Goal: Transaction & Acquisition: Subscribe to service/newsletter

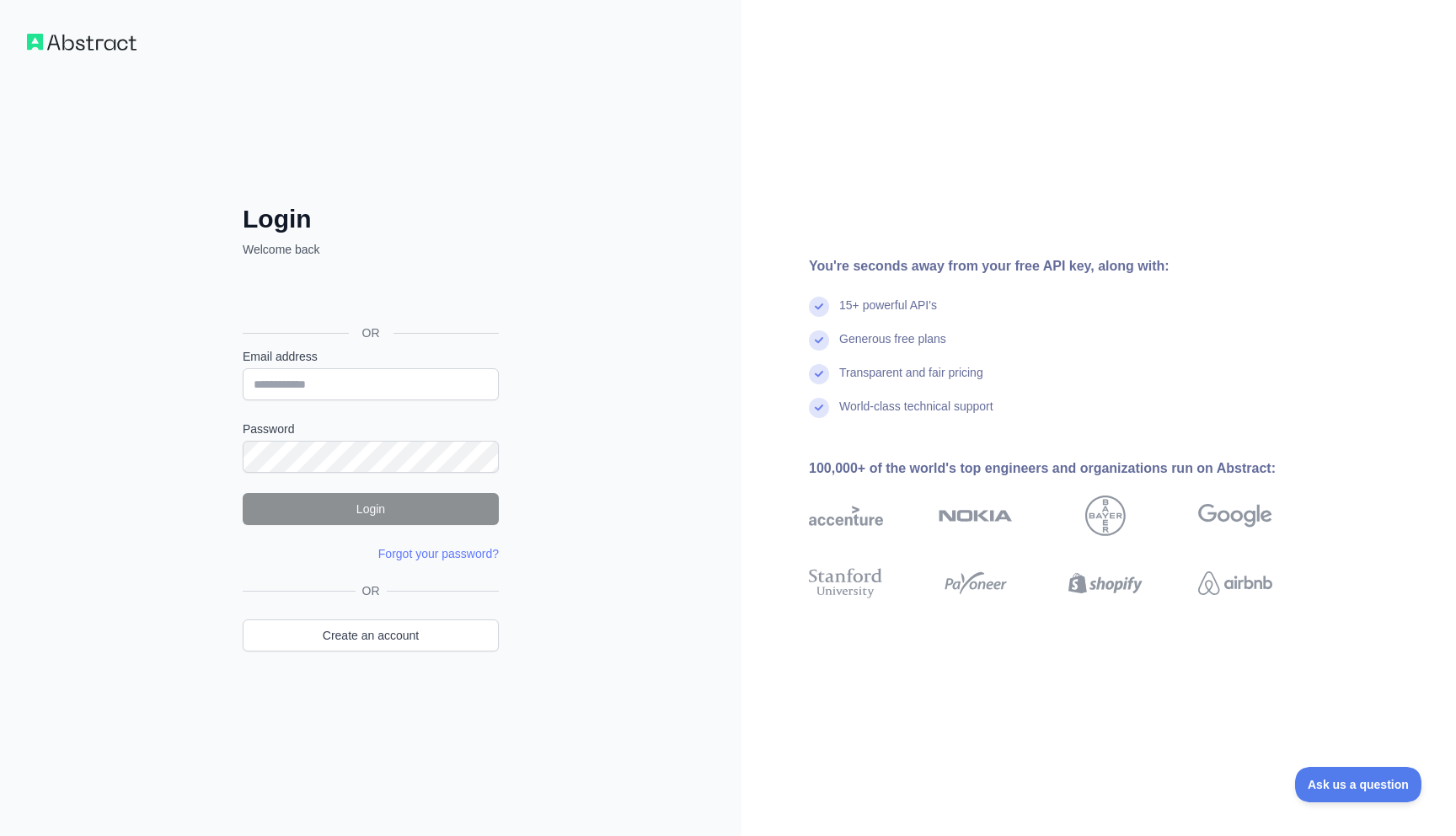
click at [121, 132] on div "Login Welcome back OR Email address Password Login Forgot your password? Please…" at bounding box center [371, 418] width 741 height 836
click at [367, 393] on input "Email address" at bounding box center [370, 384] width 256 height 32
click at [0, 835] on com-1password-button at bounding box center [0, 836] width 0 height 0
type input "**********"
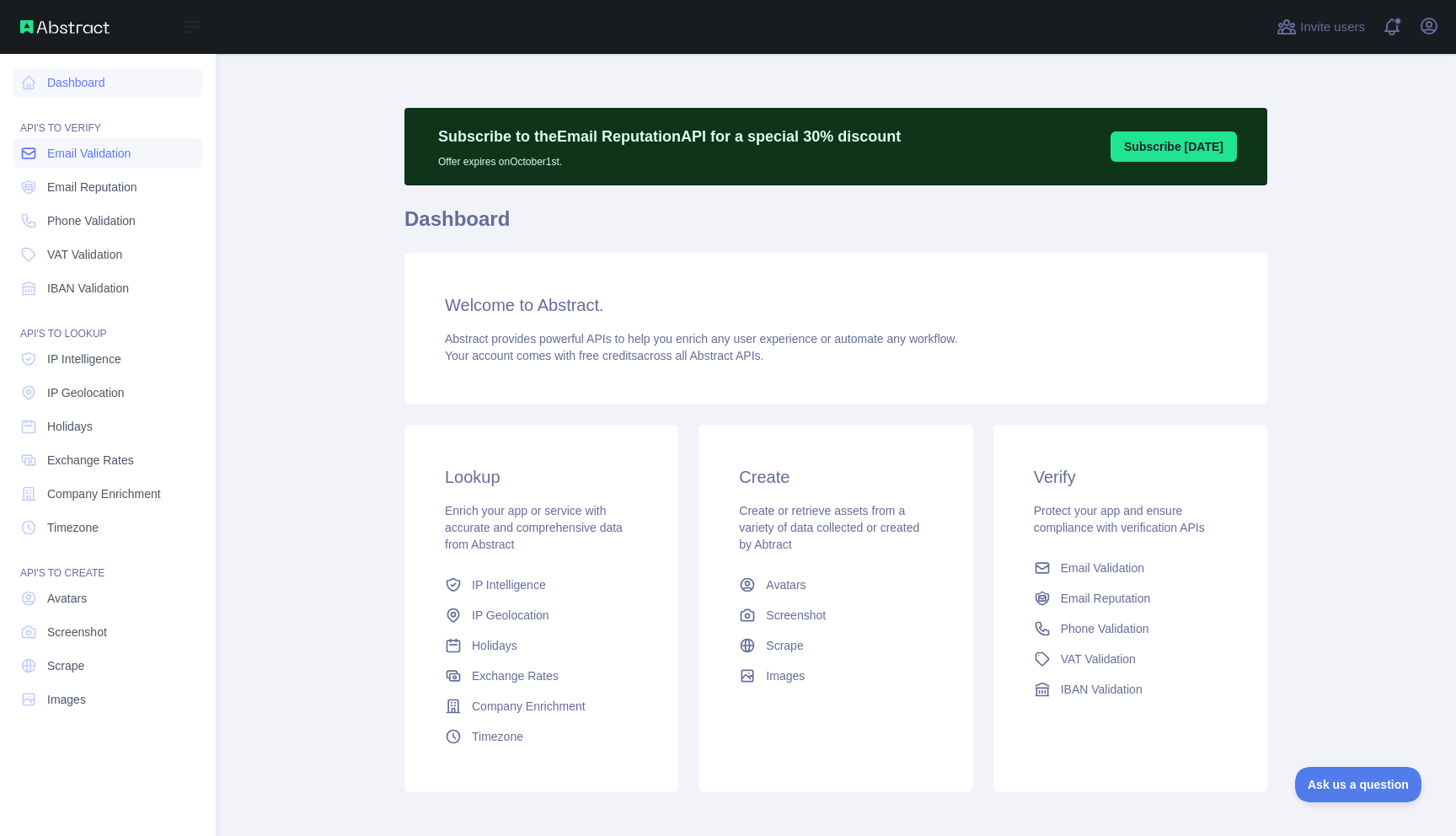
click at [82, 150] on span "Email Validation" at bounding box center [89, 153] width 83 height 16
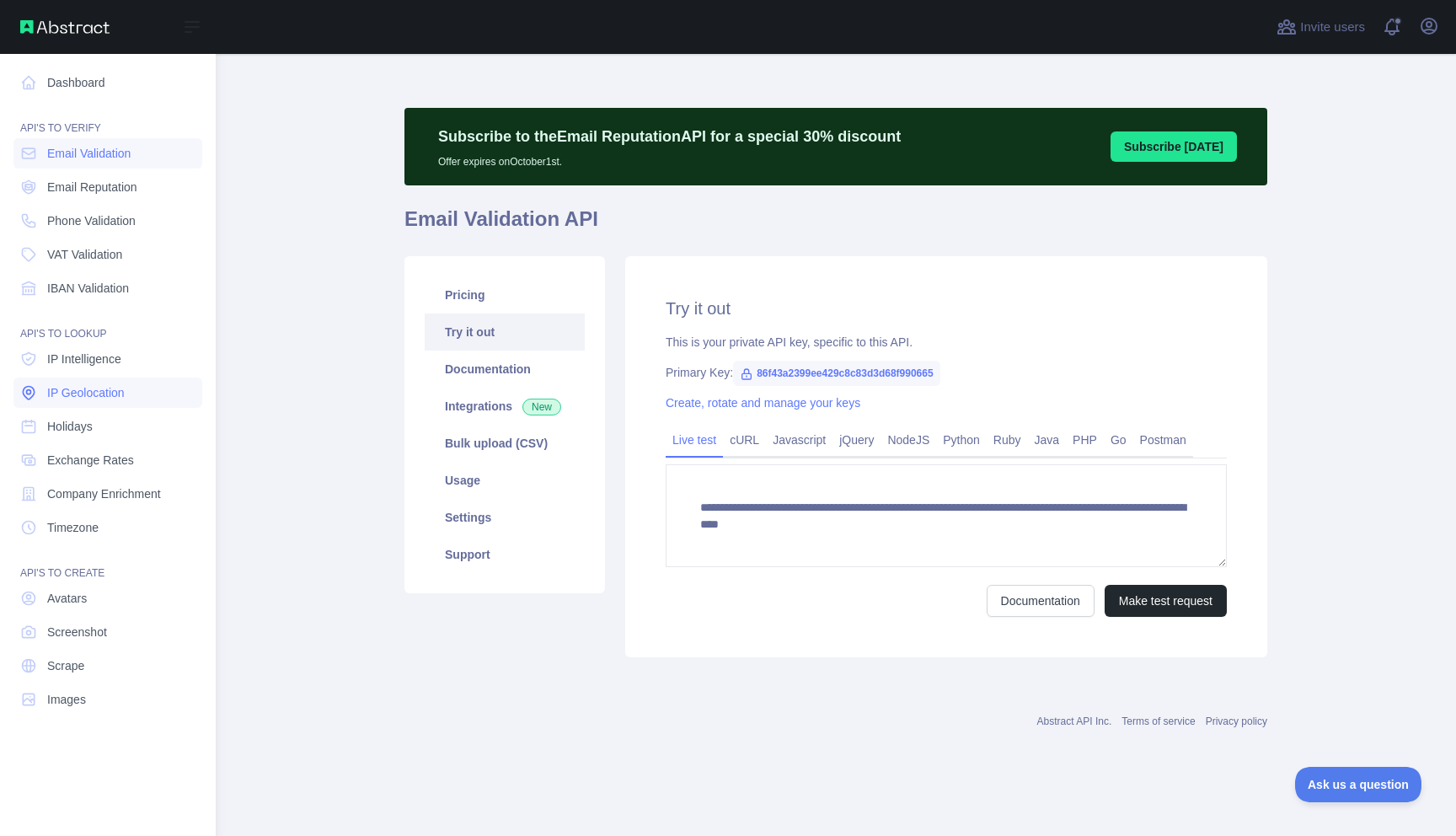
click at [87, 398] on span "IP Geolocation" at bounding box center [85, 392] width 77 height 16
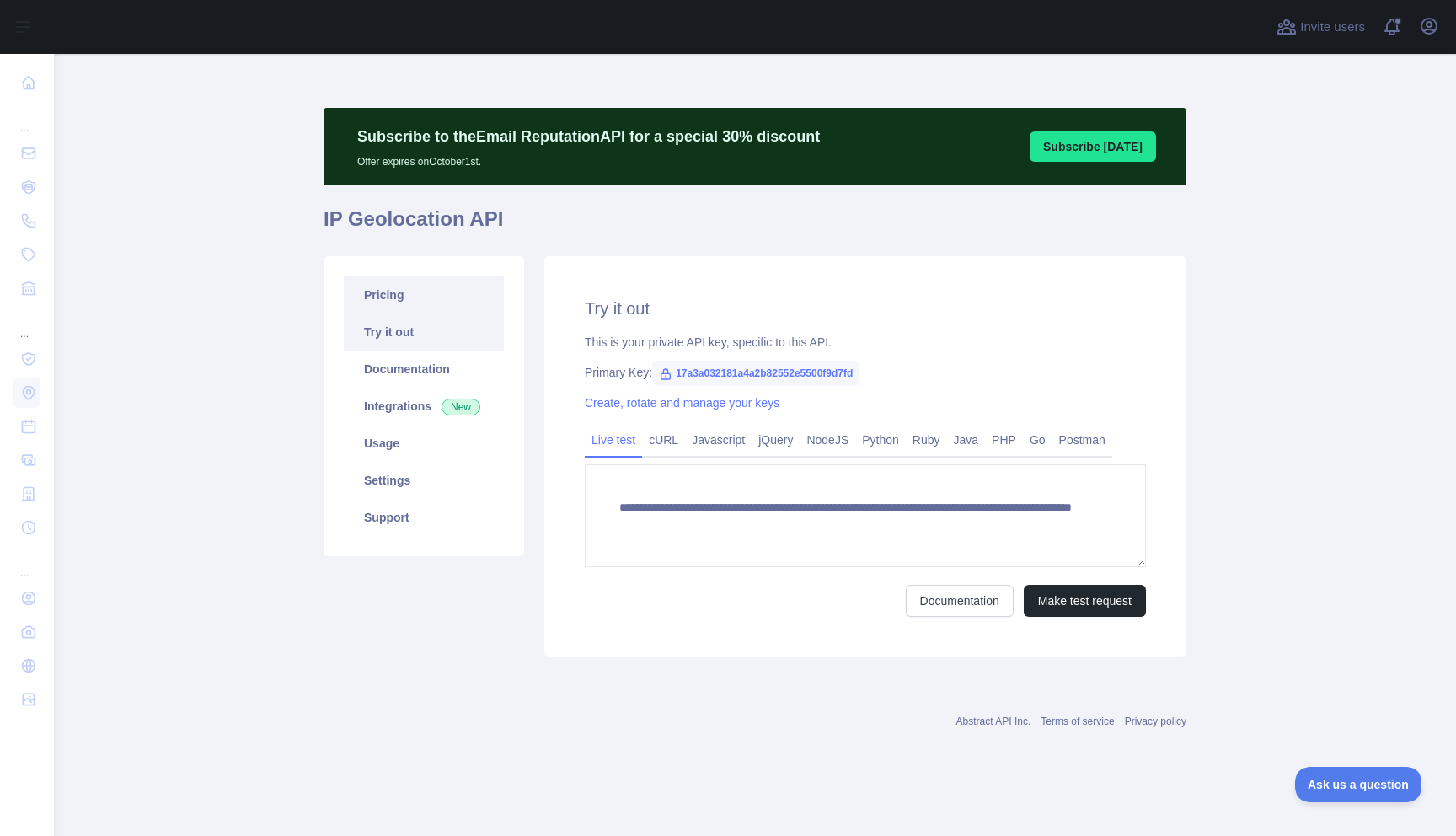
click at [406, 293] on link "Pricing" at bounding box center [424, 294] width 160 height 37
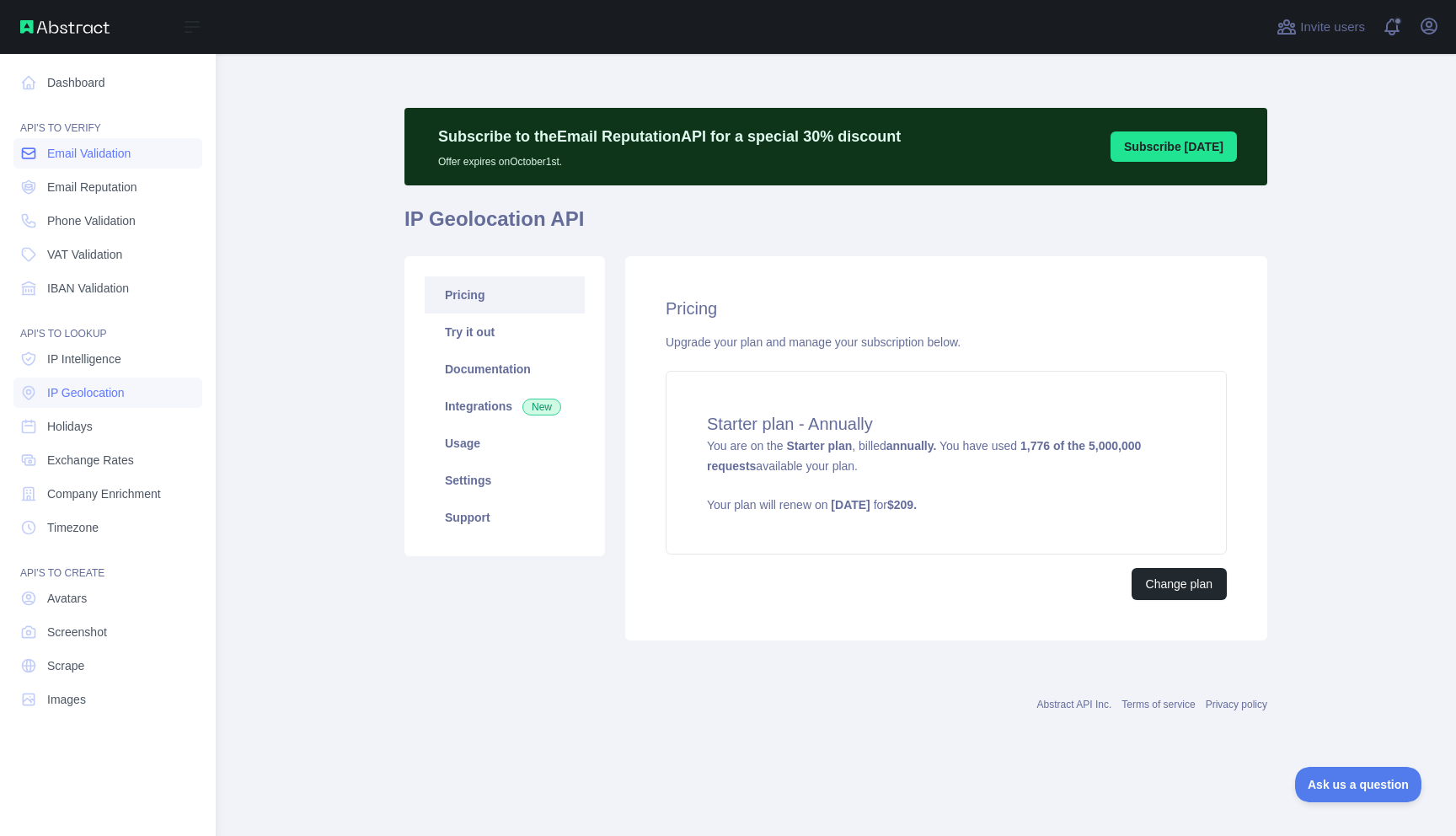
click at [69, 155] on span "Email Validation" at bounding box center [89, 153] width 83 height 16
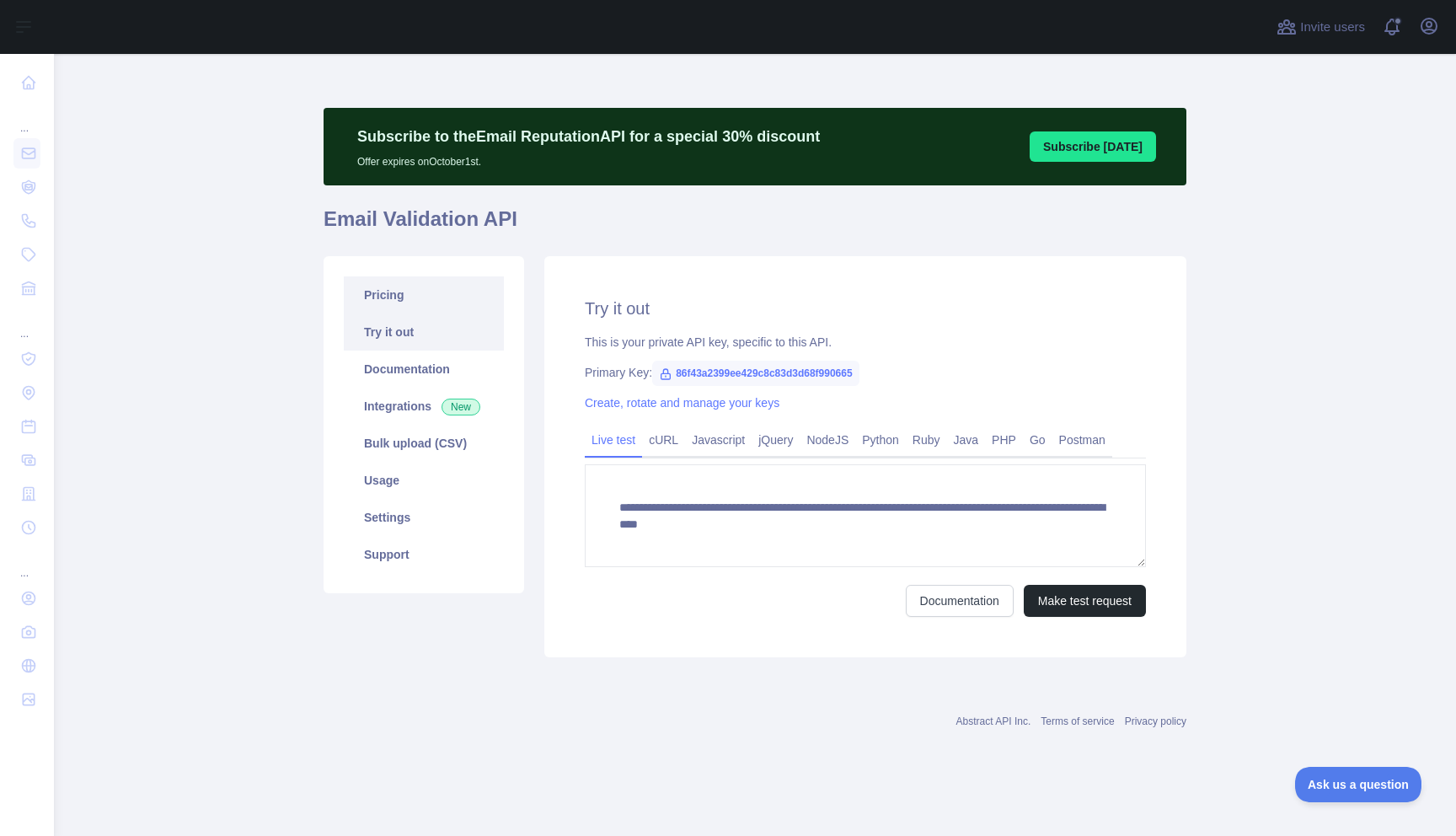
click at [425, 289] on link "Pricing" at bounding box center [424, 294] width 160 height 37
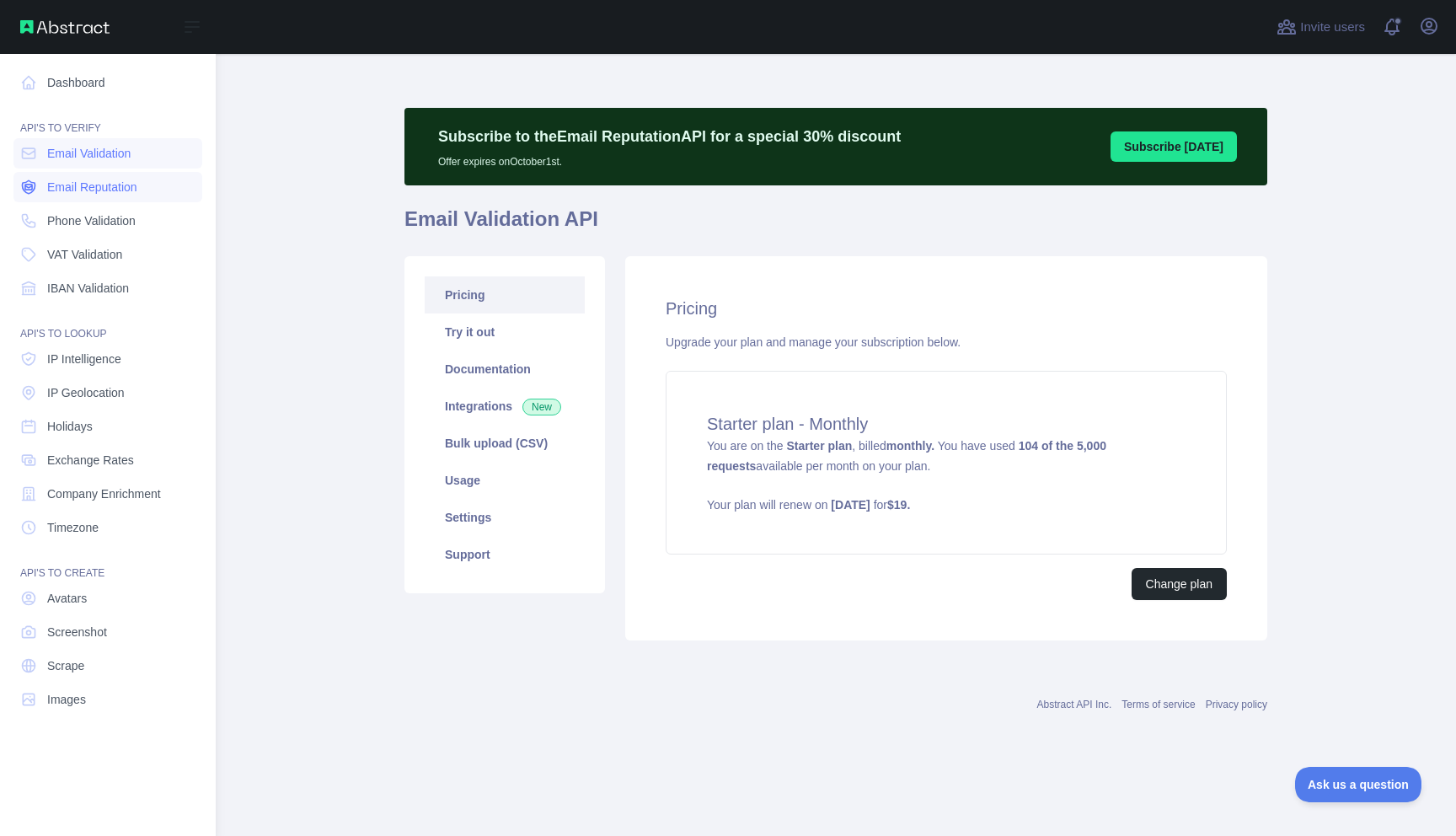
click at [63, 187] on span "Email Reputation" at bounding box center [92, 187] width 90 height 16
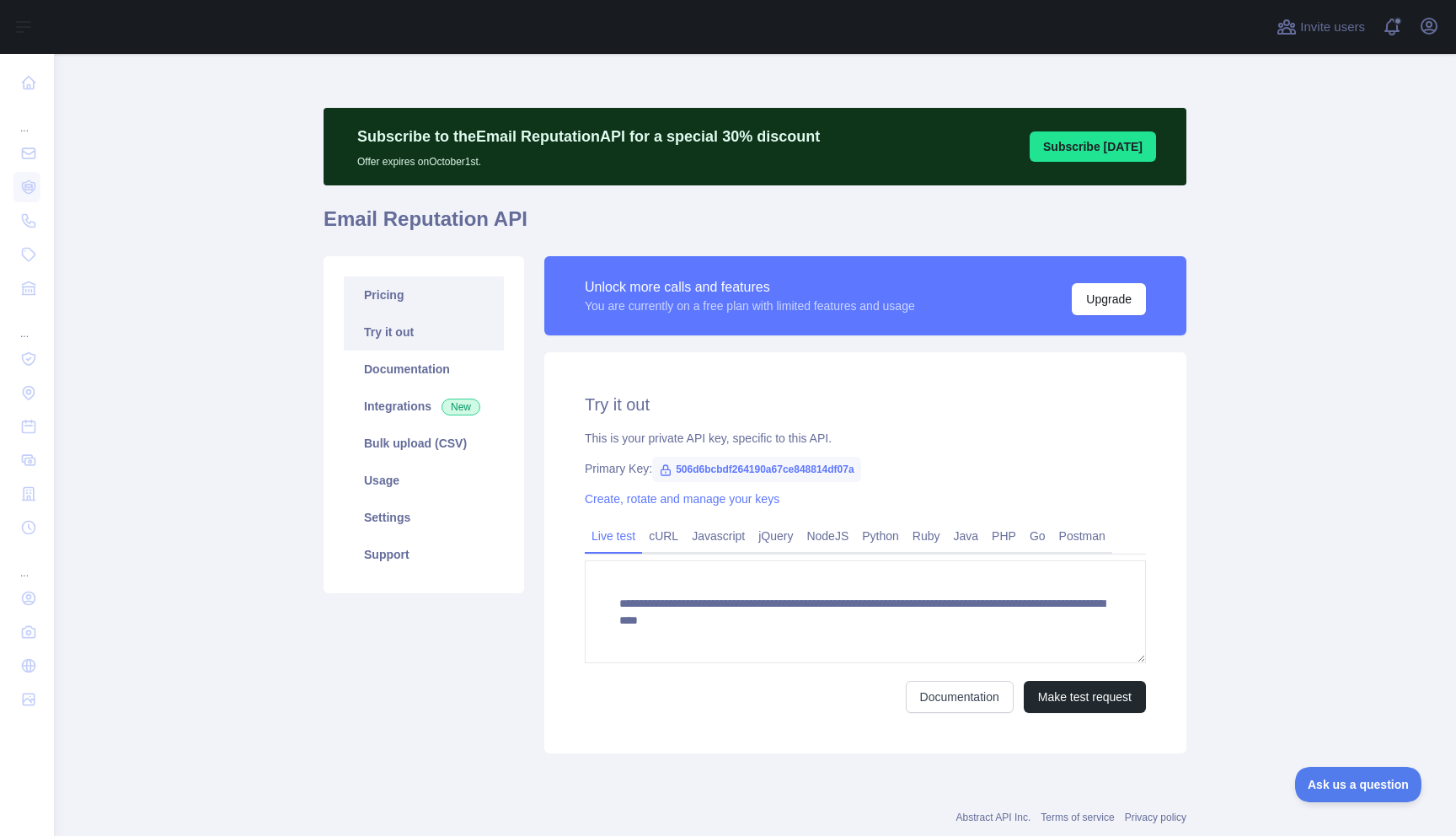
click at [386, 294] on link "Pricing" at bounding box center [424, 294] width 160 height 37
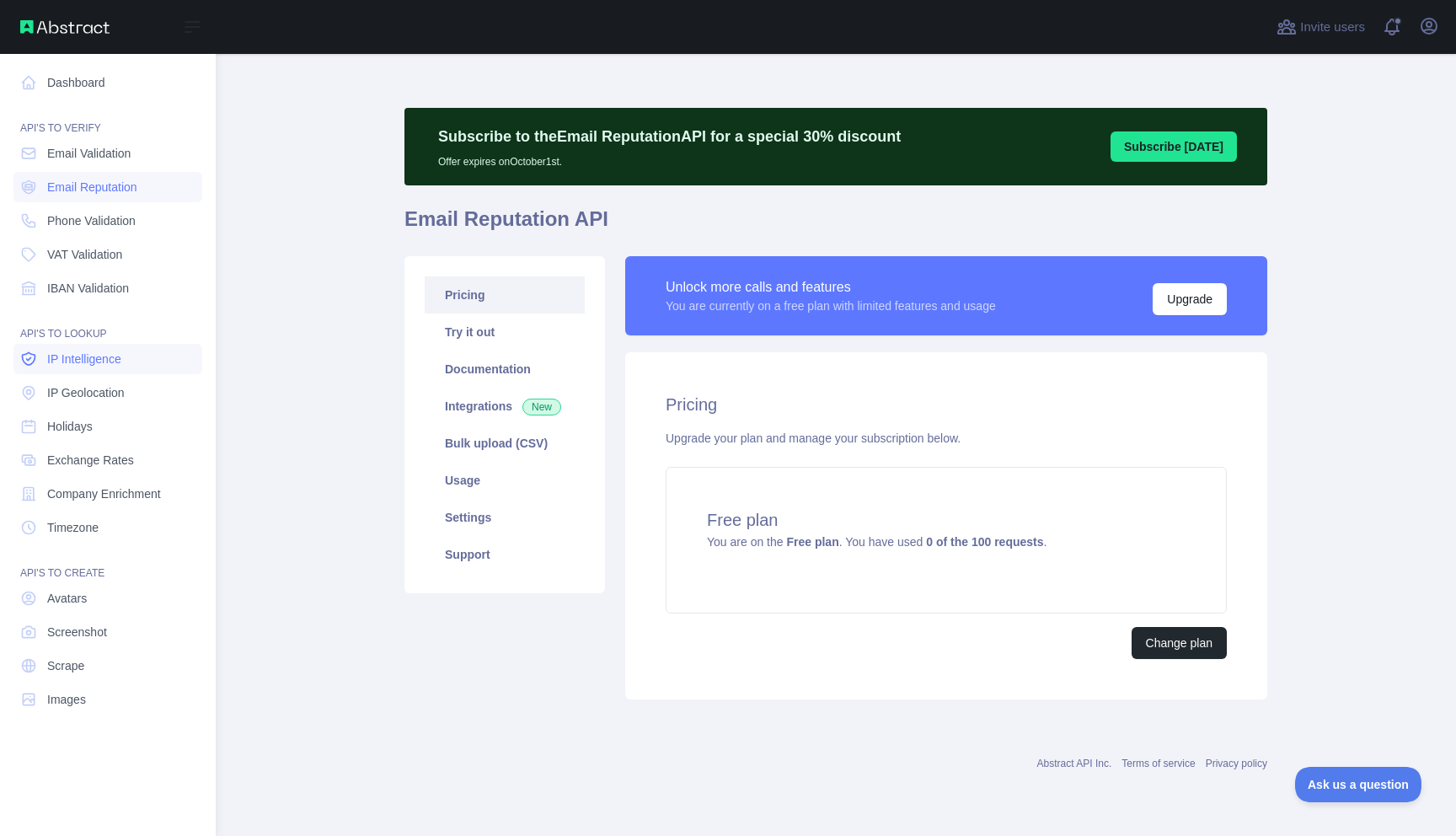
click at [63, 360] on span "IP Intelligence" at bounding box center [83, 359] width 74 height 16
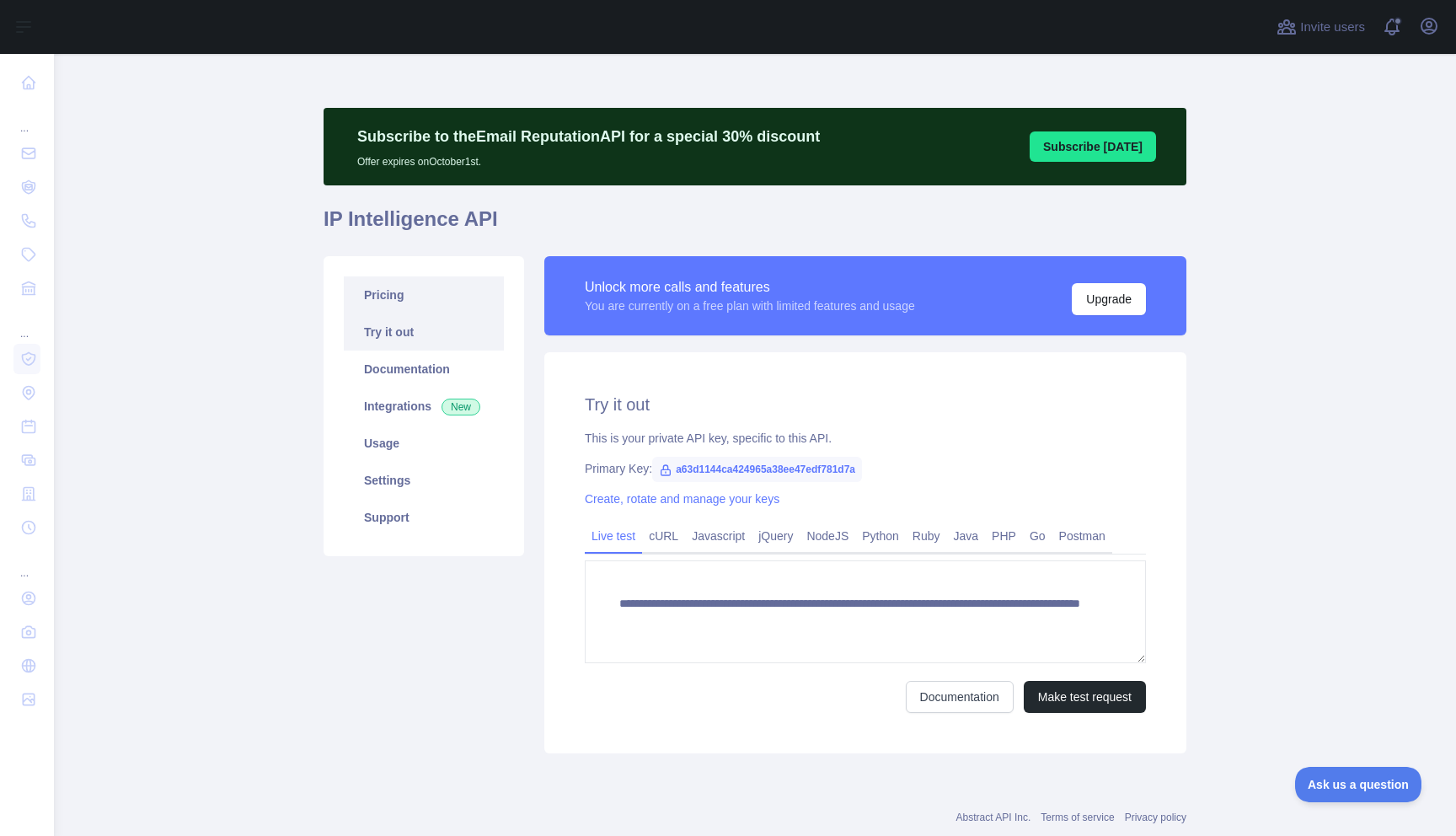
click at [397, 304] on link "Pricing" at bounding box center [424, 294] width 160 height 37
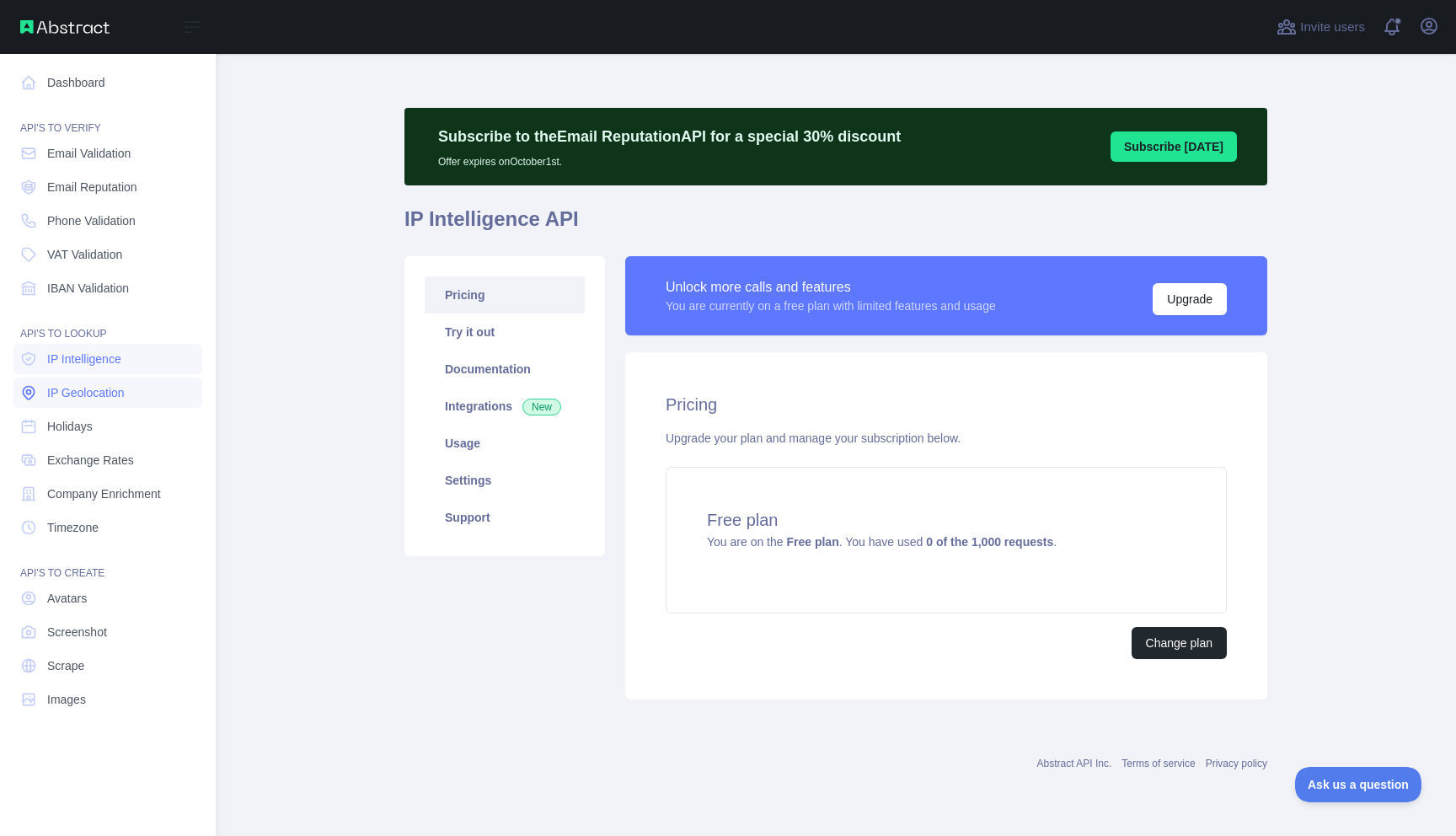
click at [64, 394] on span "IP Geolocation" at bounding box center [85, 392] width 77 height 16
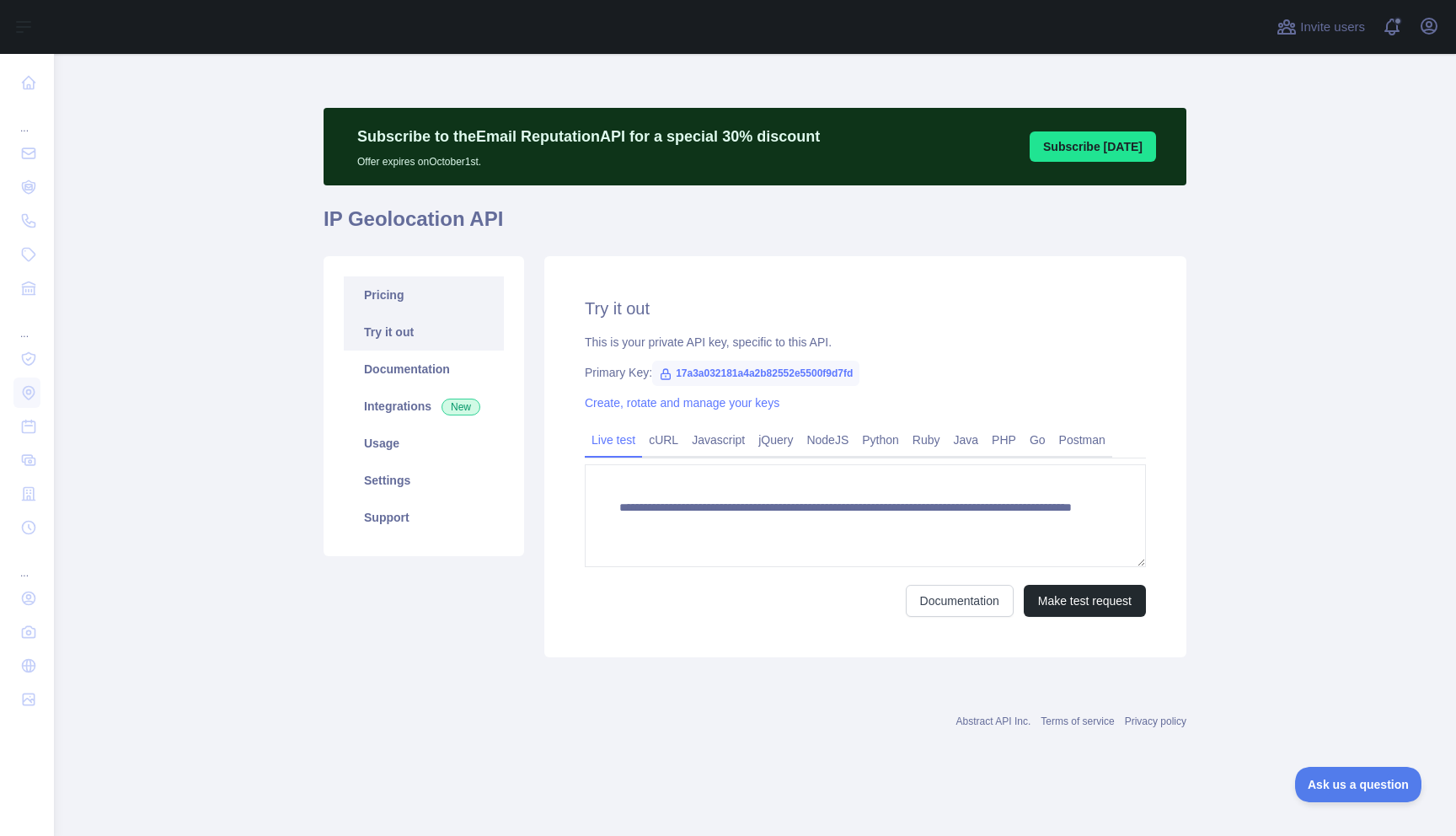
click at [405, 300] on link "Pricing" at bounding box center [424, 294] width 160 height 37
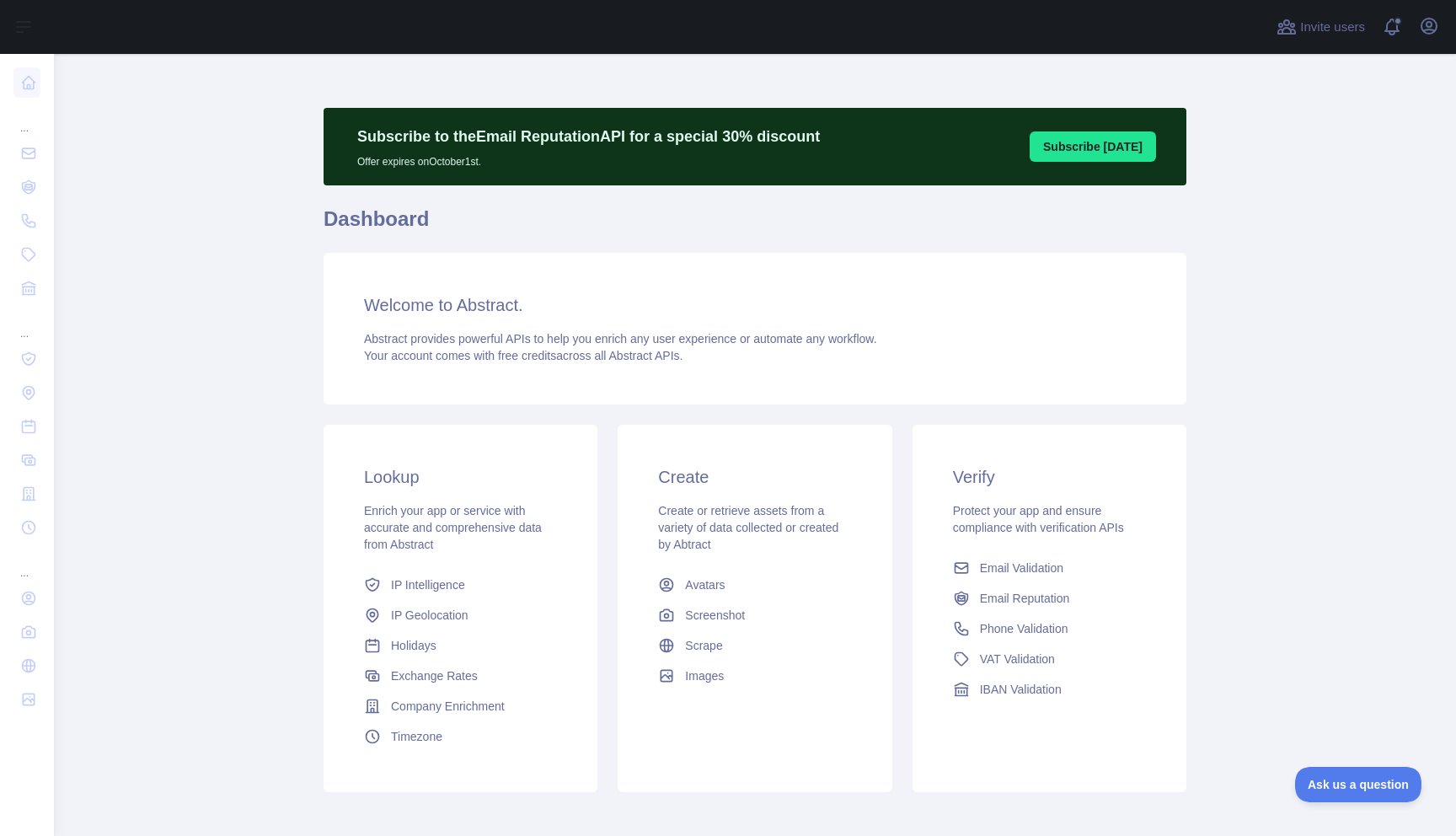
click at [1090, 141] on button "Subscribe [DATE]" at bounding box center [1093, 146] width 127 height 30
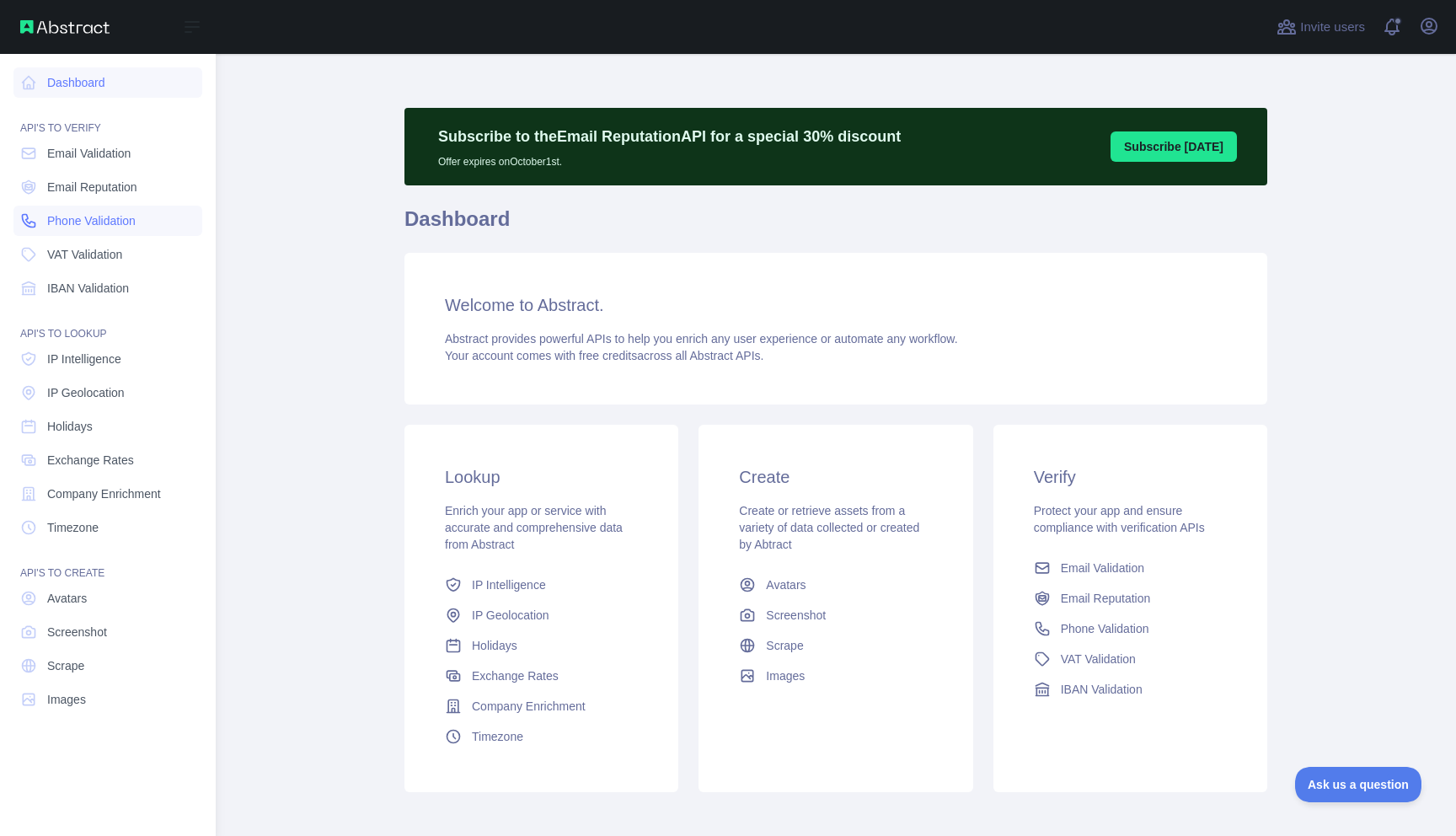
click at [83, 224] on span "Phone Validation" at bounding box center [91, 221] width 89 height 16
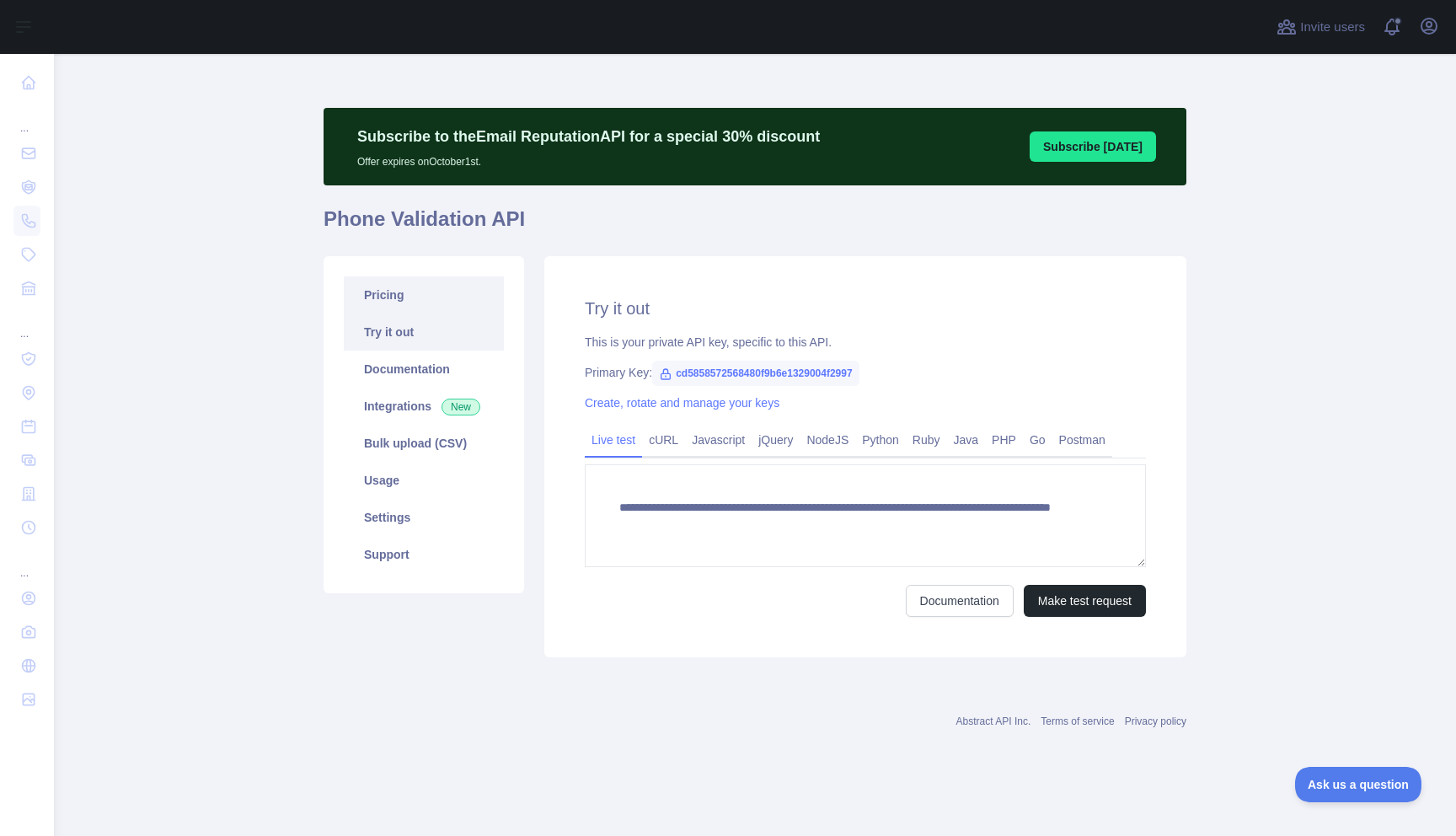
click at [410, 277] on link "Pricing" at bounding box center [424, 294] width 160 height 37
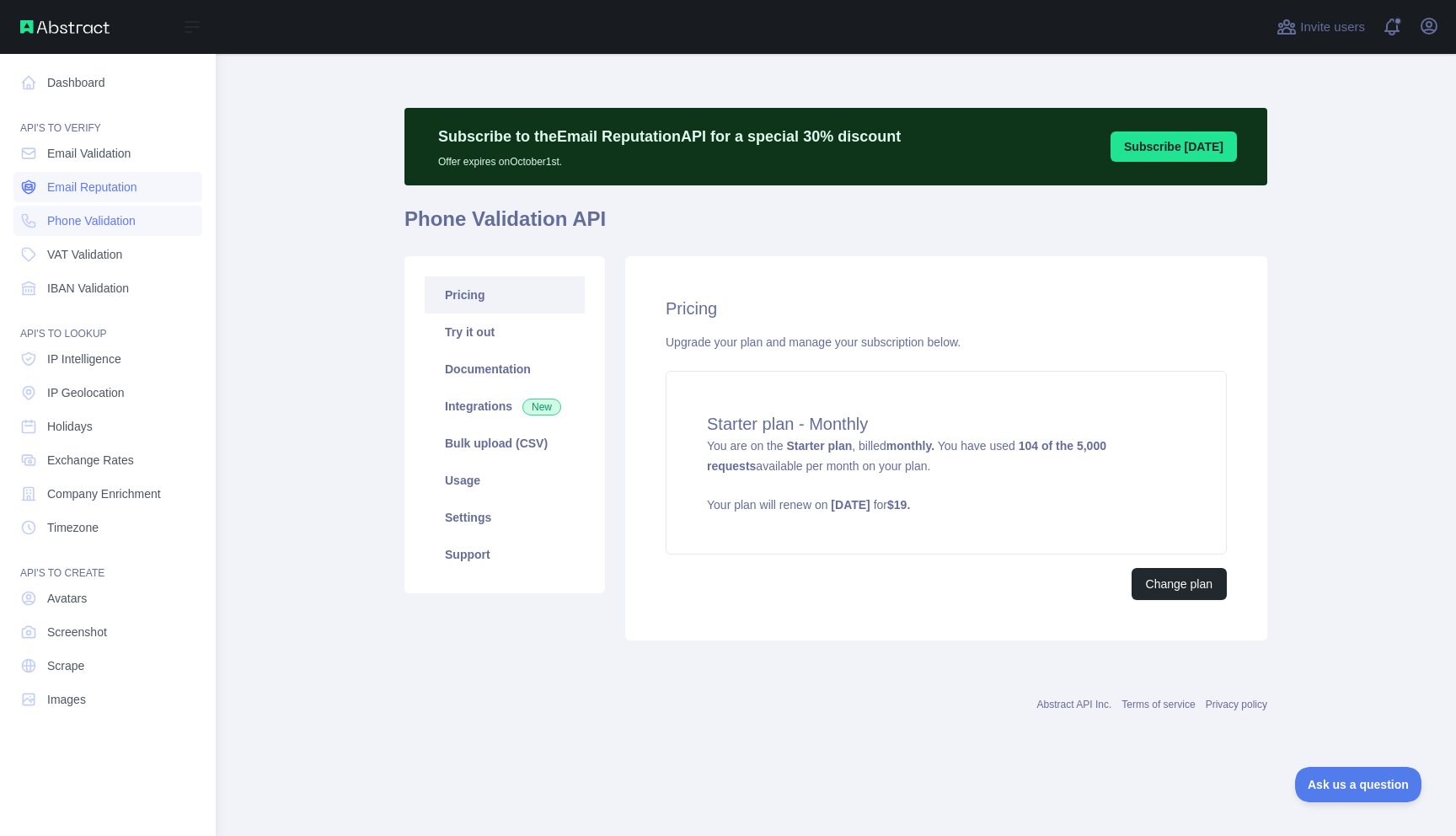
click at [78, 195] on link "Email Reputation" at bounding box center [108, 187] width 188 height 30
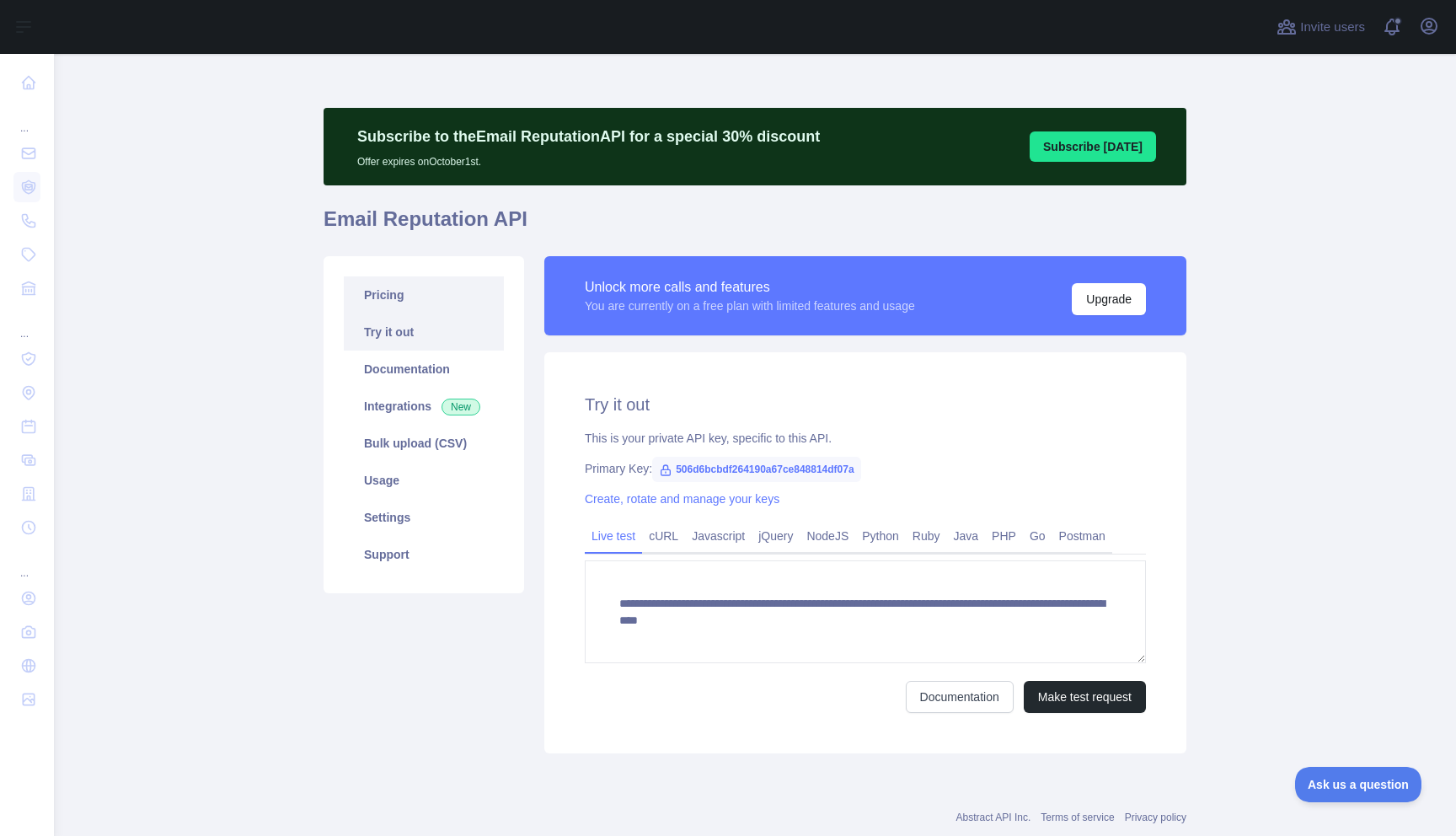
click at [385, 300] on link "Pricing" at bounding box center [424, 294] width 160 height 37
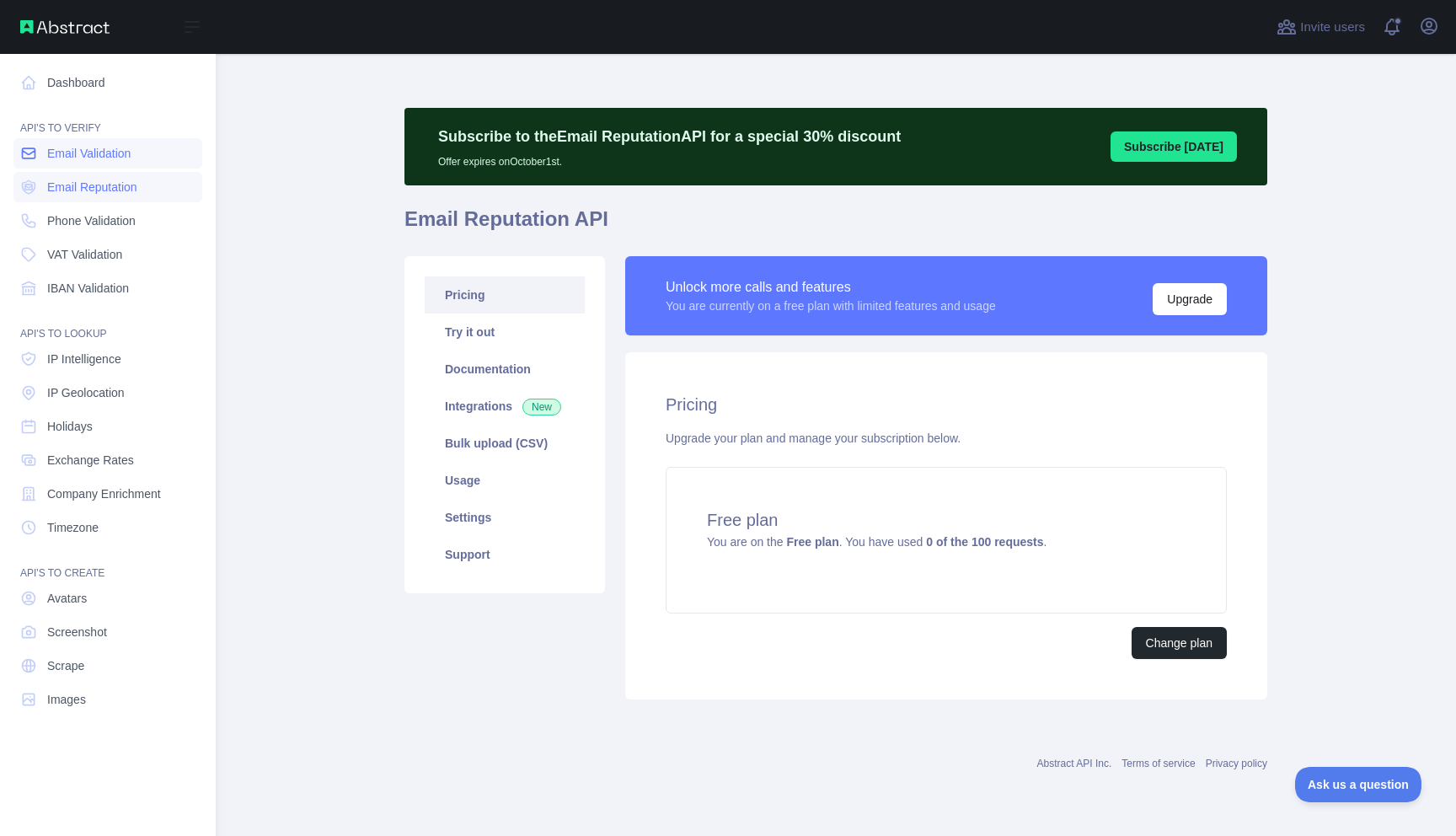
click at [97, 159] on span "Email Validation" at bounding box center [89, 153] width 83 height 16
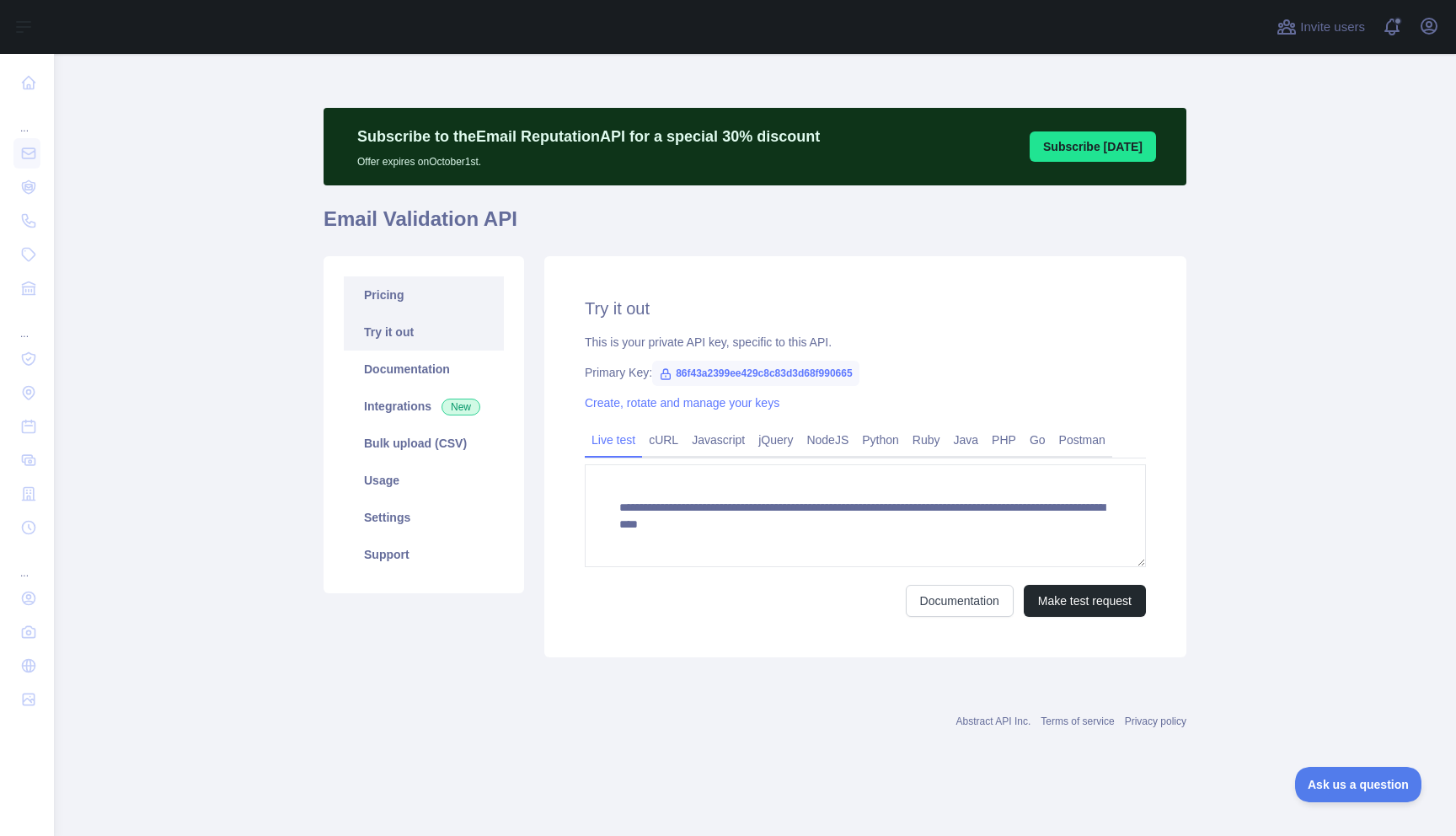
click at [373, 293] on link "Pricing" at bounding box center [424, 294] width 160 height 37
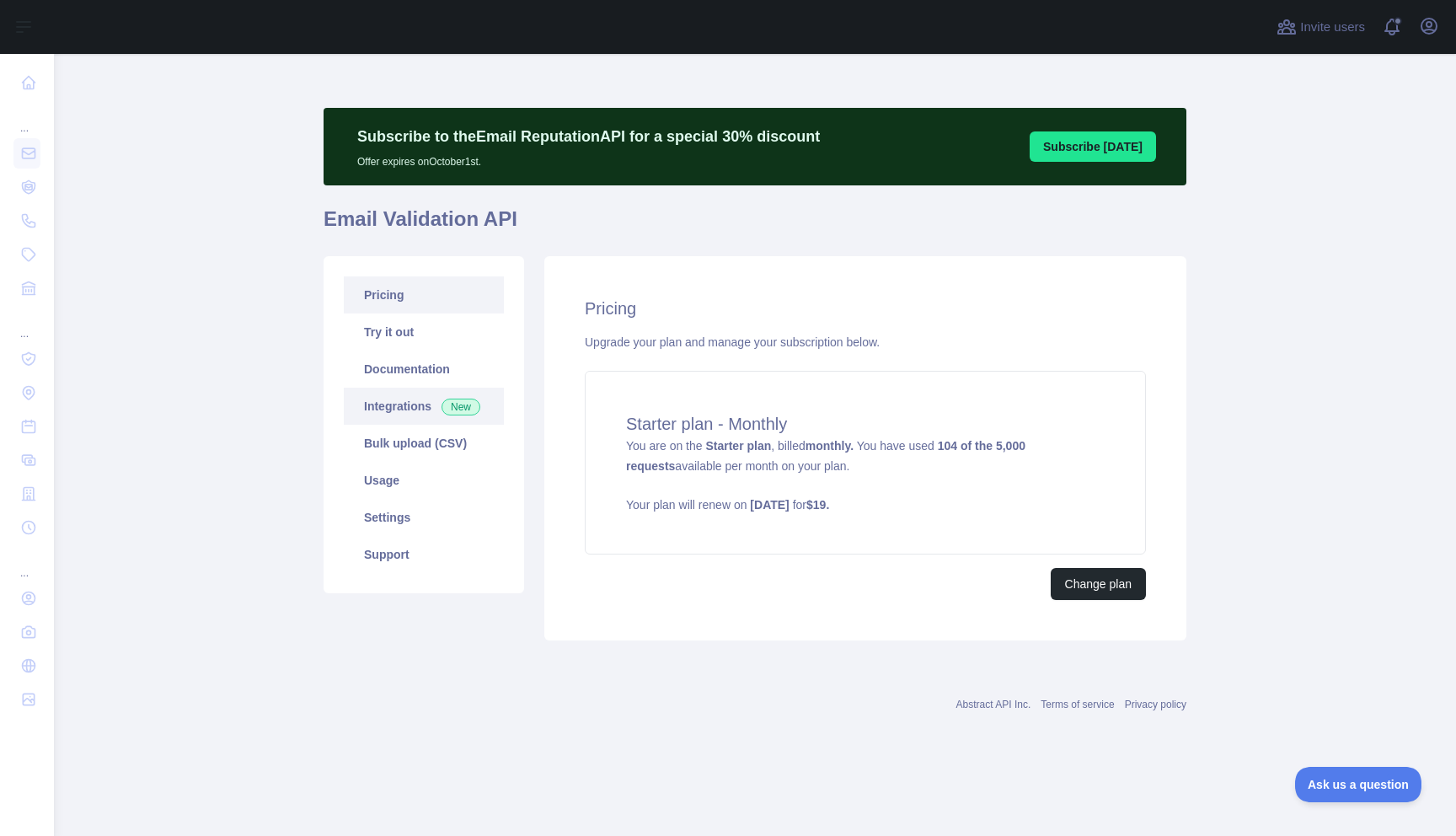
click at [403, 402] on link "Integrations New" at bounding box center [424, 405] width 160 height 37
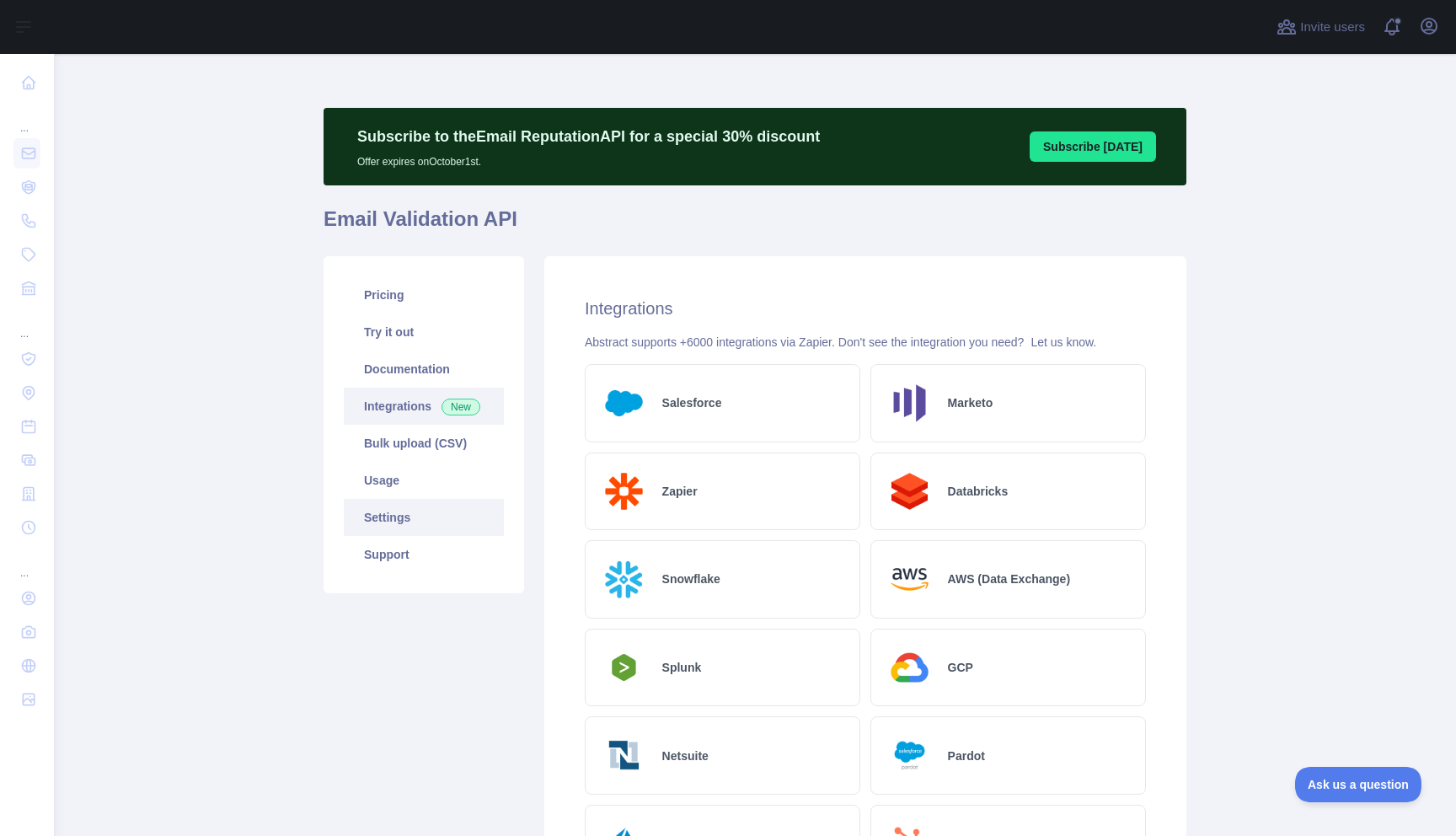
click at [399, 509] on link "Settings" at bounding box center [424, 517] width 160 height 37
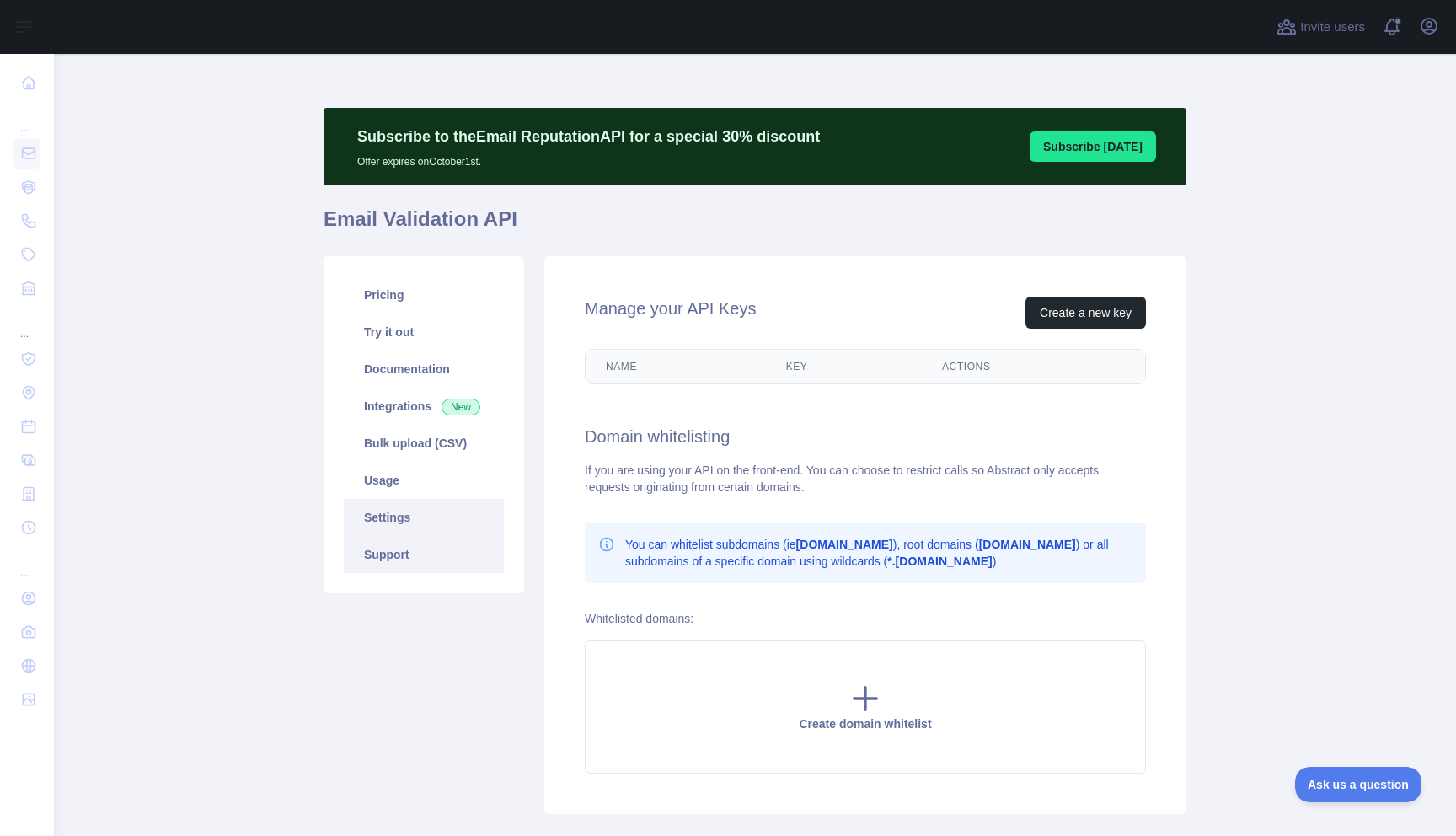
click at [399, 550] on link "Support" at bounding box center [424, 554] width 160 height 37
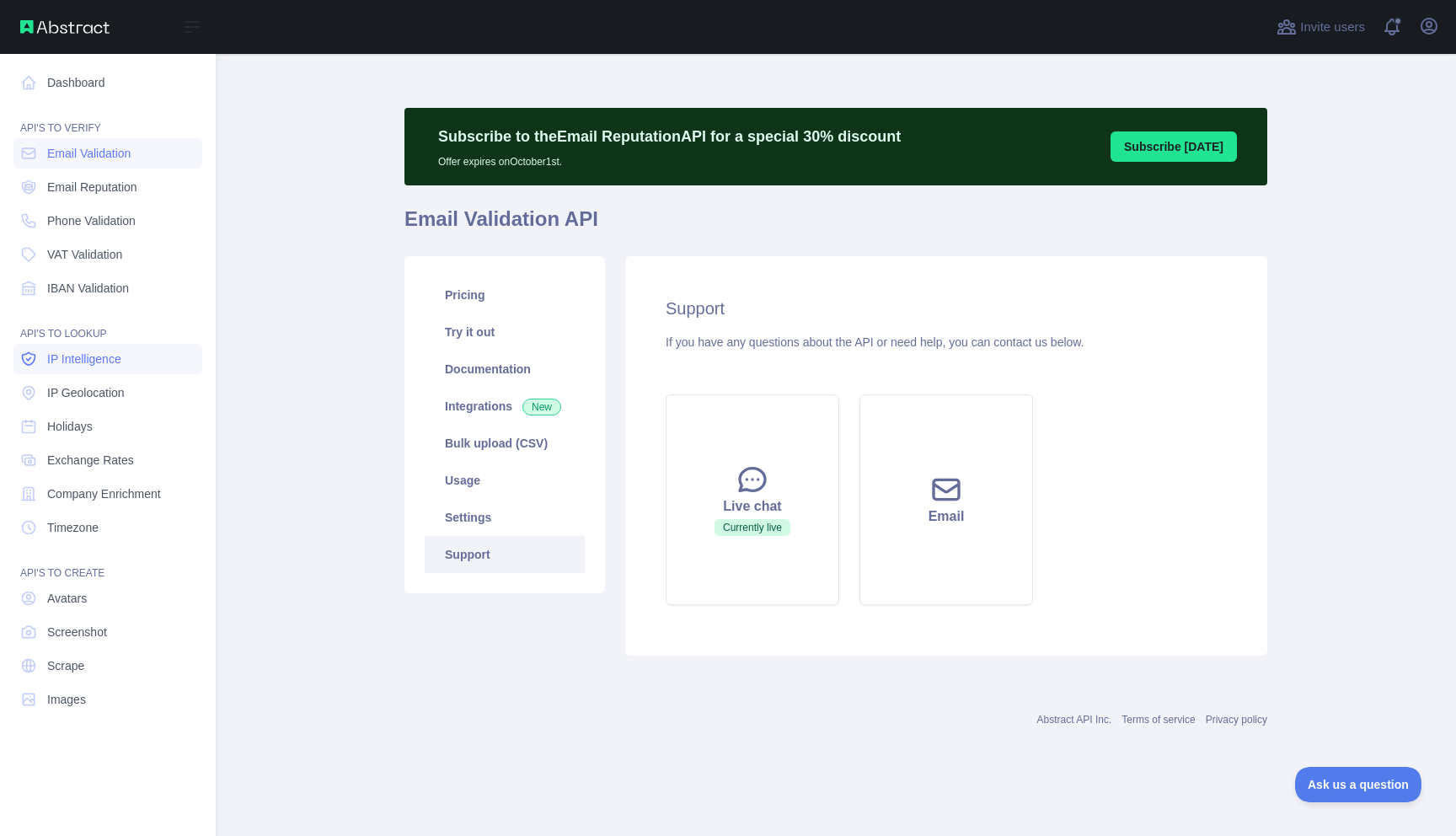
click at [63, 364] on span "IP Intelligence" at bounding box center [83, 359] width 74 height 16
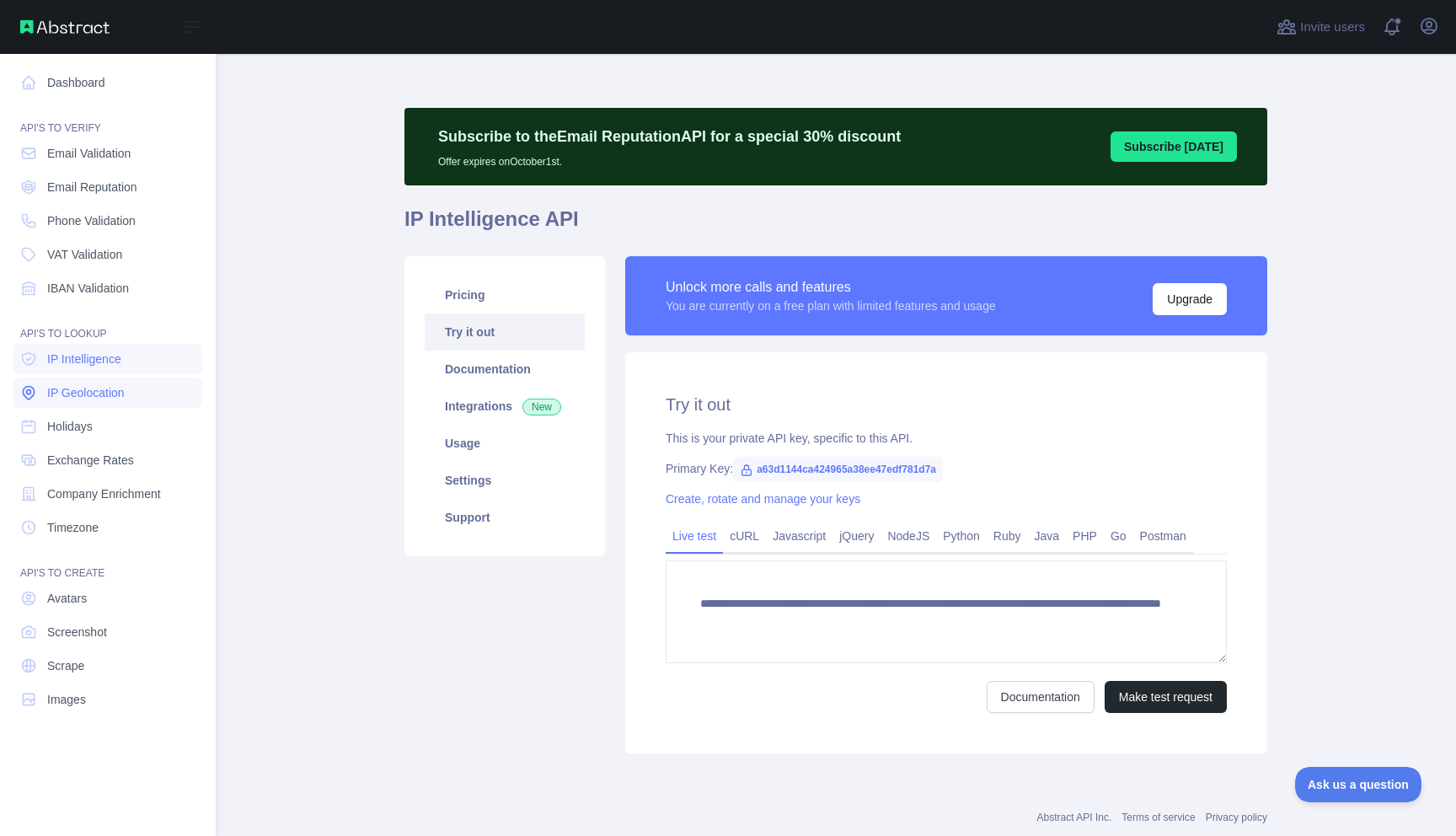
click at [68, 392] on span "IP Geolocation" at bounding box center [85, 392] width 77 height 16
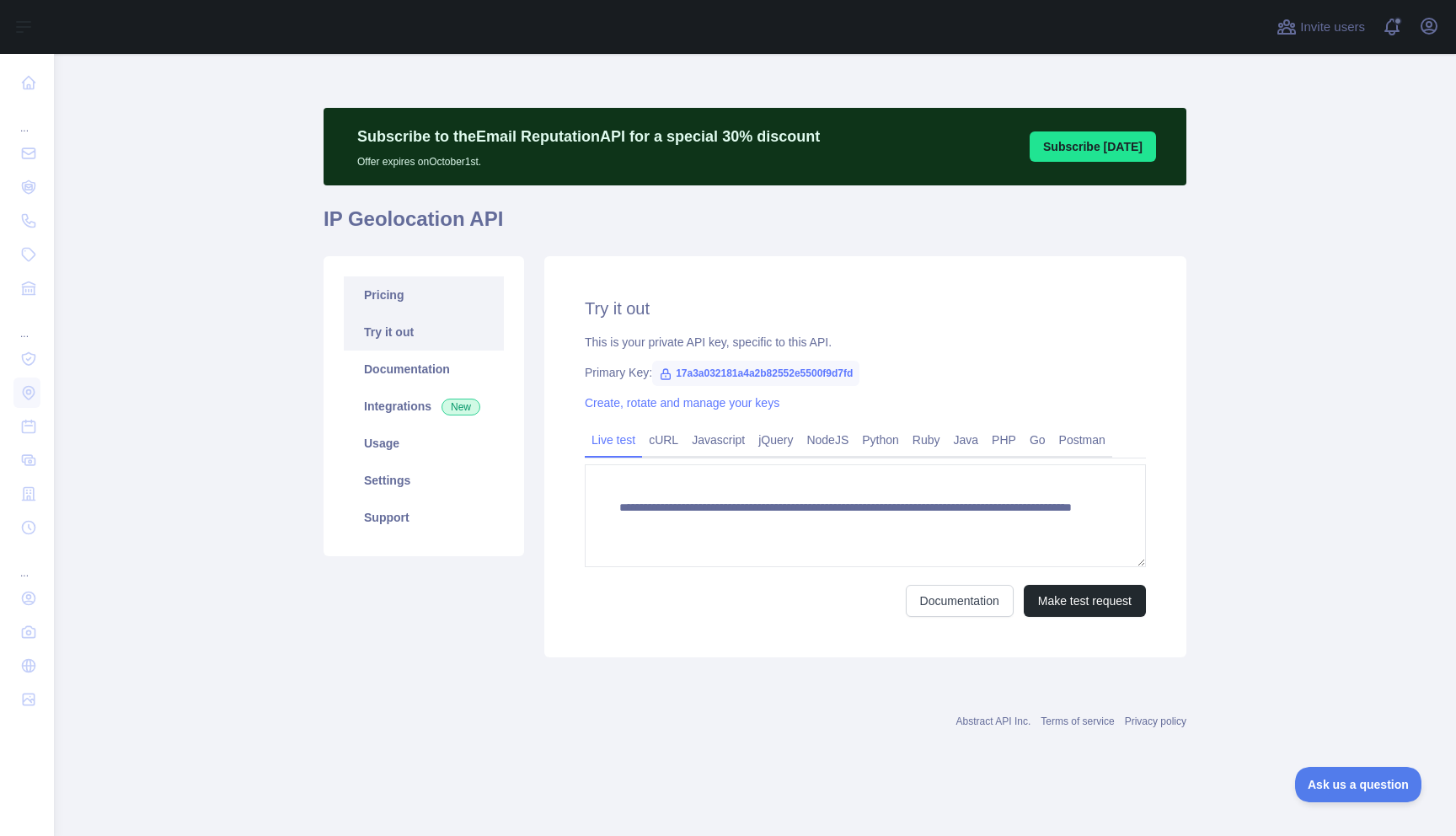
click at [394, 298] on link "Pricing" at bounding box center [424, 294] width 160 height 37
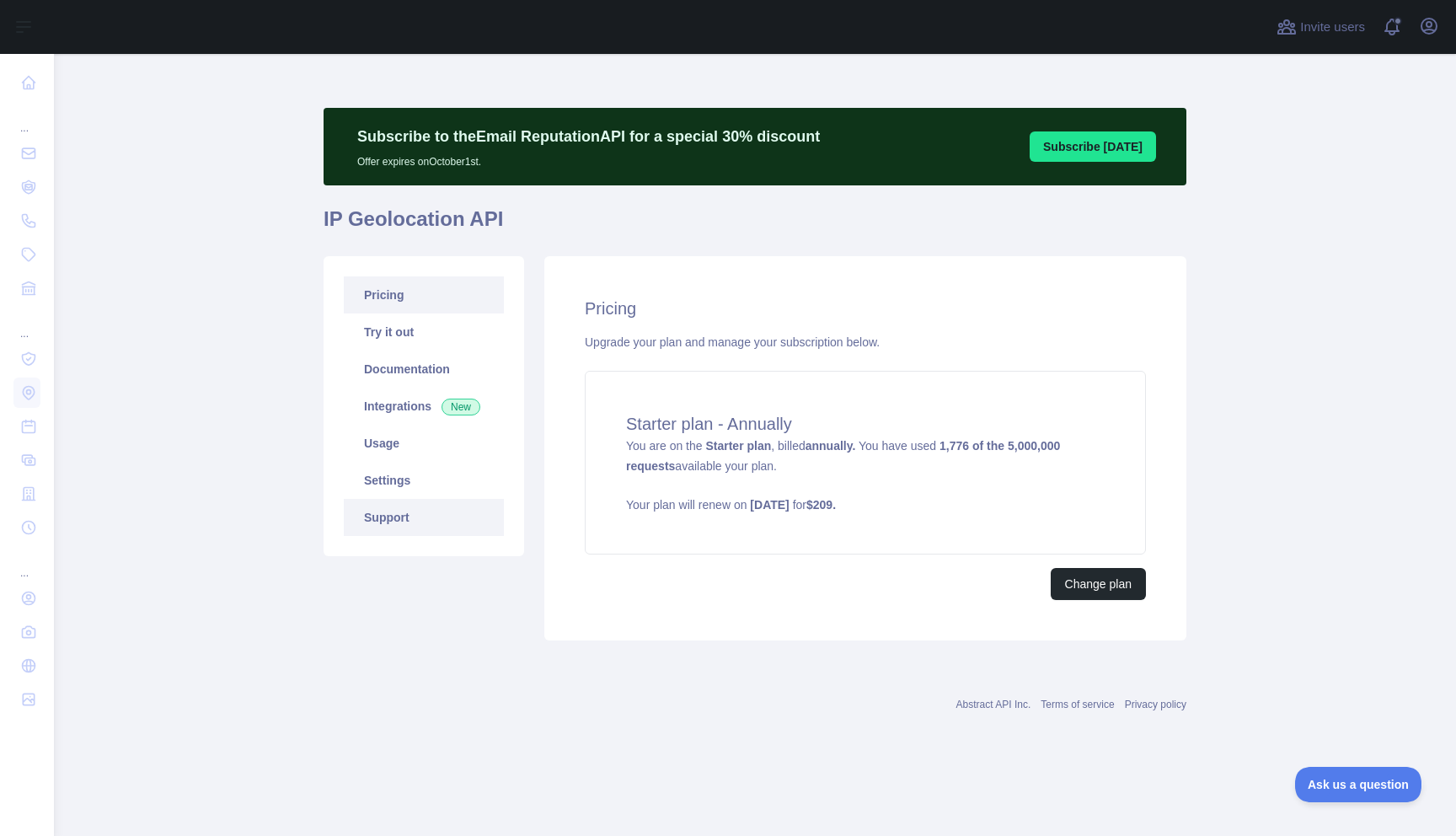
click at [403, 512] on link "Support" at bounding box center [424, 517] width 160 height 37
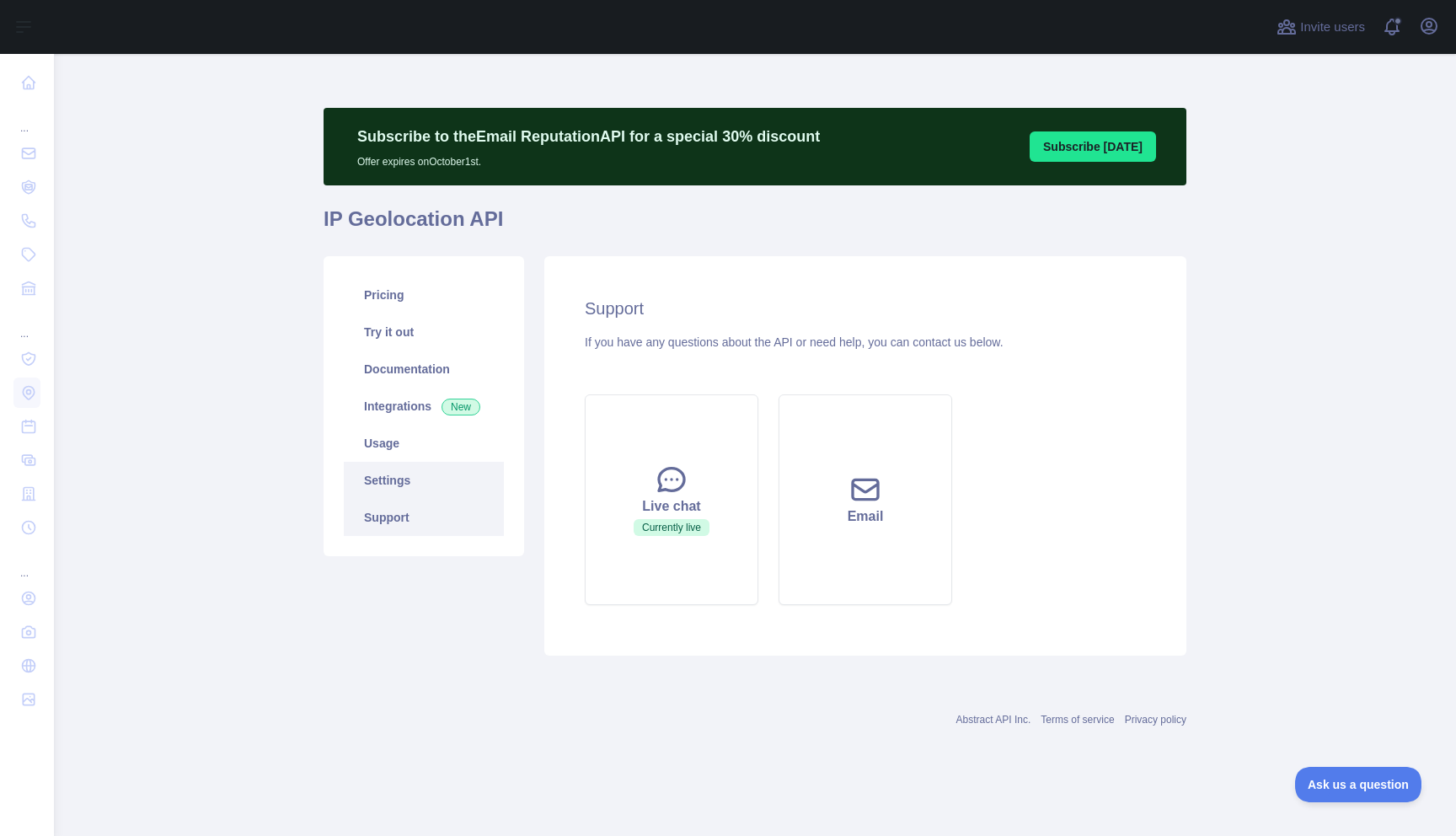
click at [416, 465] on link "Settings" at bounding box center [424, 480] width 160 height 37
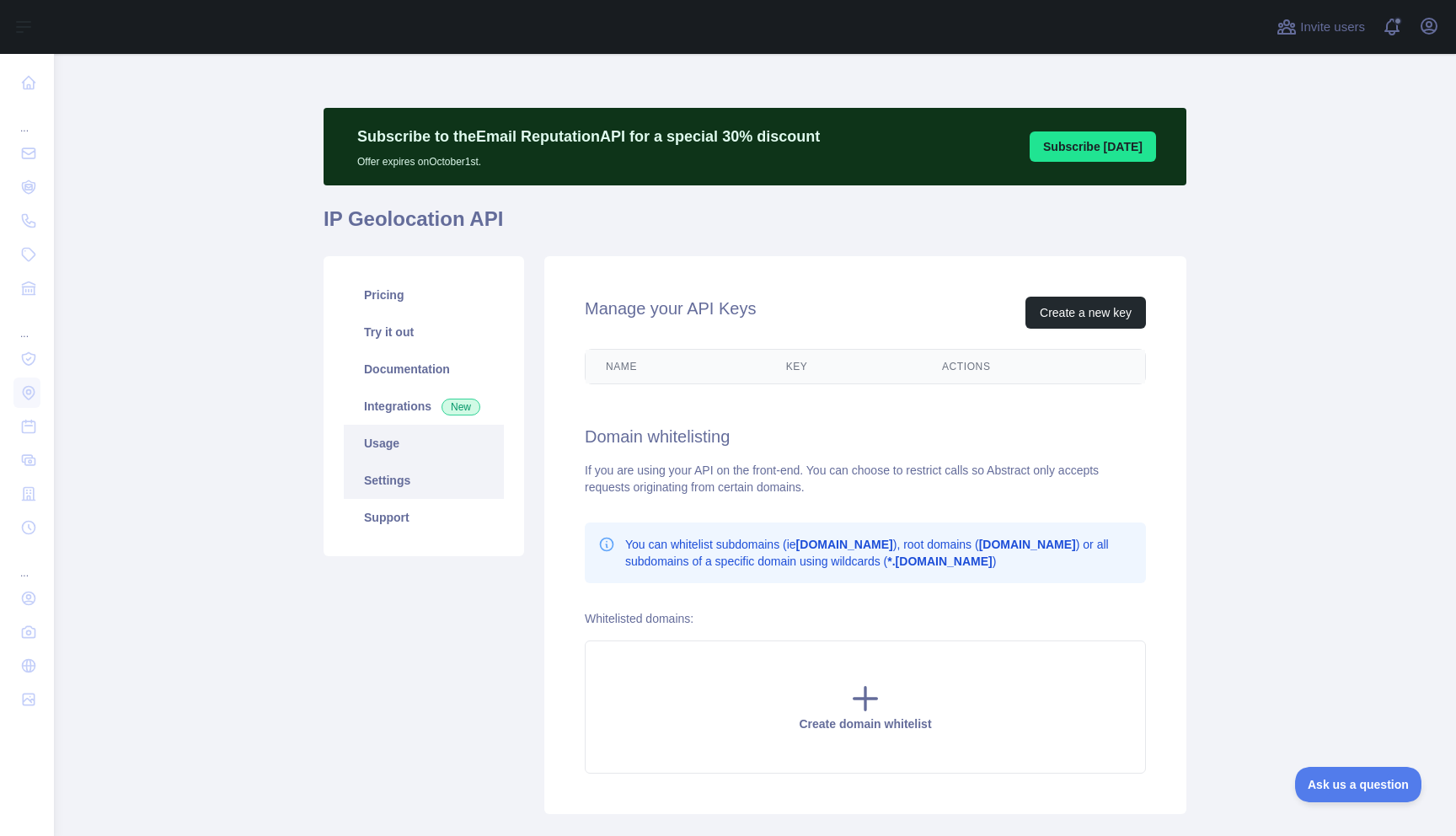
click at [394, 441] on link "Usage" at bounding box center [424, 443] width 160 height 37
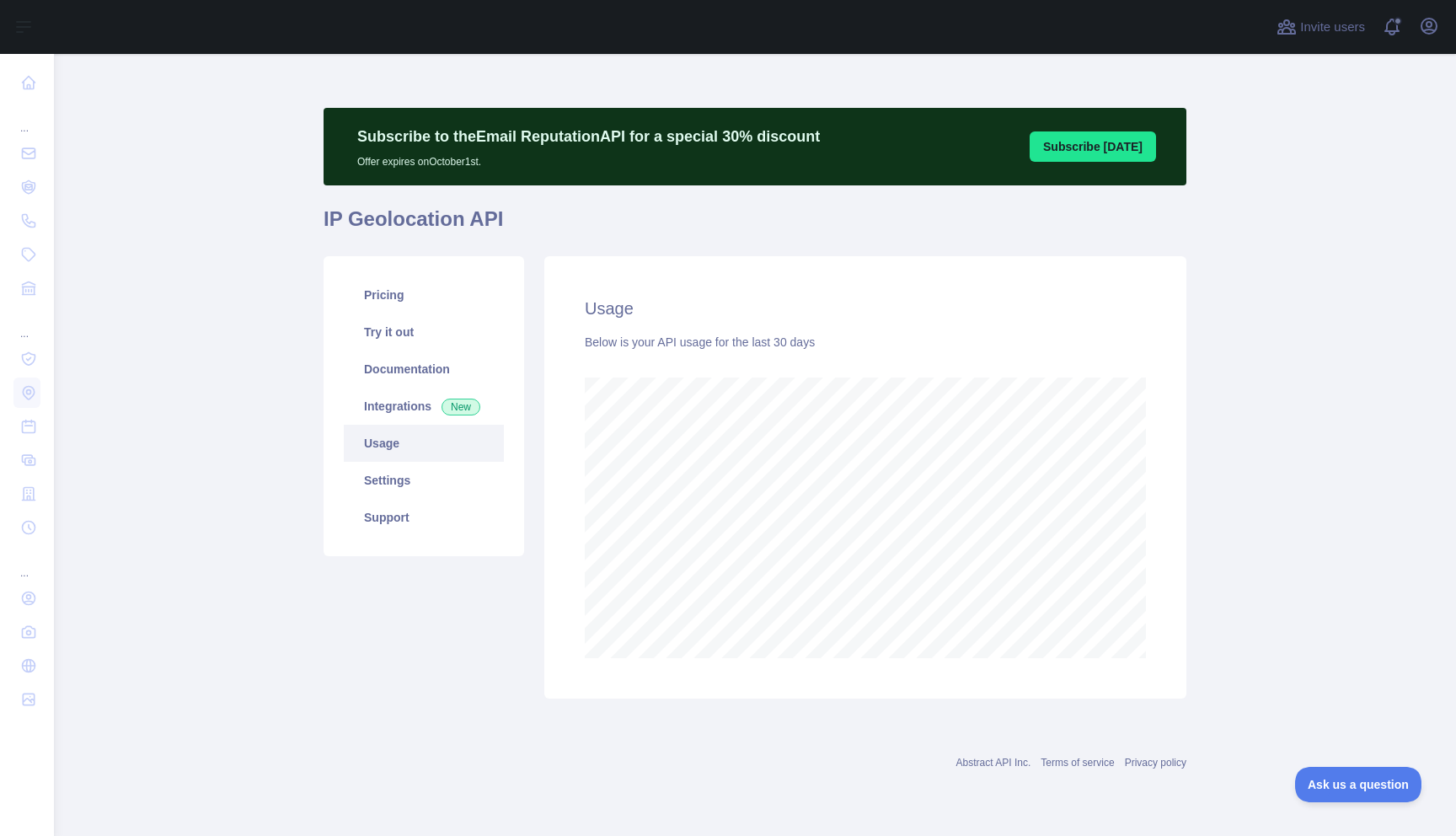
scroll to position [782, 1402]
click at [980, 758] on link "Abstract API Inc." at bounding box center [993, 762] width 75 height 12
click at [372, 294] on link "Pricing" at bounding box center [424, 294] width 160 height 37
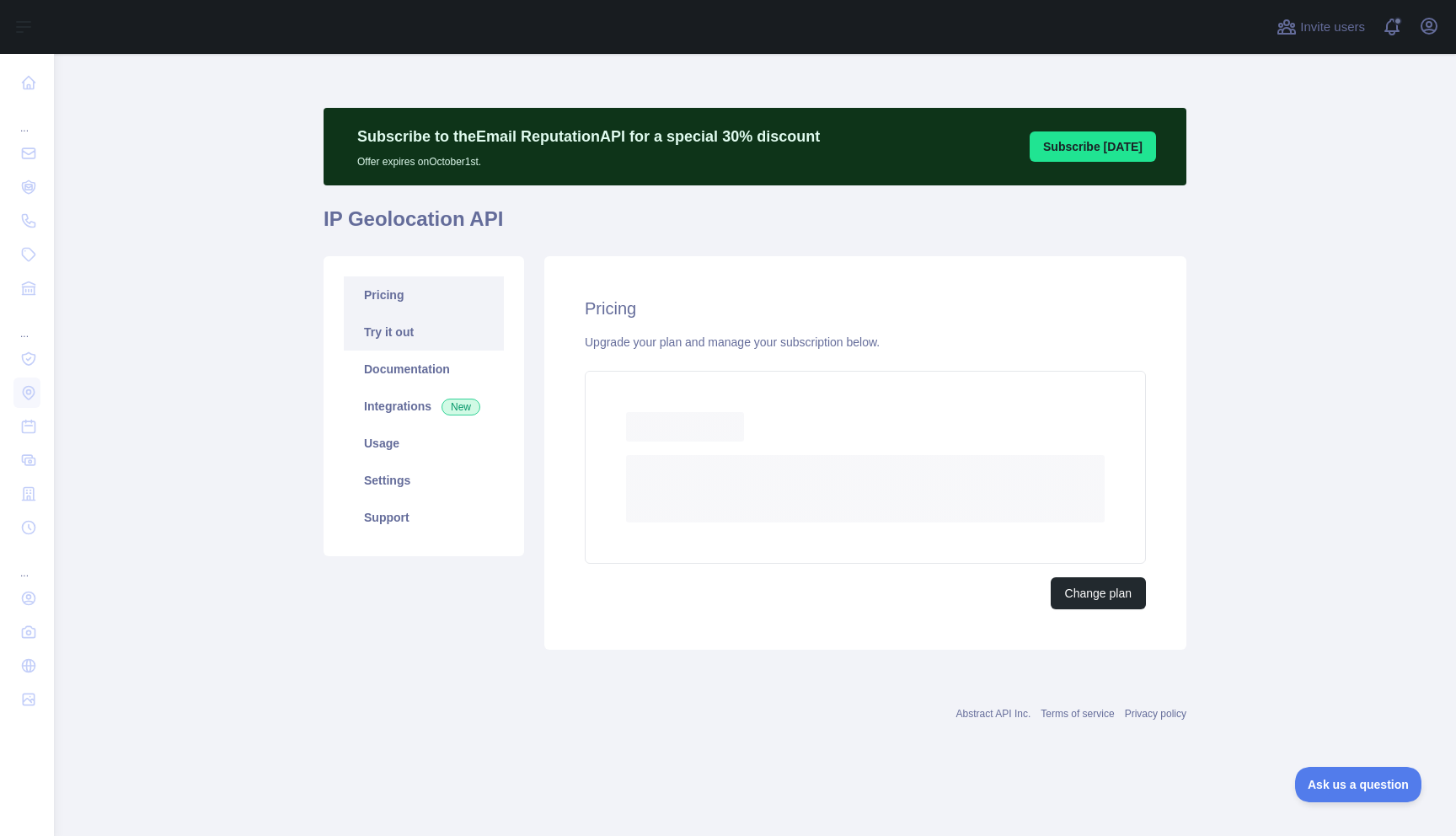
click at [395, 333] on link "Try it out" at bounding box center [424, 332] width 160 height 37
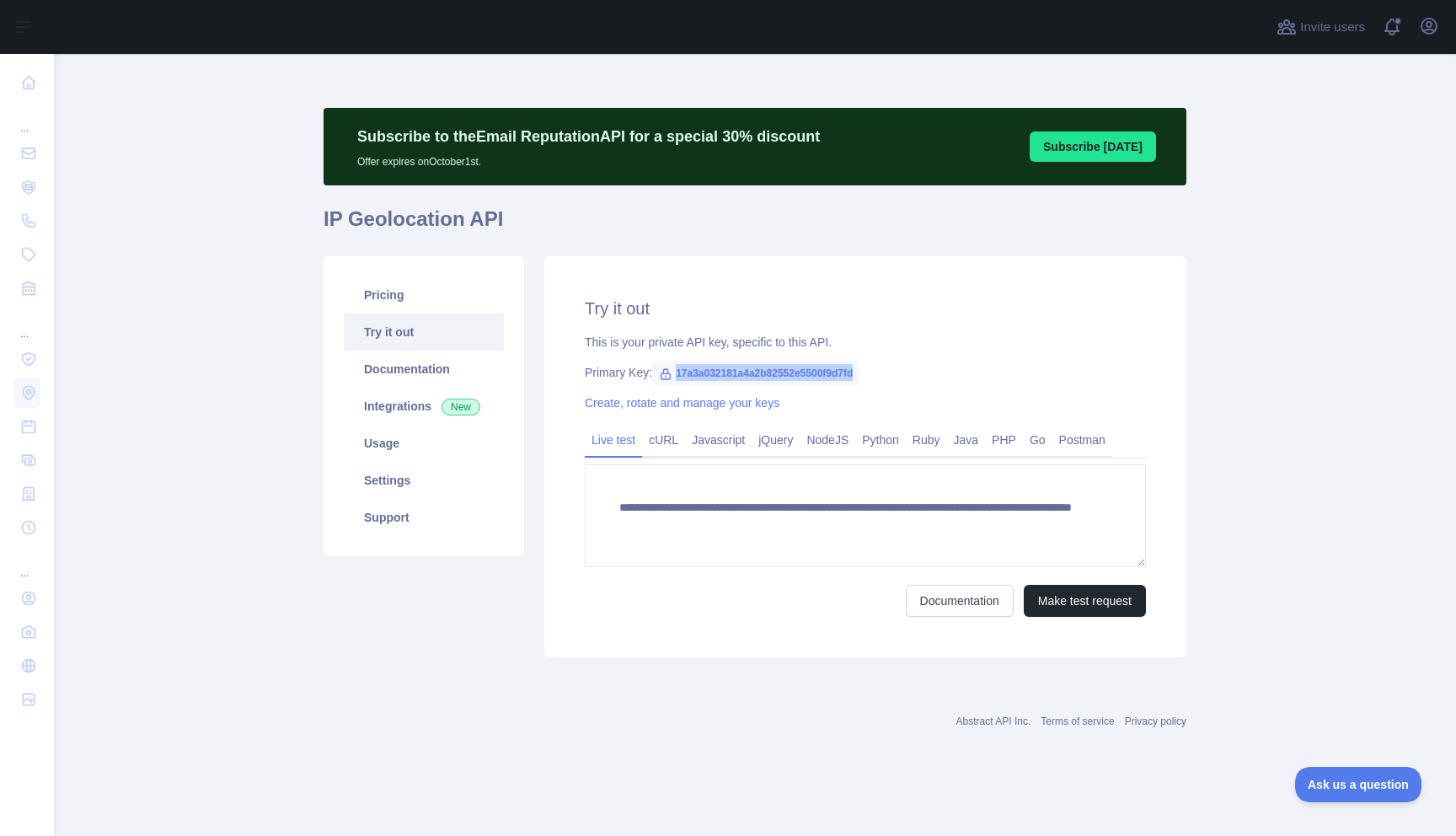
drag, startPoint x: 880, startPoint y: 373, endPoint x: 654, endPoint y: 370, distance: 226.0
click at [654, 370] on span "17a3a032181a4a2b82552e5500f9d7fd" at bounding box center [755, 372] width 208 height 25
copy span "17a3a032181a4a2b82552e5500f9d7fd"
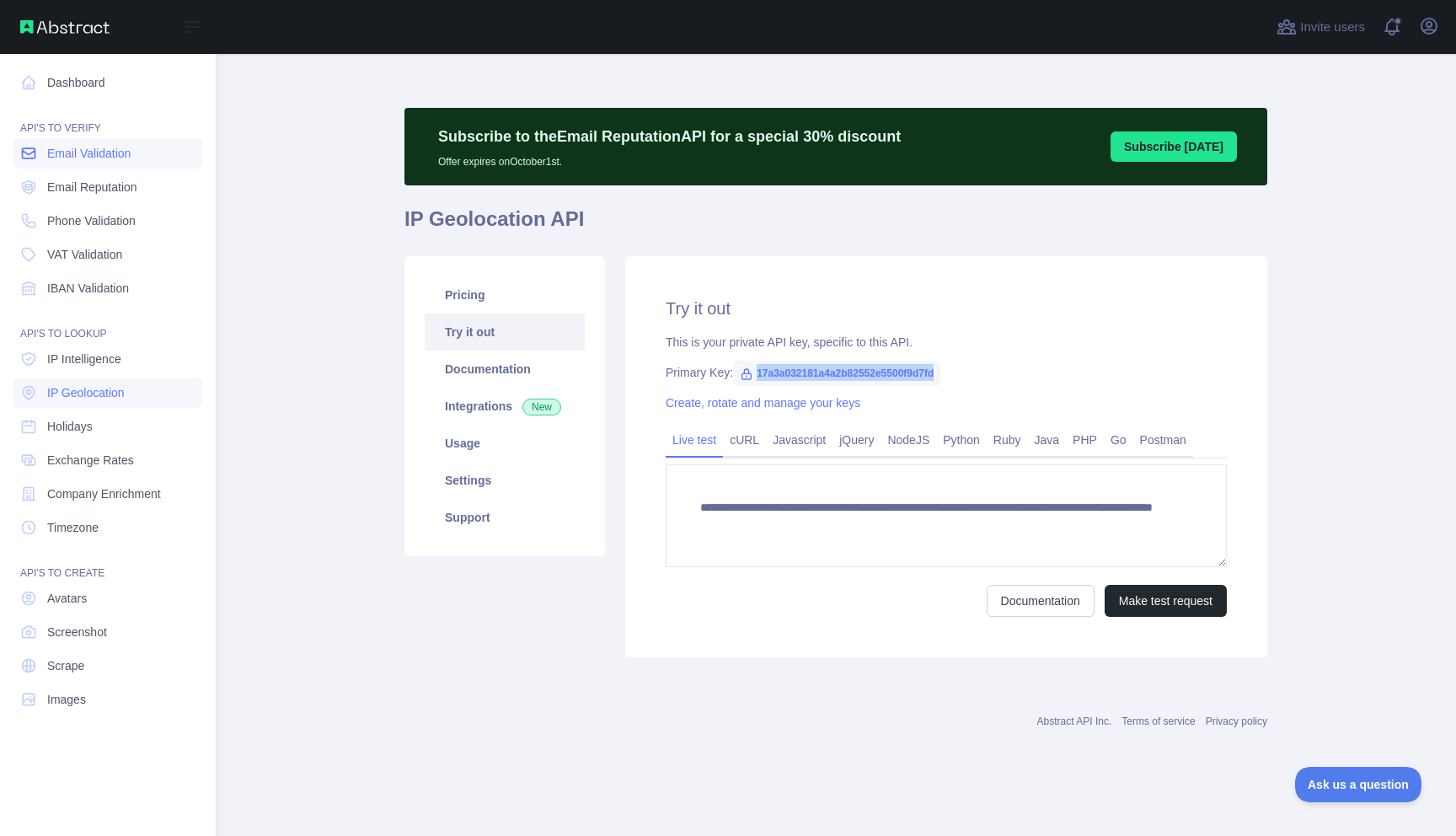
click at [76, 156] on span "Email Validation" at bounding box center [89, 153] width 83 height 16
click at [63, 154] on span "Email Validation" at bounding box center [89, 153] width 83 height 16
click at [71, 388] on span "IP Geolocation" at bounding box center [85, 392] width 77 height 16
click at [71, 154] on span "Email Validation" at bounding box center [89, 153] width 83 height 16
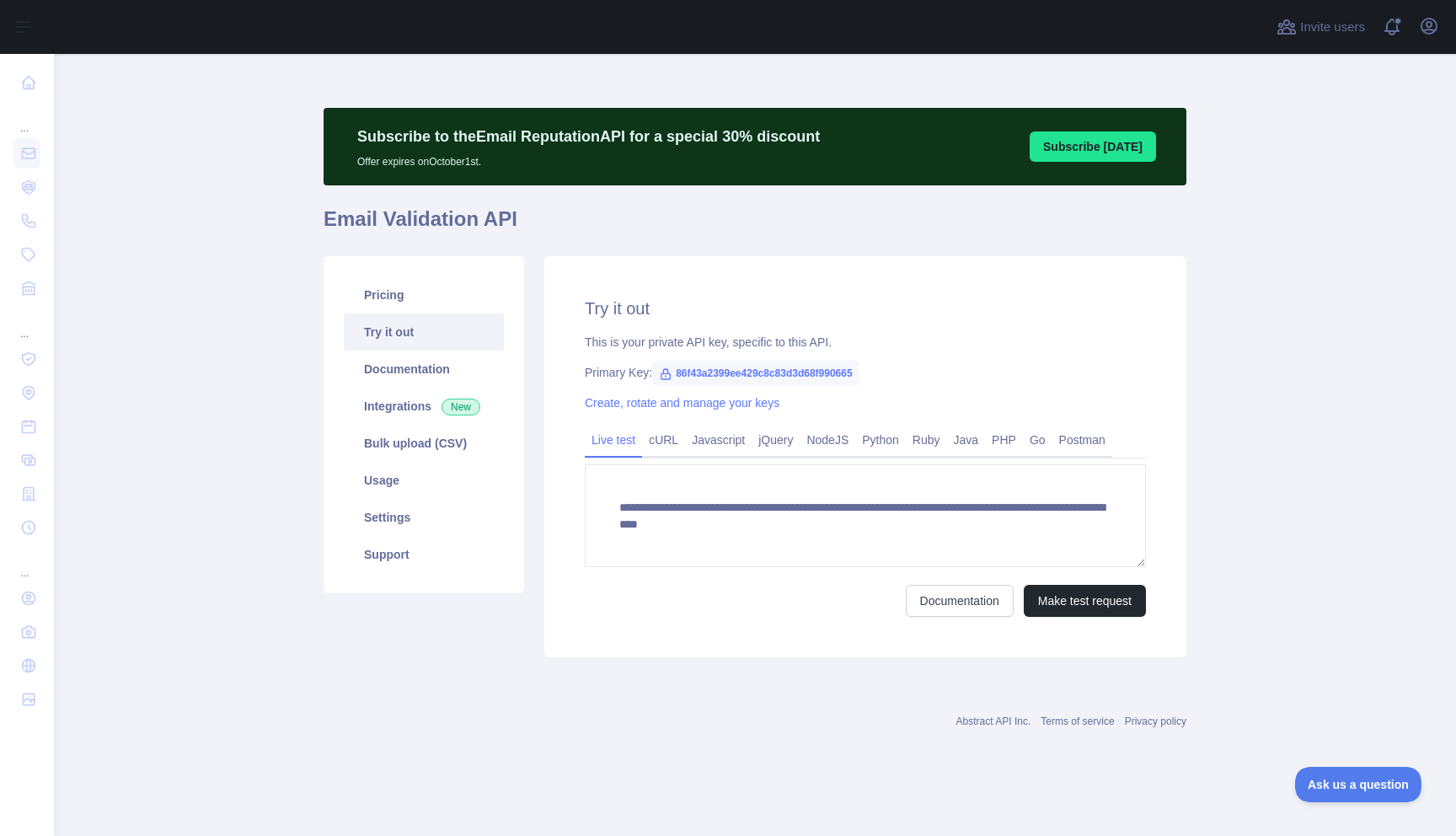
click at [423, 329] on link "Try it out" at bounding box center [424, 332] width 160 height 37
click at [858, 646] on div "**********" at bounding box center [865, 457] width 642 height 401
click at [376, 368] on link "Documentation" at bounding box center [424, 369] width 160 height 37
click at [384, 484] on link "Usage" at bounding box center [424, 480] width 160 height 37
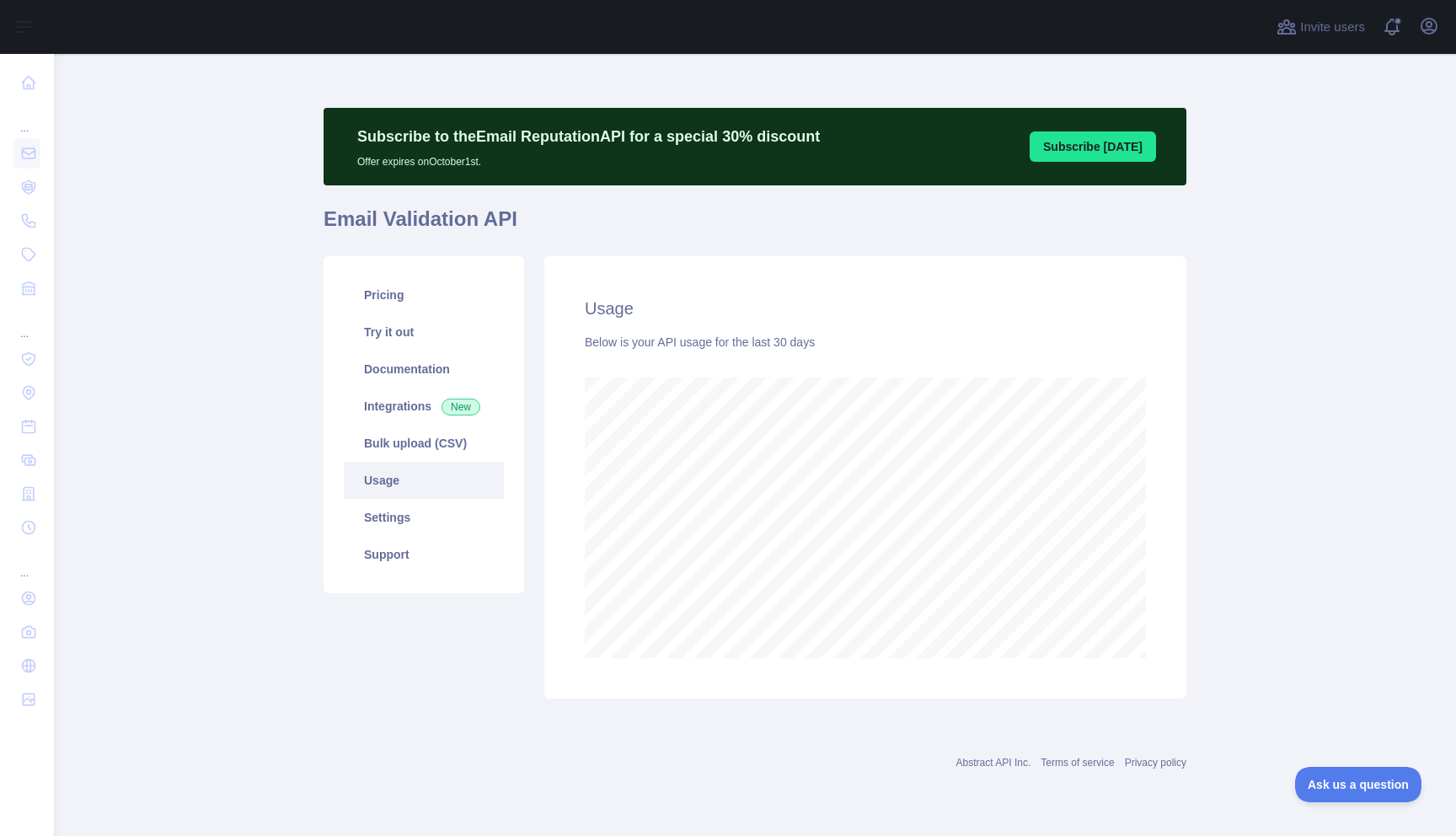
scroll to position [782, 1402]
click at [413, 524] on link "Settings" at bounding box center [424, 517] width 160 height 37
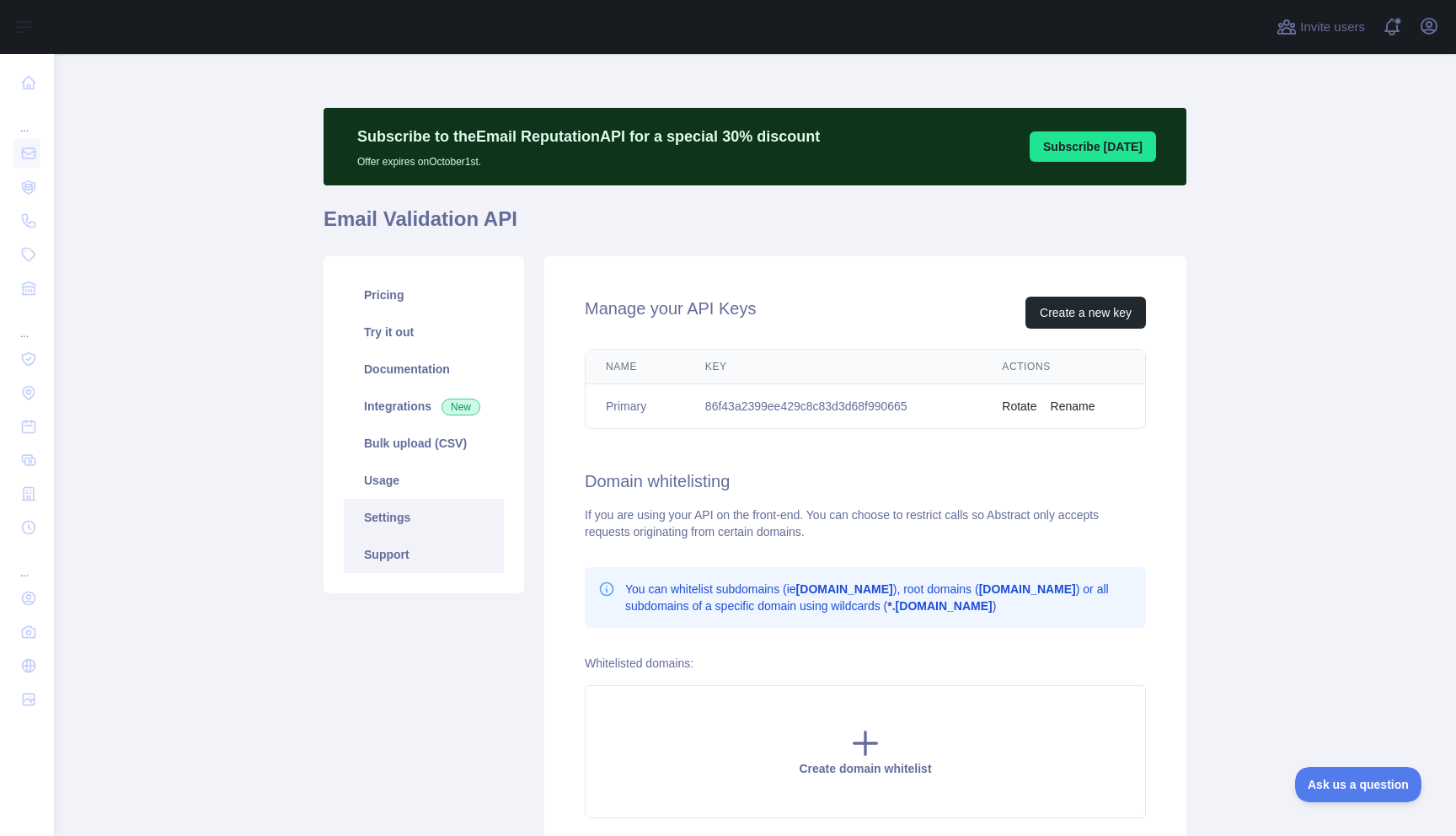
click at [390, 545] on link "Support" at bounding box center [424, 554] width 160 height 37
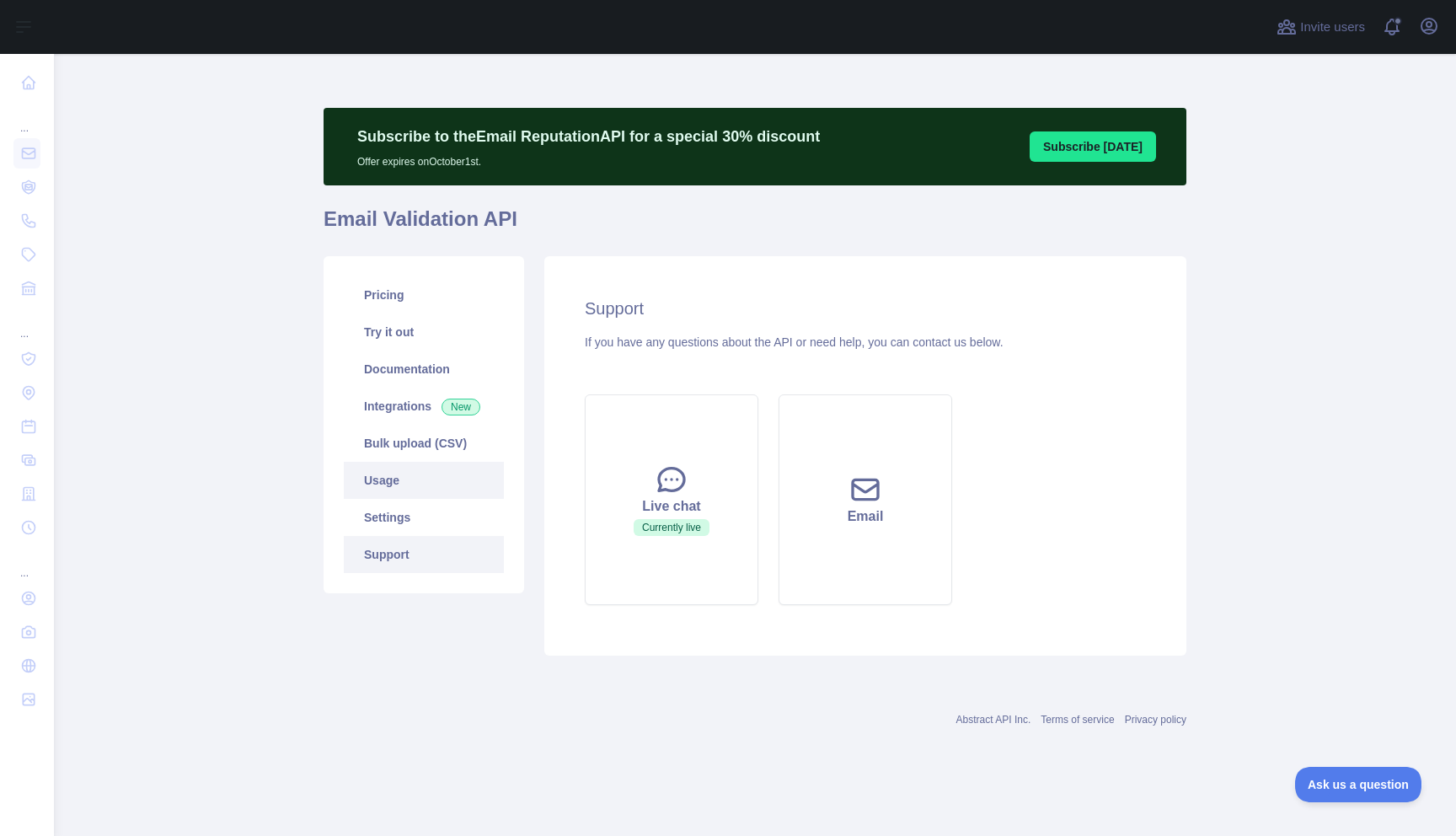
click at [358, 497] on link "Usage" at bounding box center [424, 480] width 160 height 37
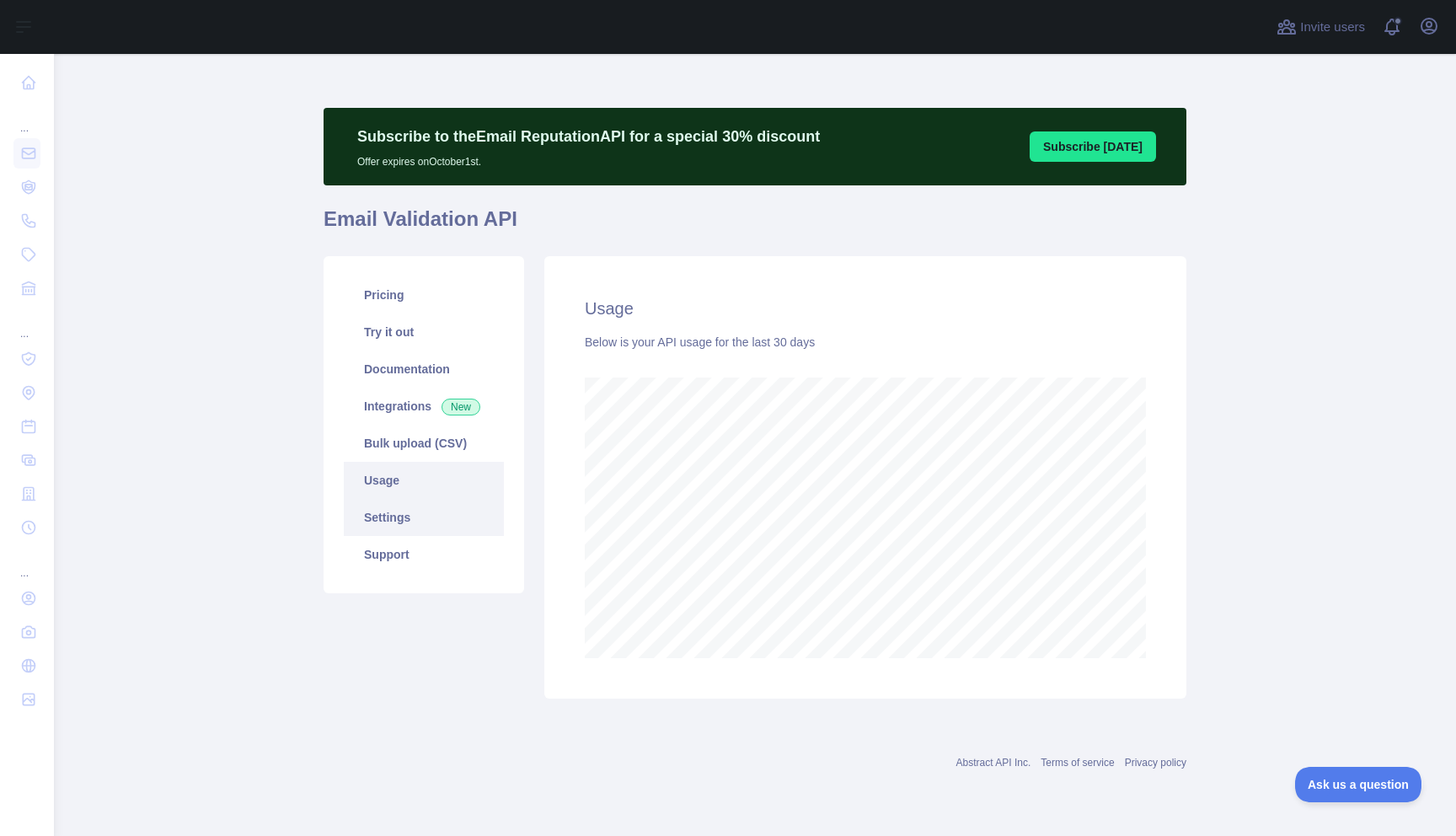
scroll to position [782, 1402]
click at [376, 513] on link "Settings" at bounding box center [424, 517] width 160 height 37
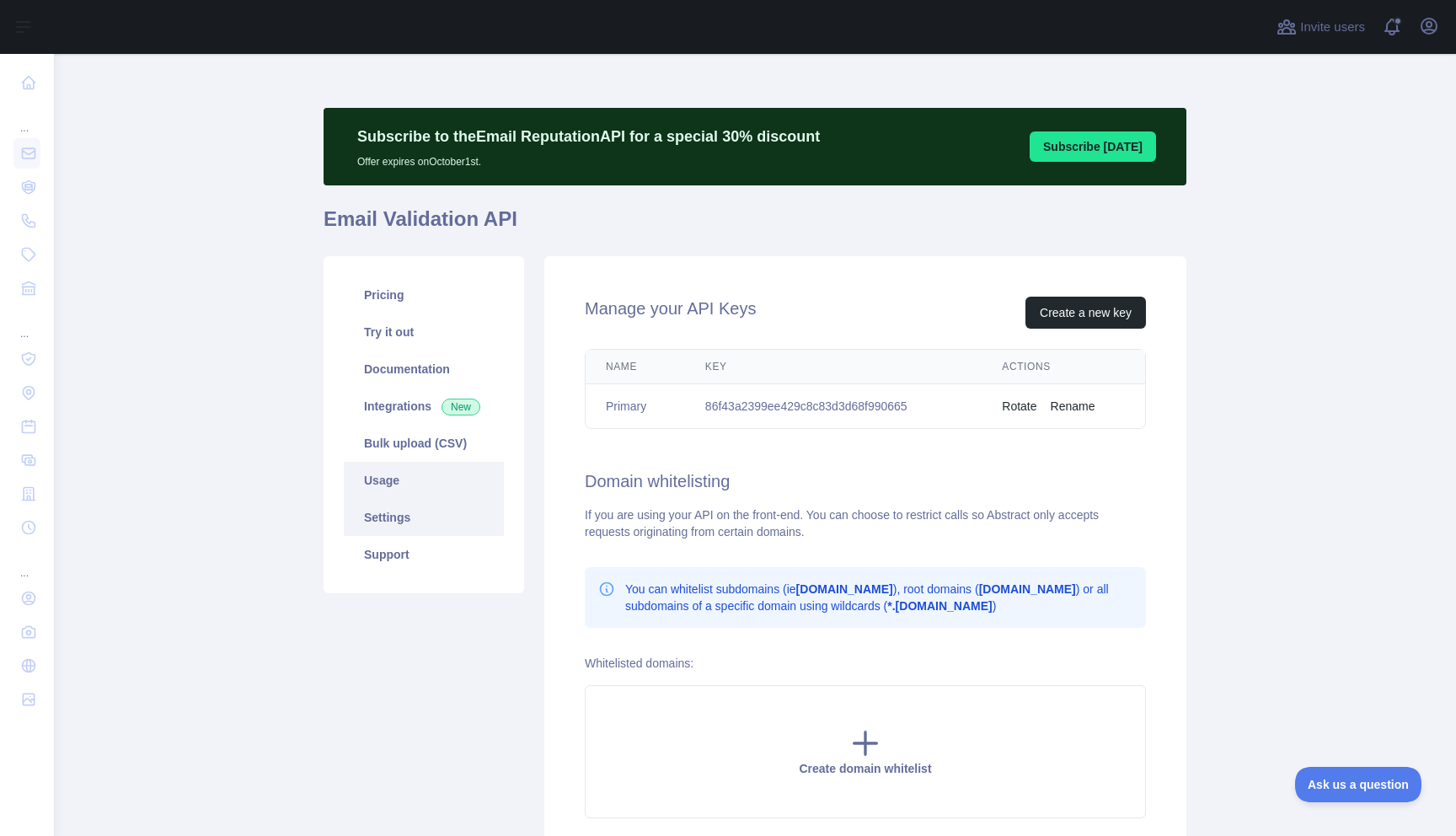
click at [405, 490] on link "Usage" at bounding box center [424, 480] width 160 height 37
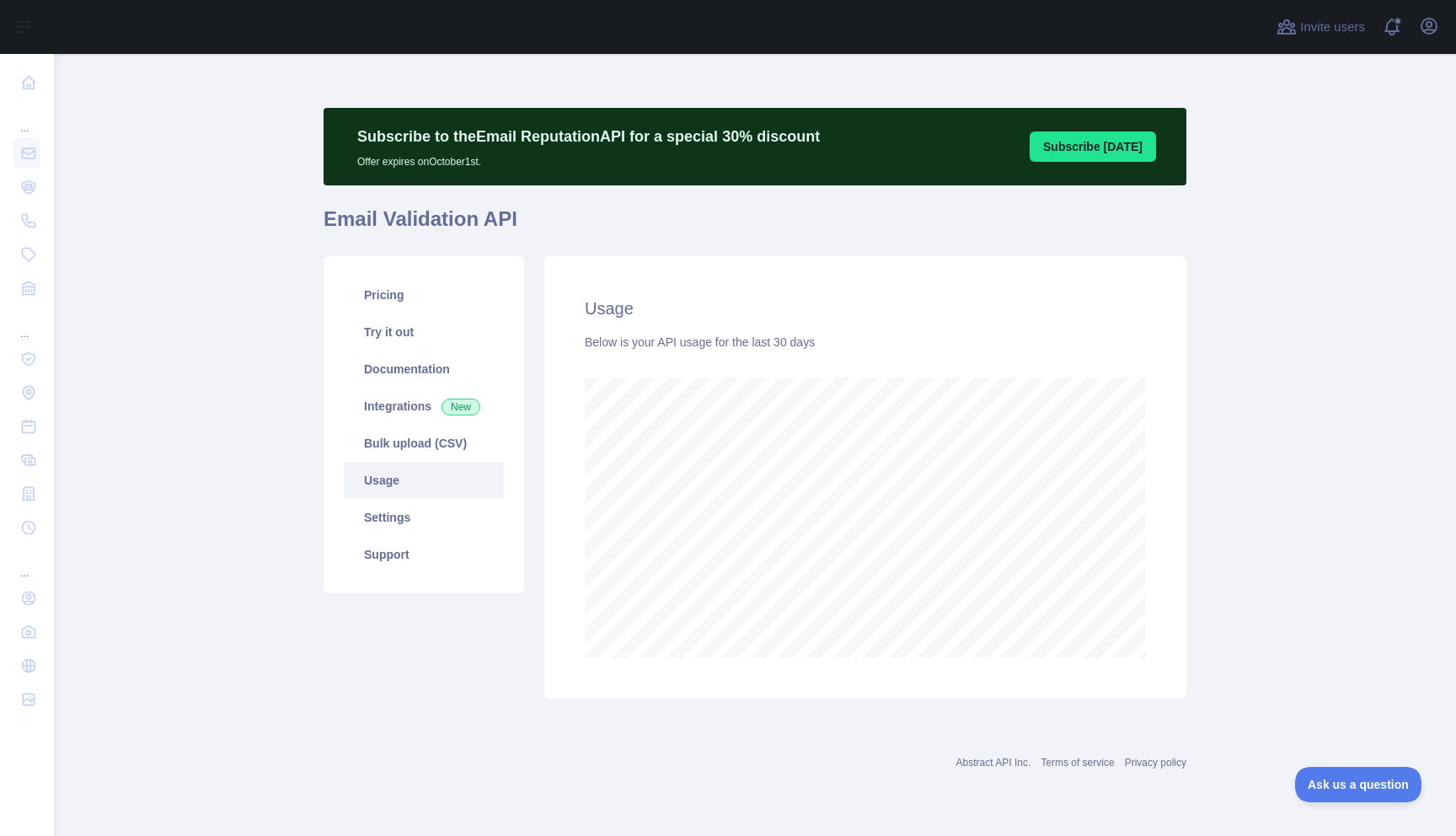
scroll to position [782, 1402]
click at [405, 444] on link "Bulk upload (CSV)" at bounding box center [424, 443] width 160 height 37
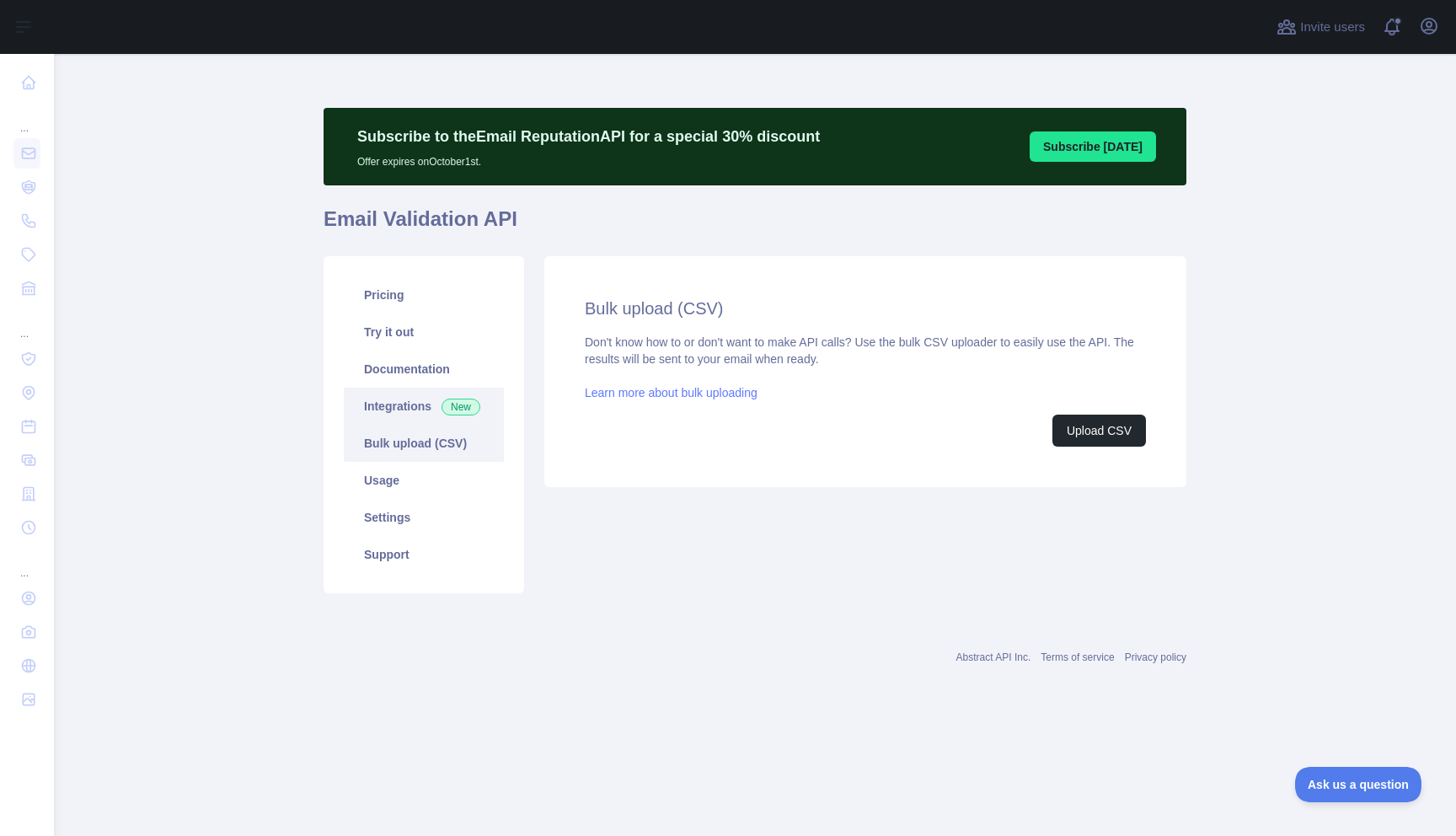
click at [392, 391] on link "Integrations New" at bounding box center [424, 405] width 160 height 37
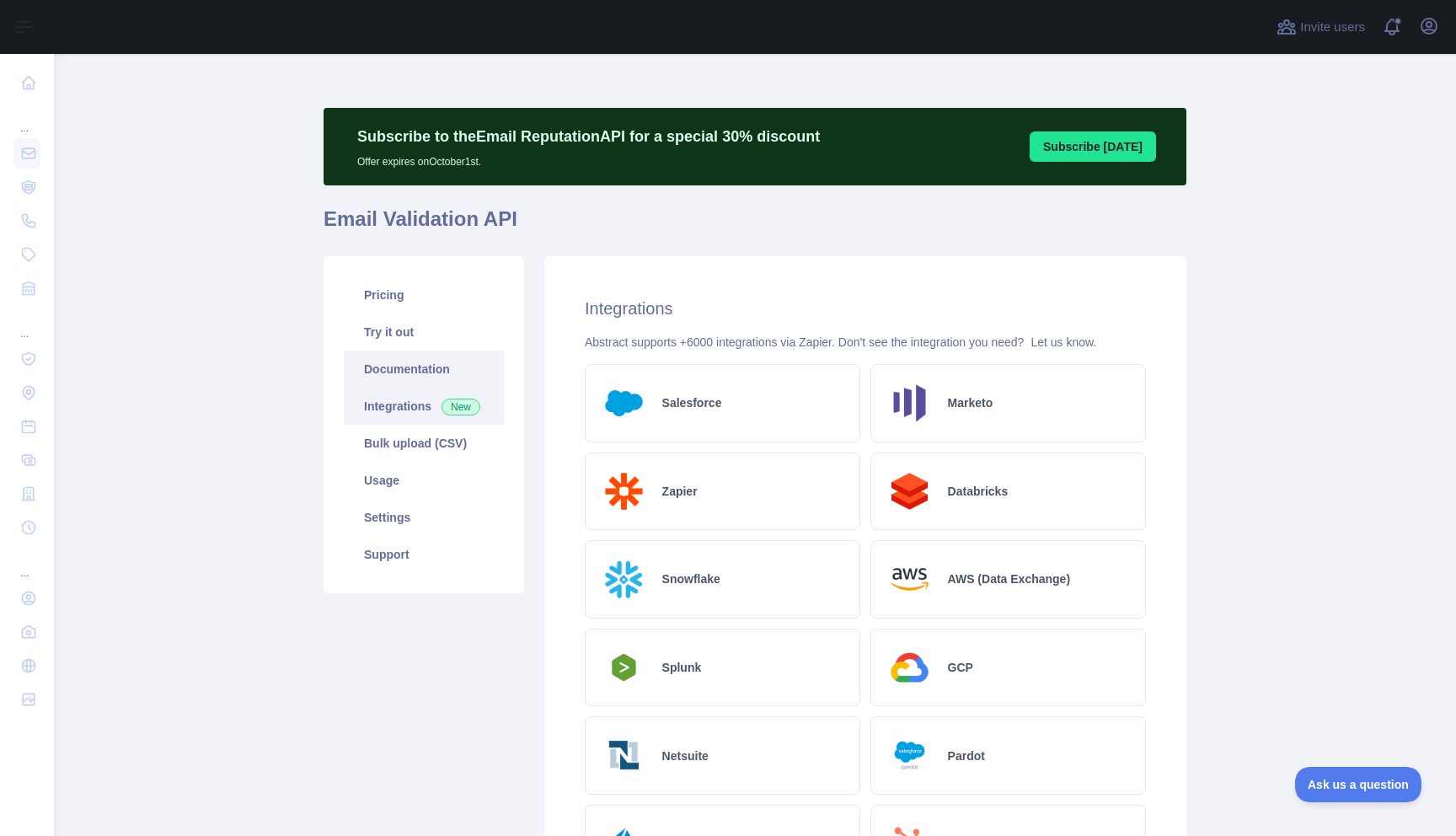
click at [384, 363] on link "Documentation" at bounding box center [424, 369] width 160 height 37
click at [397, 352] on link "Documentation" at bounding box center [424, 369] width 160 height 37
click at [388, 286] on link "Pricing" at bounding box center [424, 294] width 160 height 37
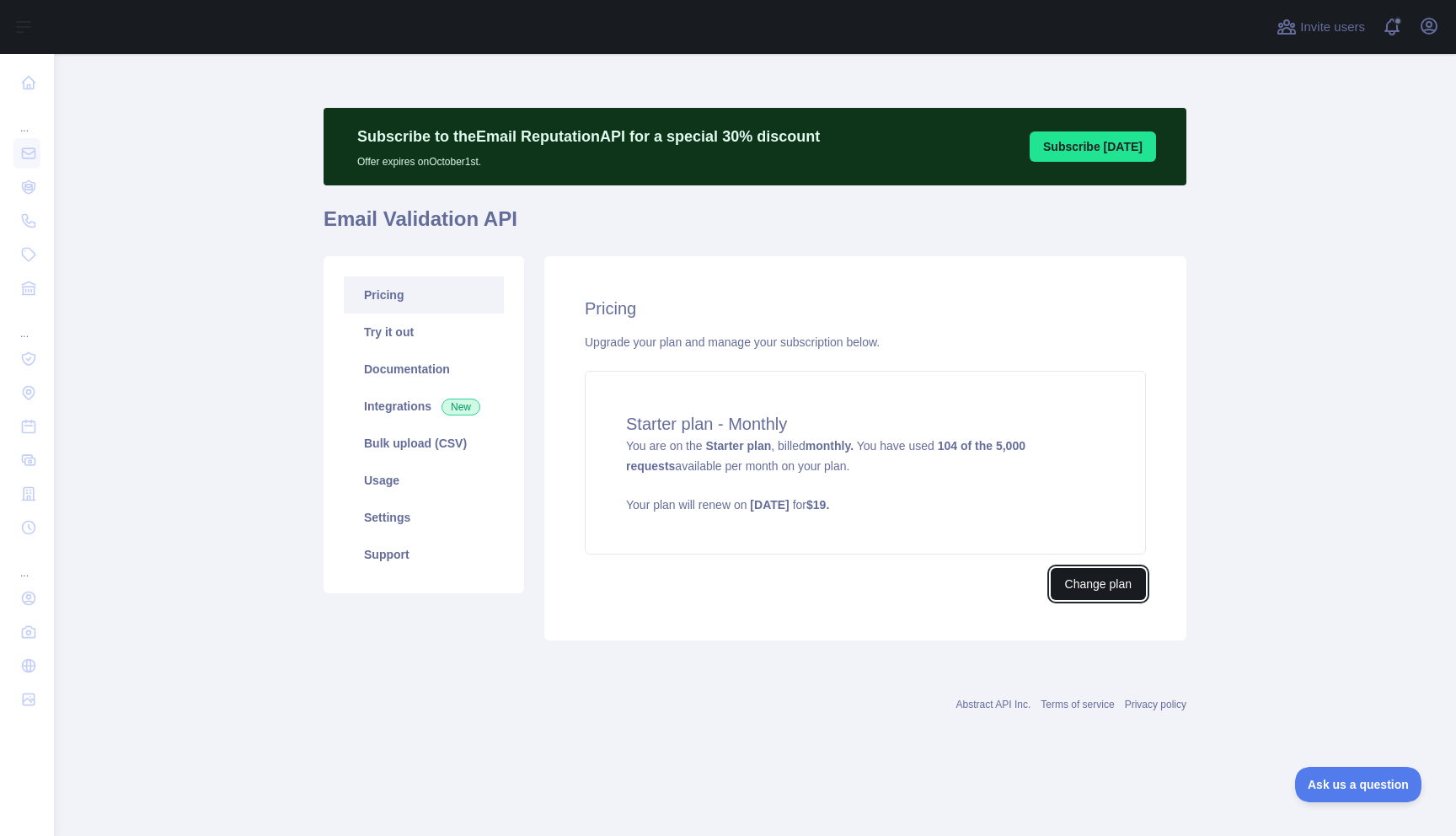
click at [1078, 577] on button "Change plan" at bounding box center [1098, 583] width 96 height 32
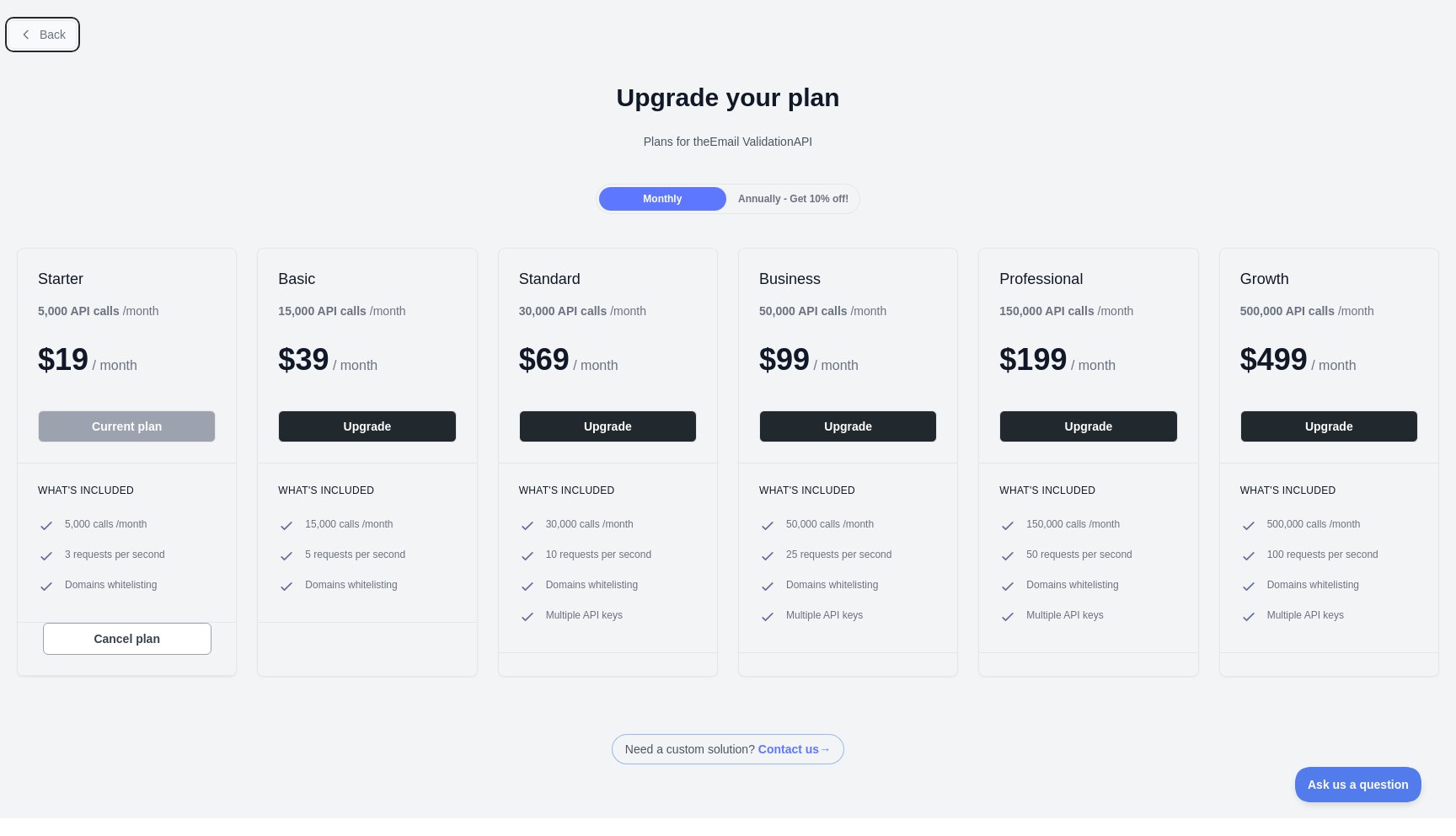
click at [28, 29] on icon at bounding box center [26, 35] width 14 height 14
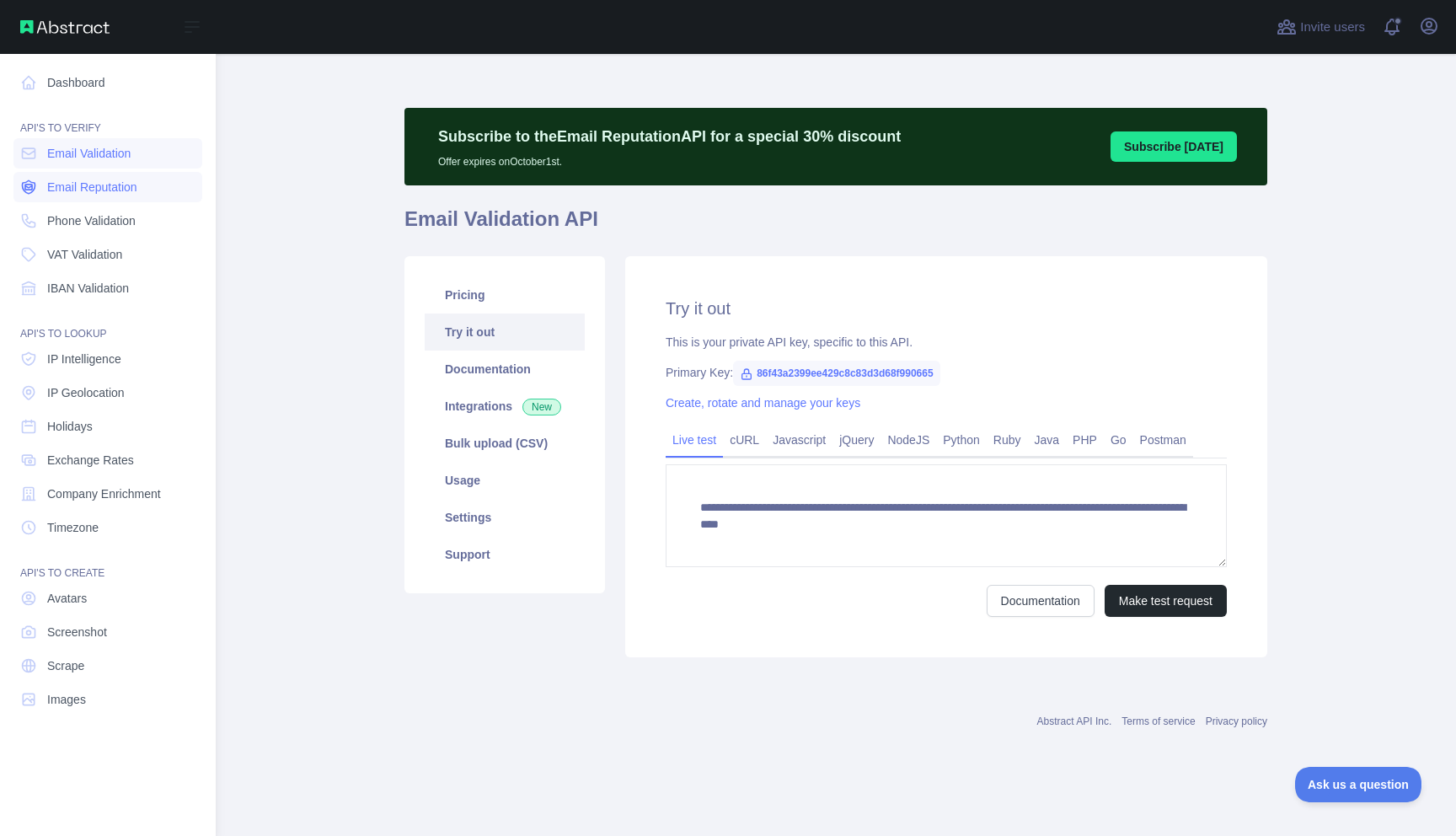
click at [90, 186] on span "Email Reputation" at bounding box center [92, 187] width 90 height 16
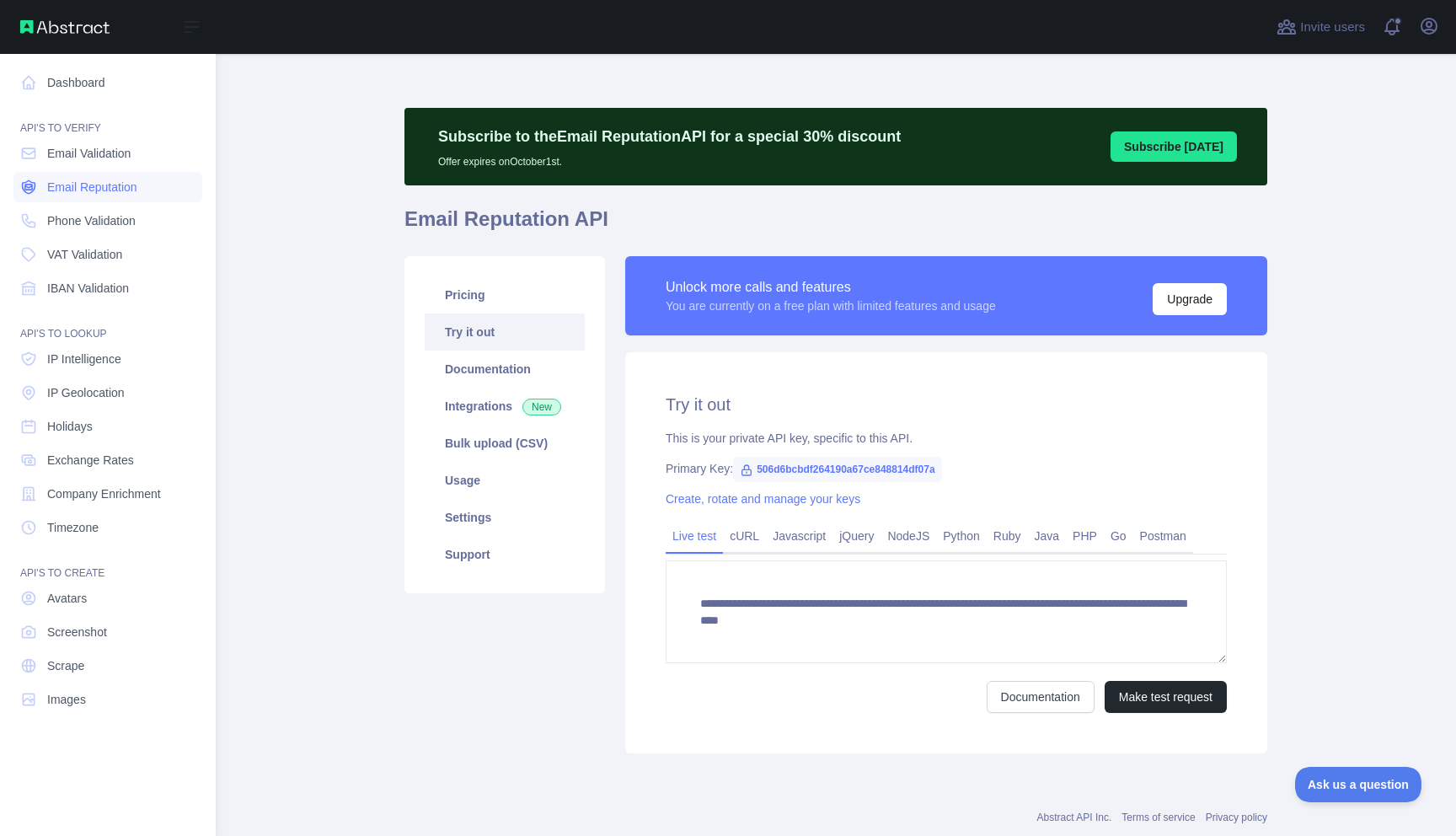
click at [90, 186] on span "Email Reputation" at bounding box center [92, 187] width 90 height 16
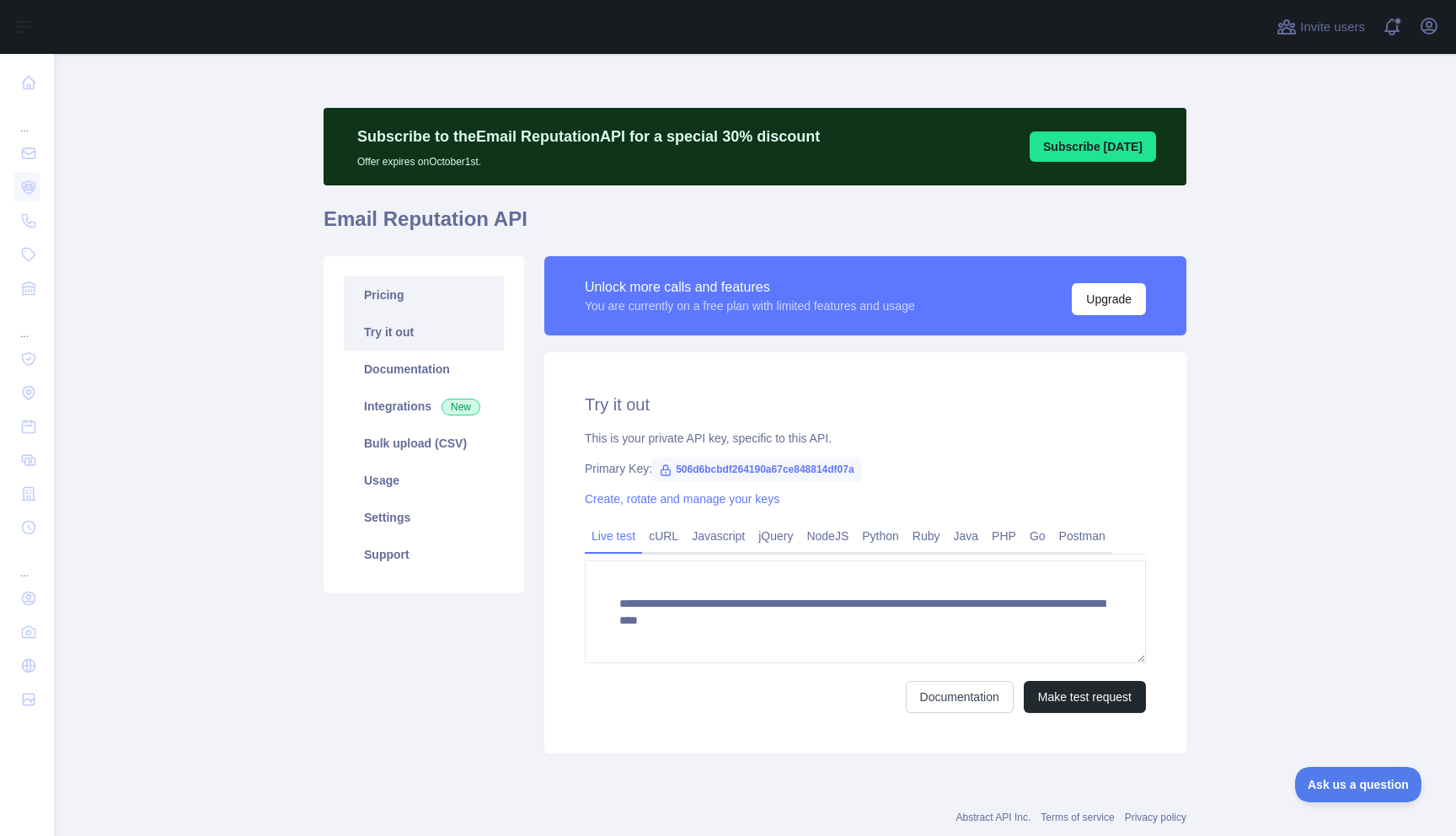
click at [409, 293] on link "Pricing" at bounding box center [424, 294] width 160 height 37
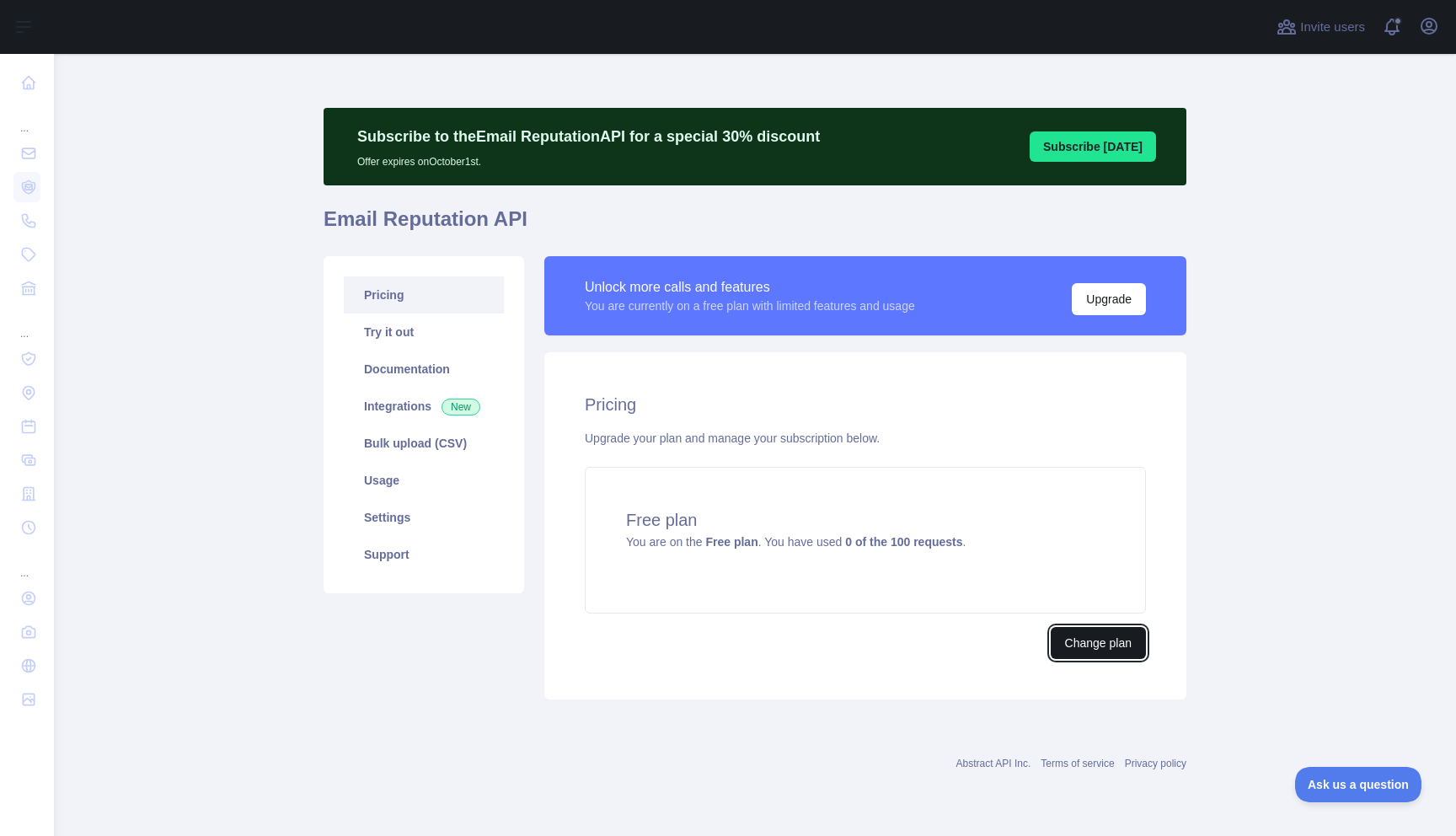
click at [1098, 641] on button "Change plan" at bounding box center [1098, 642] width 96 height 32
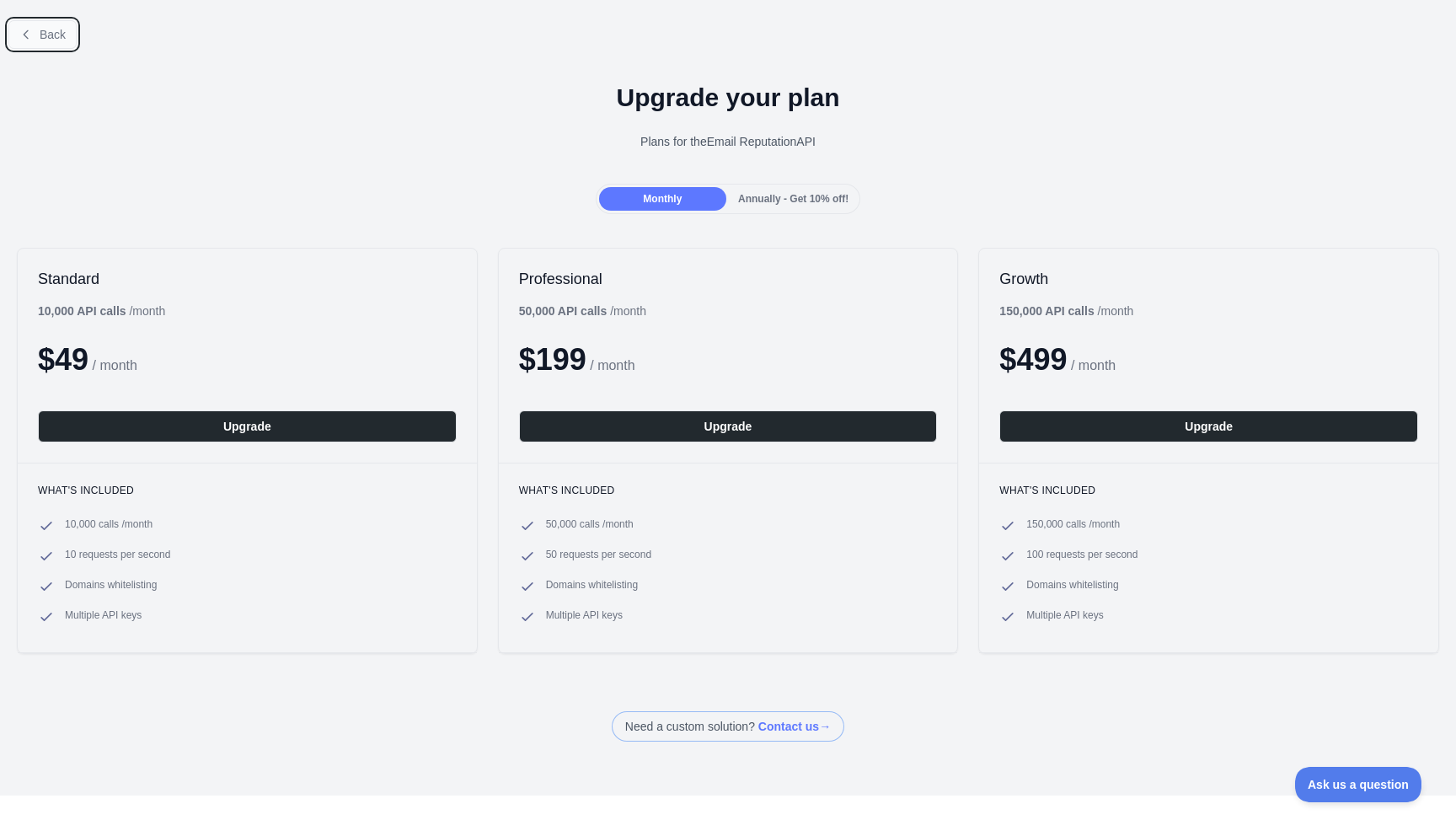
click at [25, 43] on button "Back" at bounding box center [43, 34] width 69 height 29
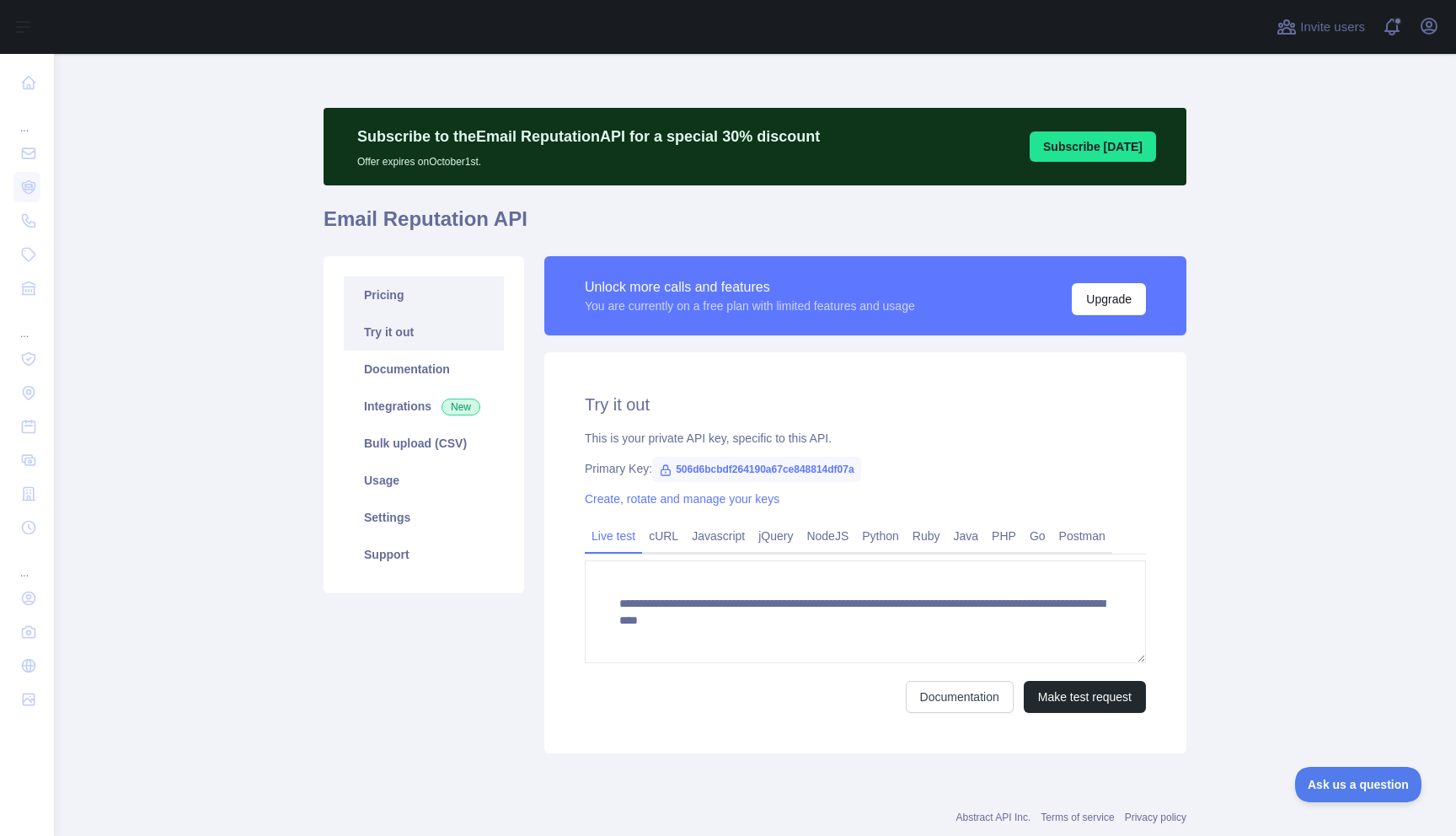
click at [387, 296] on link "Pricing" at bounding box center [424, 294] width 160 height 37
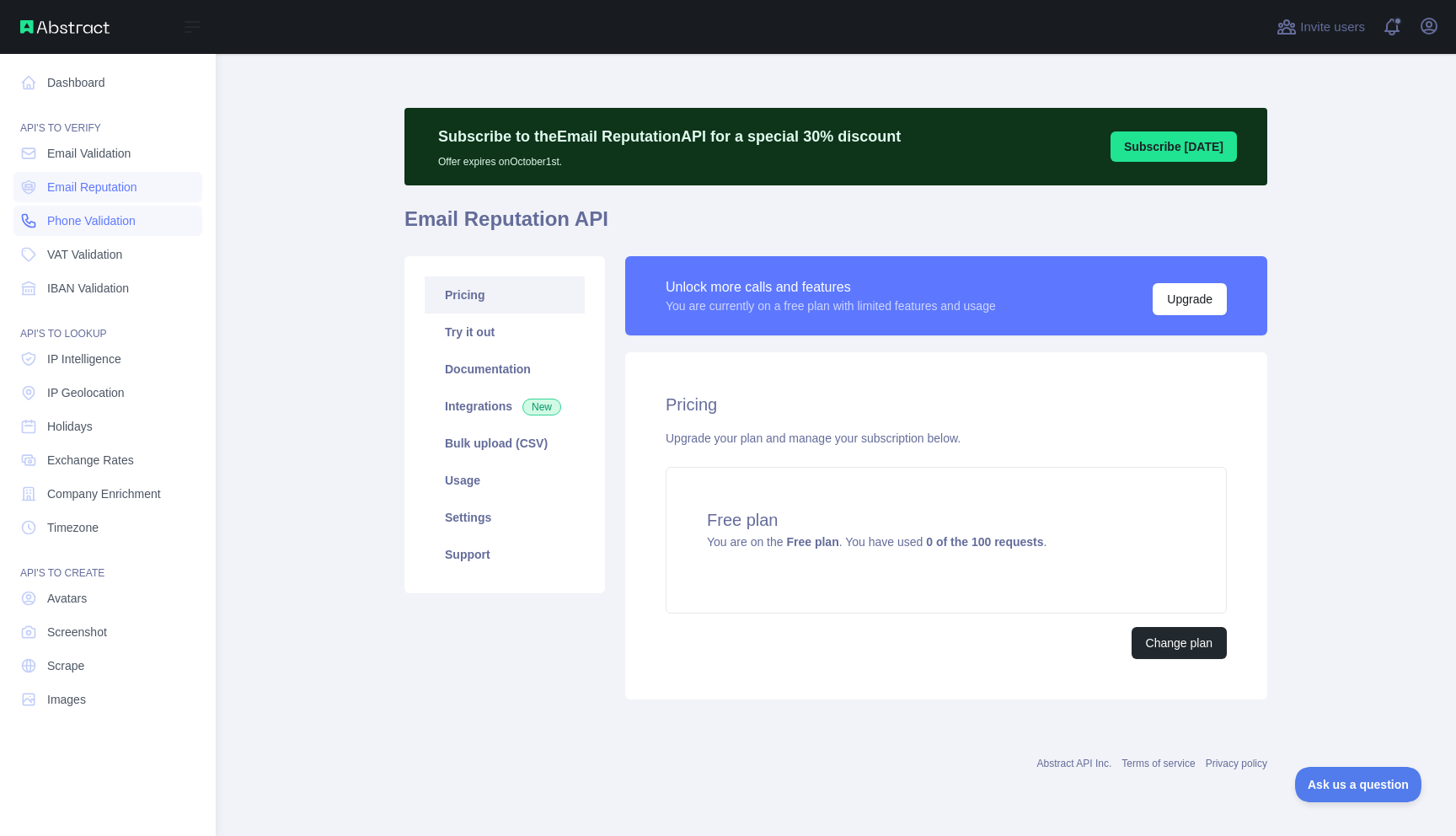
click at [87, 228] on span "Phone Validation" at bounding box center [91, 221] width 89 height 16
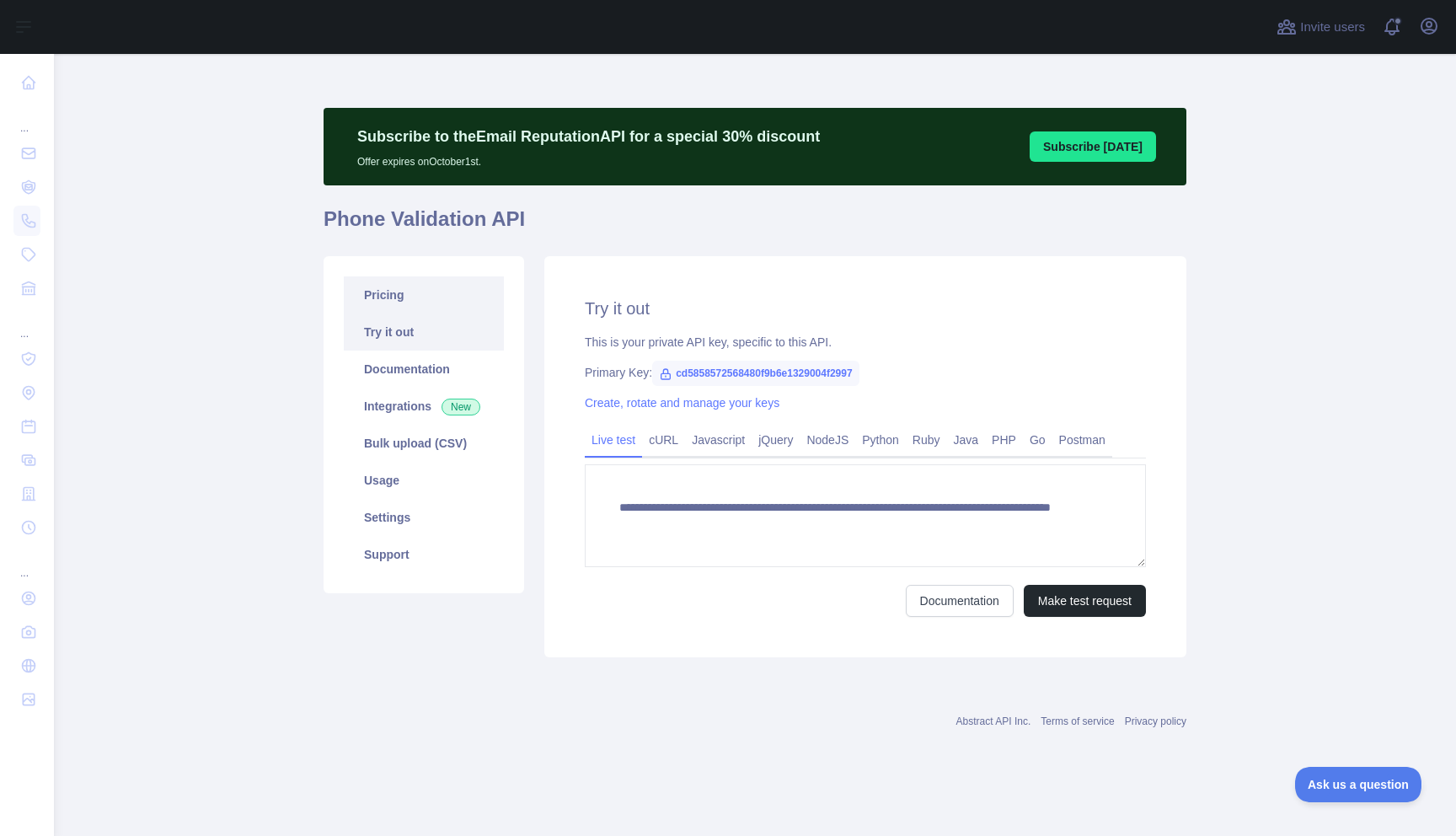
click at [347, 288] on link "Pricing" at bounding box center [424, 294] width 160 height 37
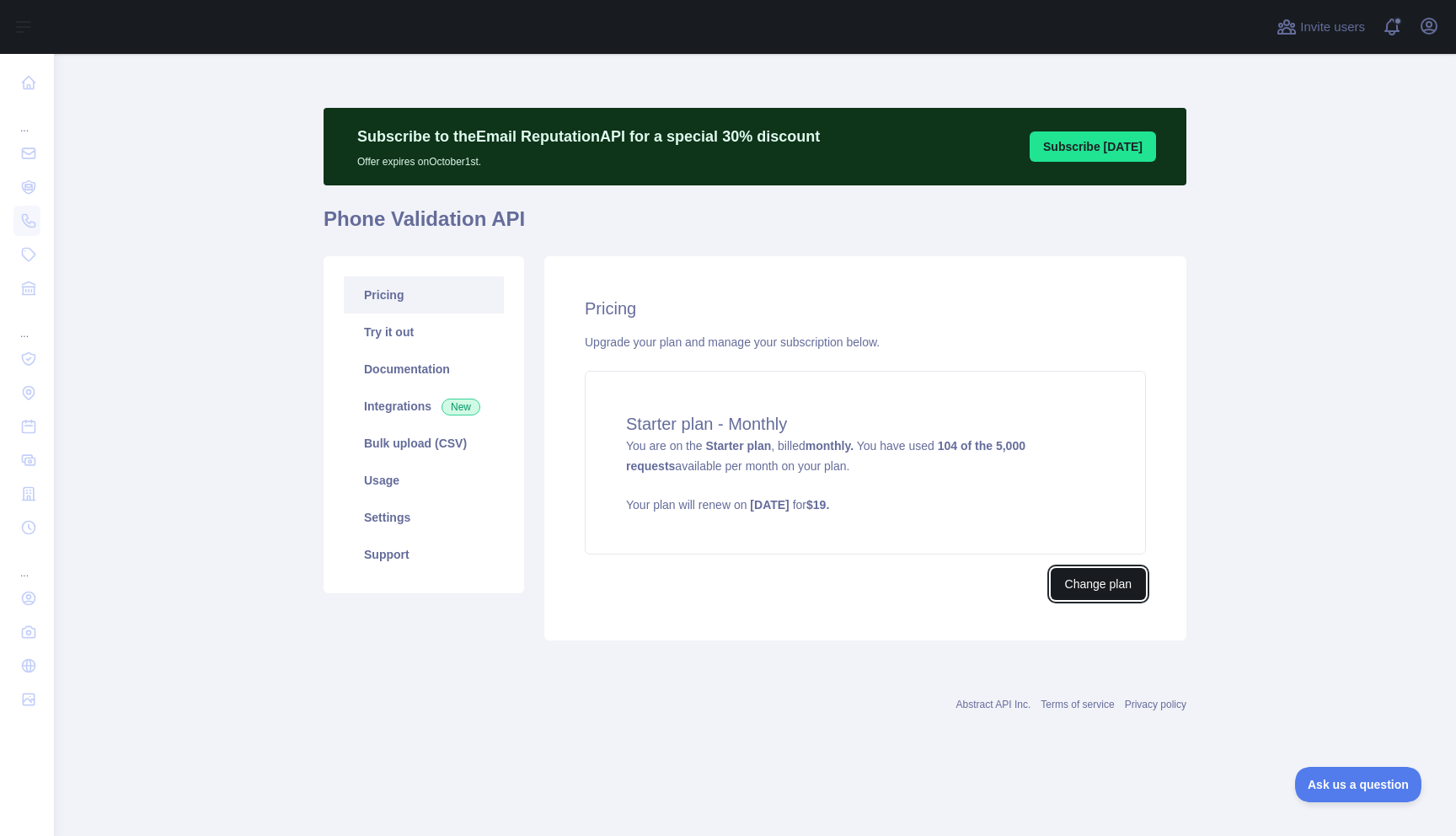
click at [1090, 592] on button "Change plan" at bounding box center [1098, 583] width 96 height 32
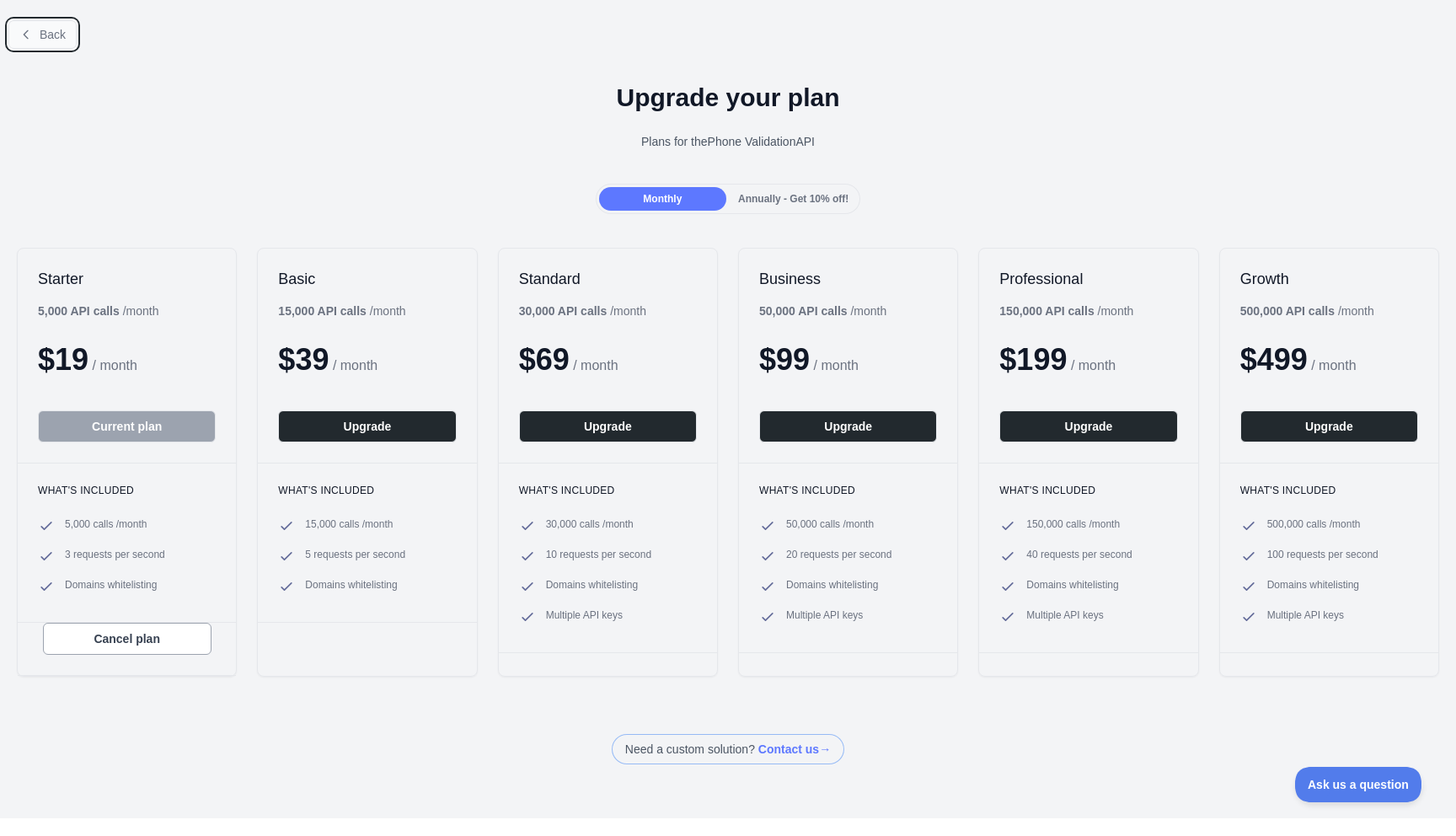
click at [24, 43] on button "Back" at bounding box center [43, 34] width 69 height 29
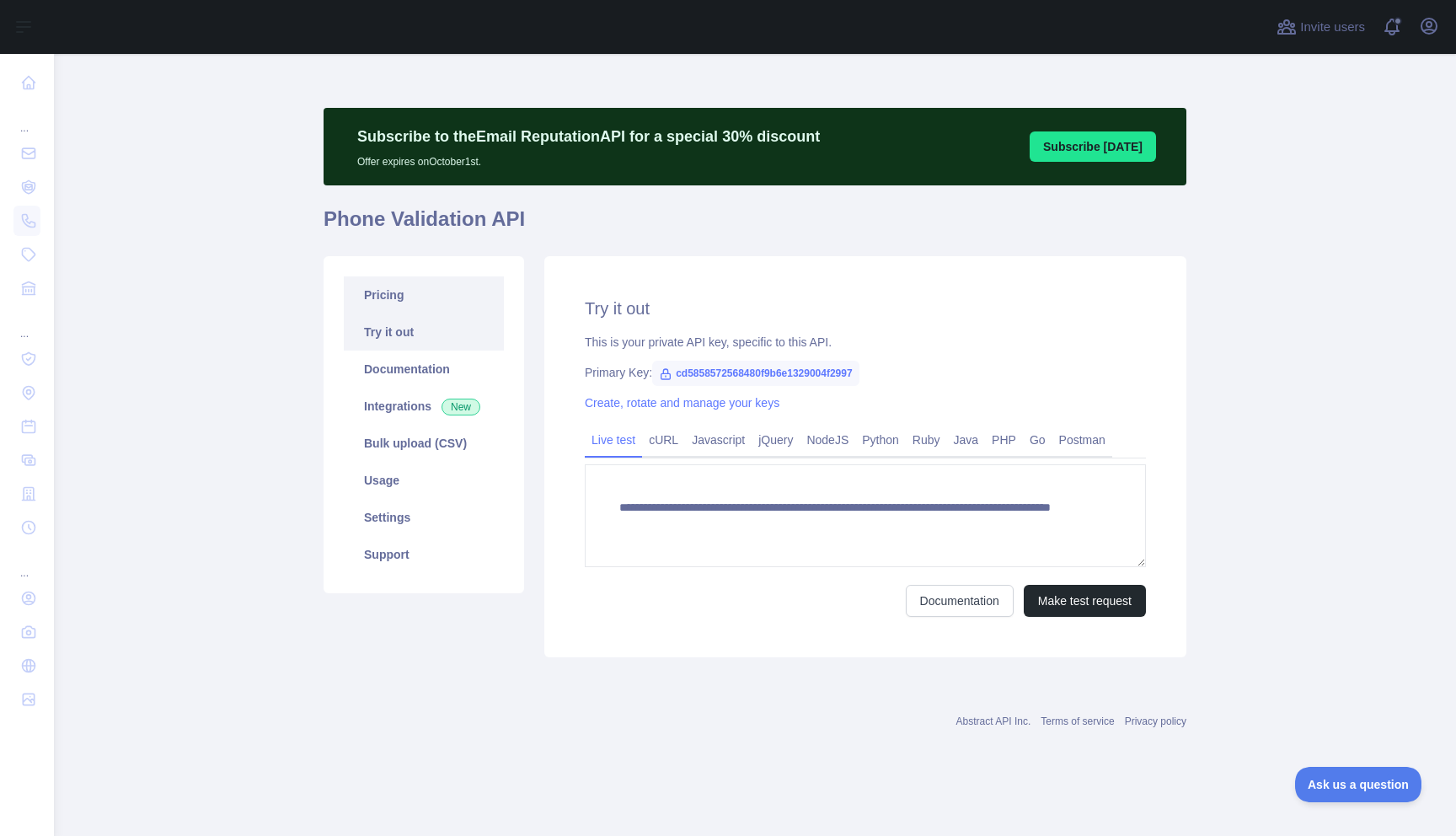
click at [374, 293] on link "Pricing" at bounding box center [424, 294] width 160 height 37
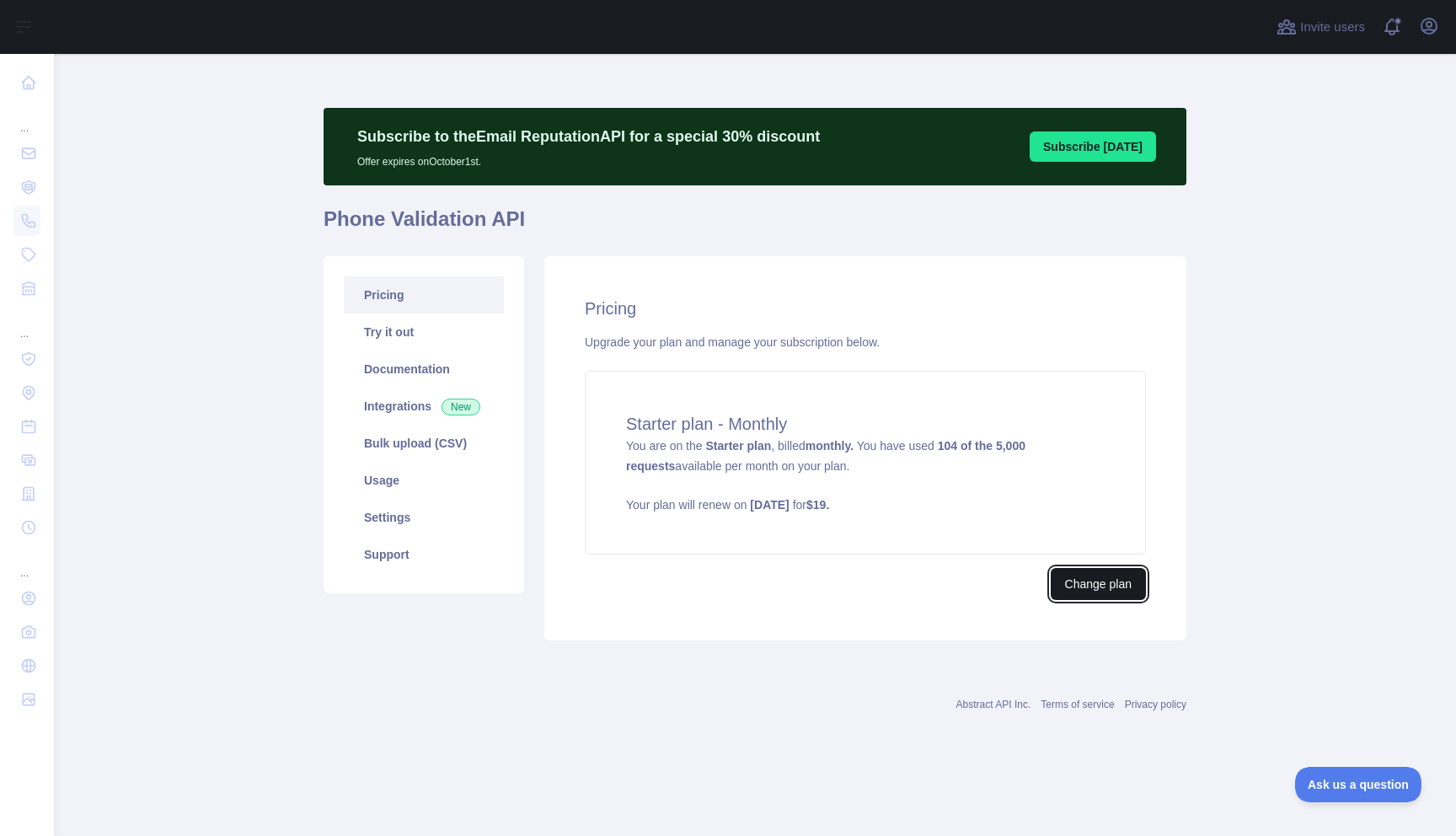
click at [1088, 585] on button "Change plan" at bounding box center [1098, 583] width 96 height 32
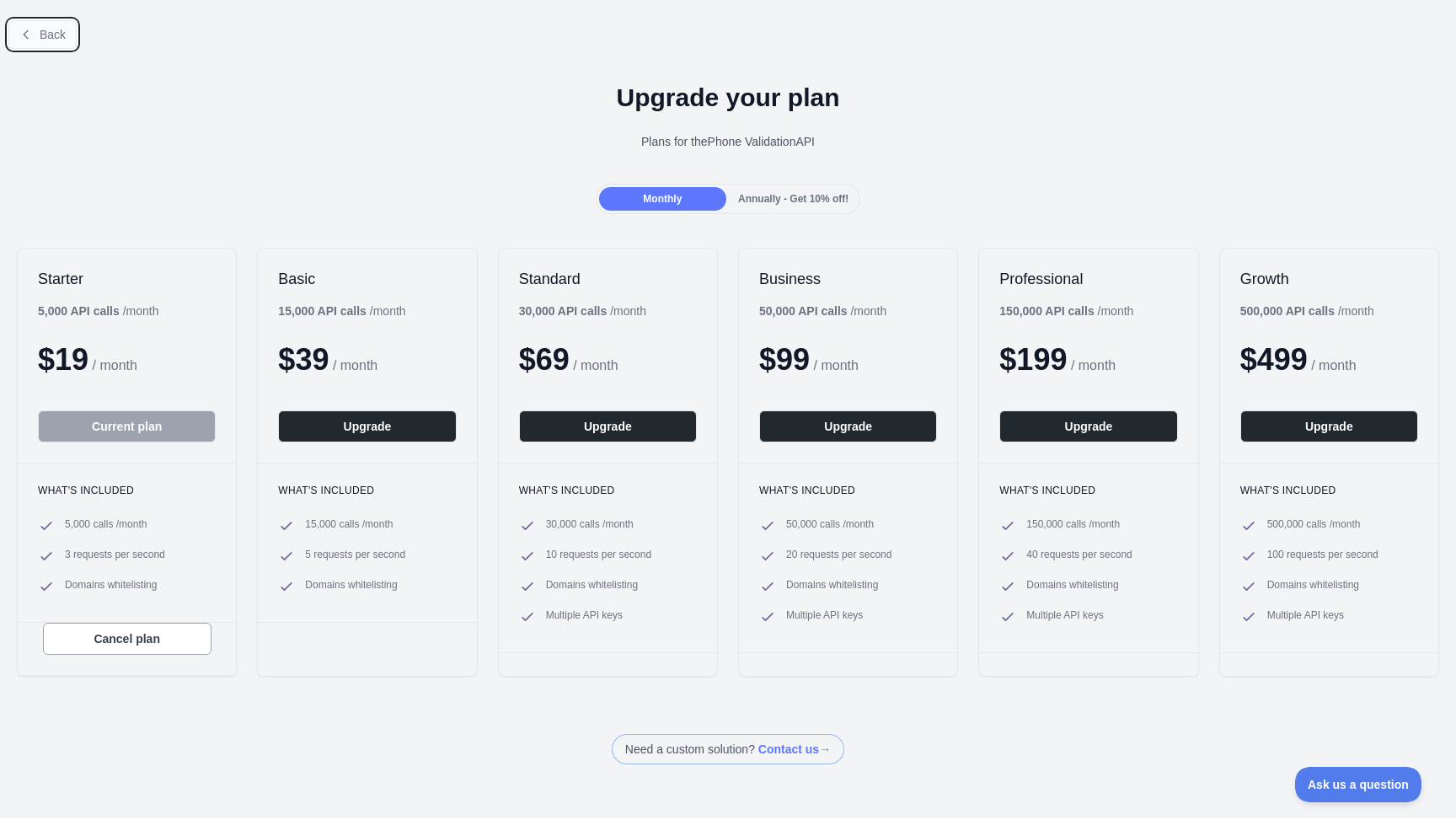
click at [27, 36] on icon at bounding box center [26, 35] width 14 height 14
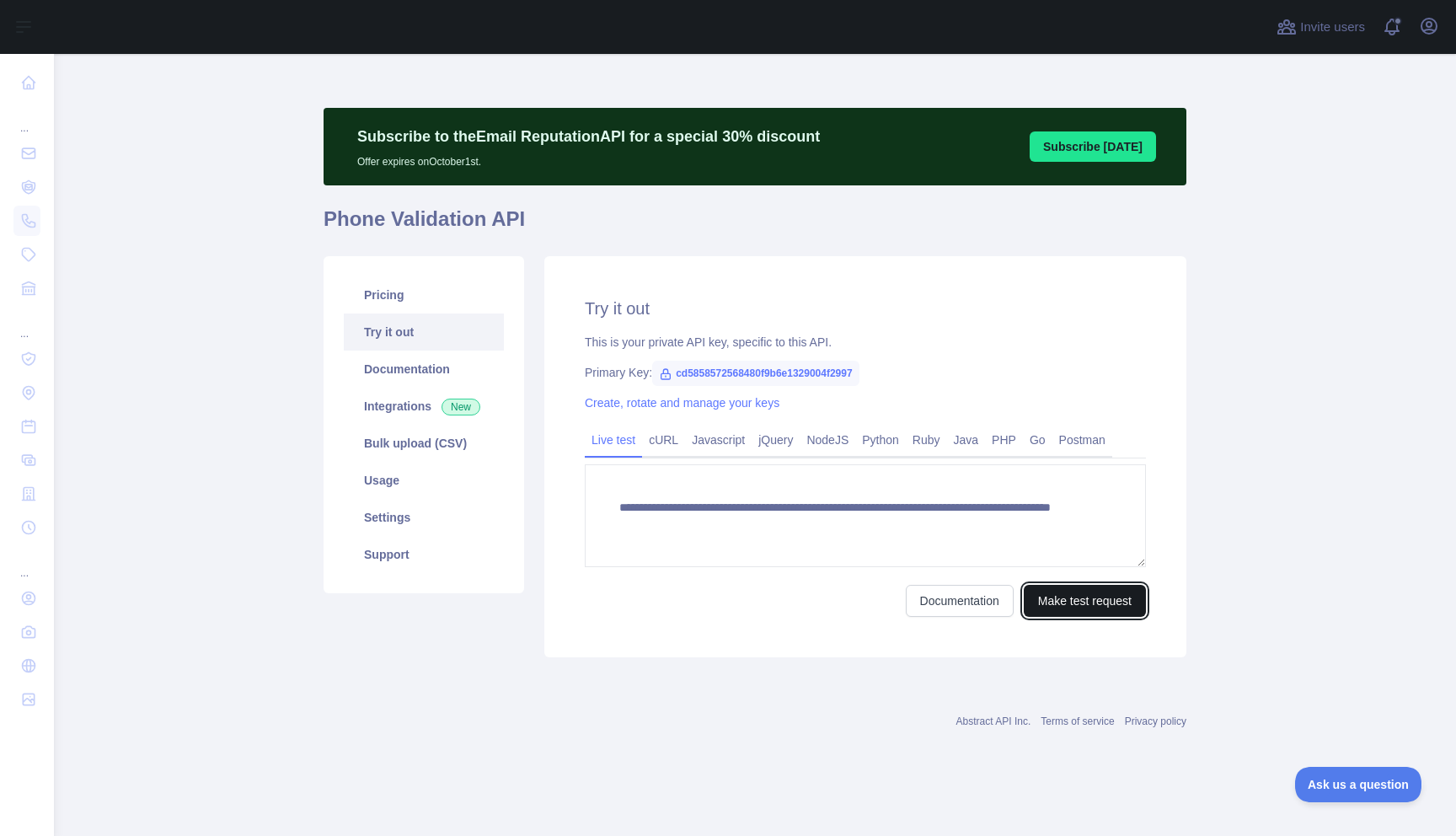
click at [1085, 603] on button "Make test request" at bounding box center [1084, 600] width 122 height 32
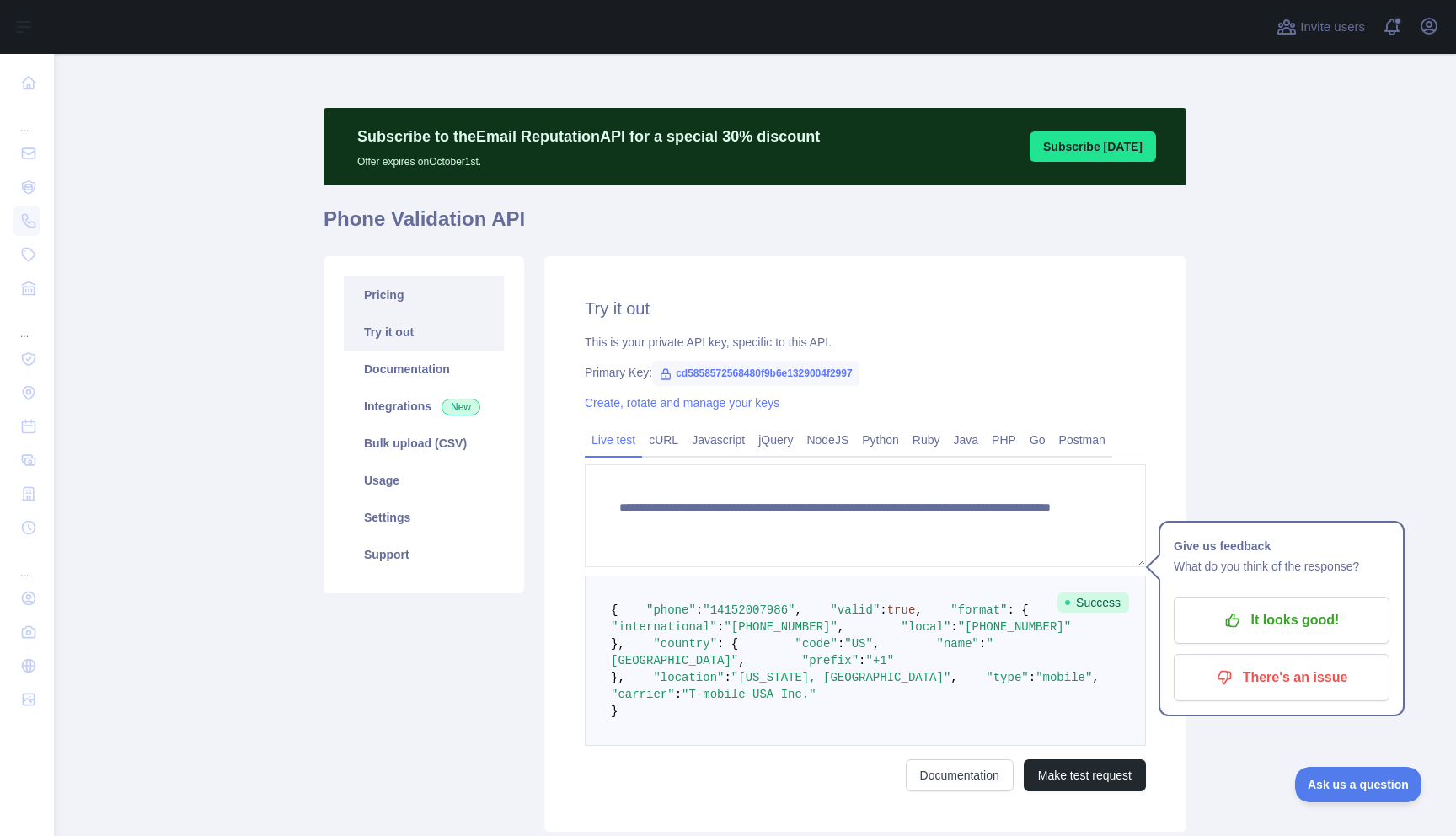
click at [395, 308] on link "Pricing" at bounding box center [424, 294] width 160 height 37
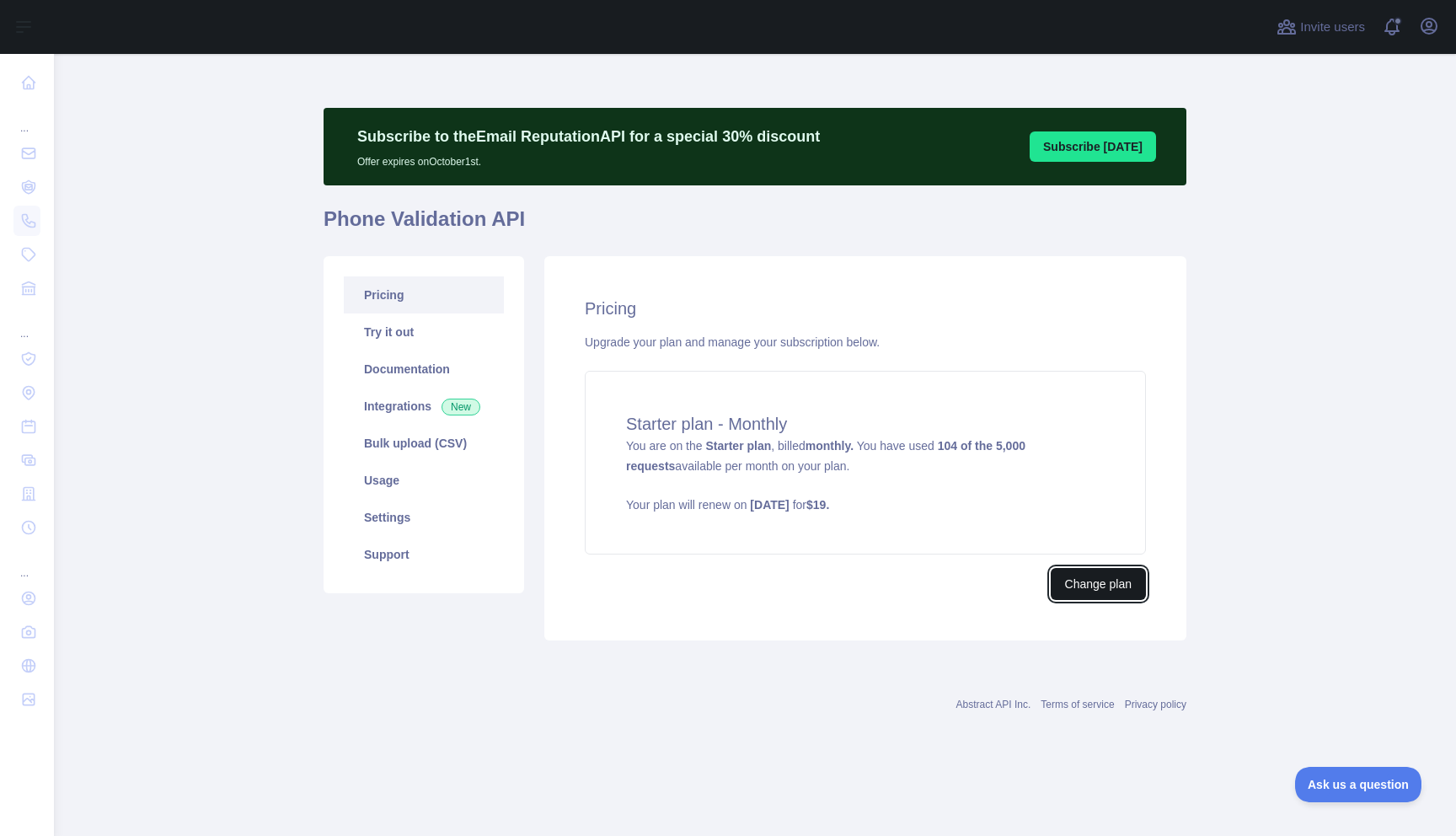
click at [1100, 579] on button "Change plan" at bounding box center [1098, 583] width 96 height 32
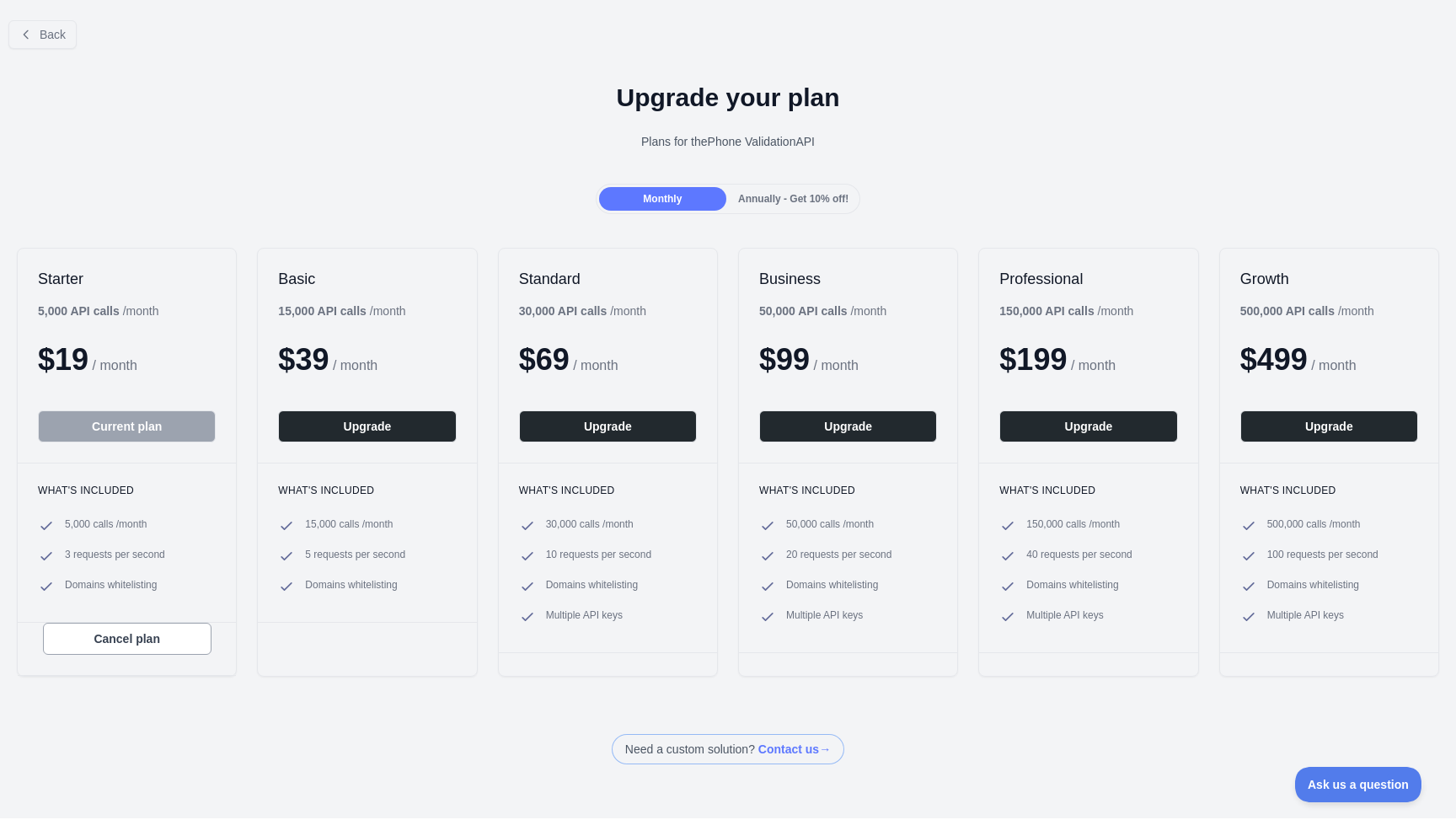
drag, startPoint x: 712, startPoint y: 144, endPoint x: 921, endPoint y: 135, distance: 209.2
click at [917, 135] on div "Plans for the Phone Validation API" at bounding box center [728, 141] width 1429 height 16
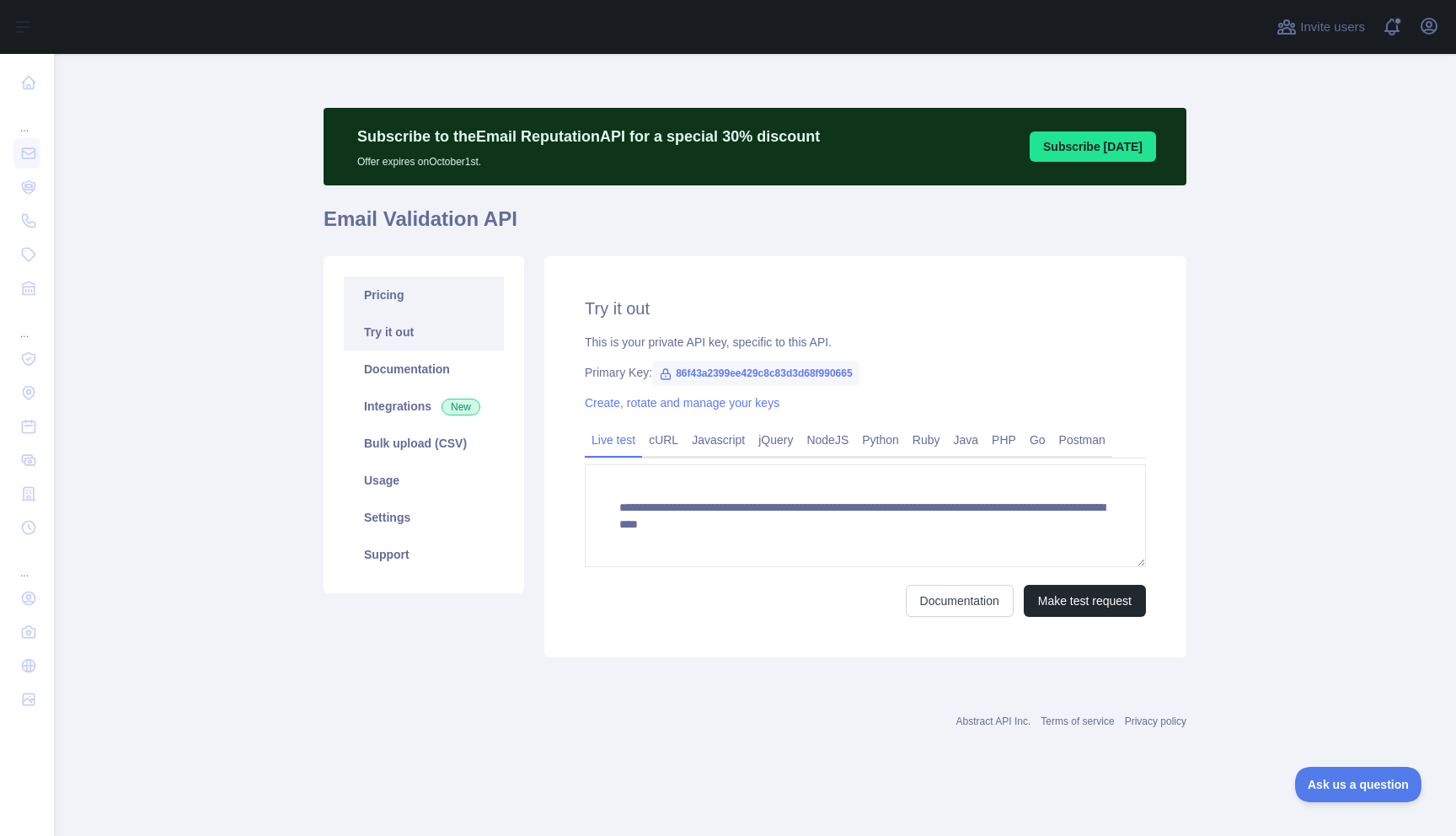
click at [392, 298] on link "Pricing" at bounding box center [424, 294] width 160 height 37
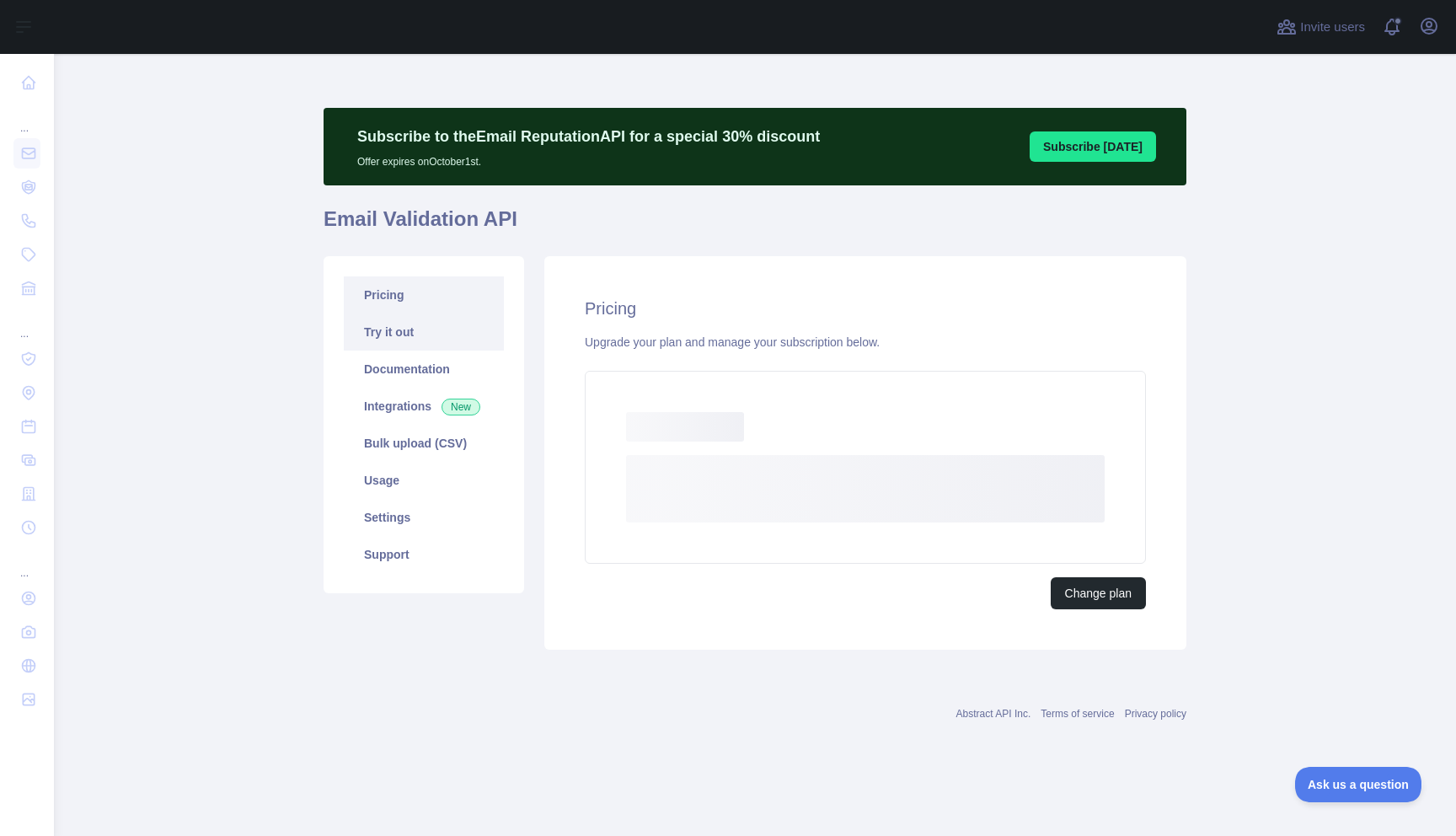
click at [407, 337] on link "Try it out" at bounding box center [424, 332] width 160 height 37
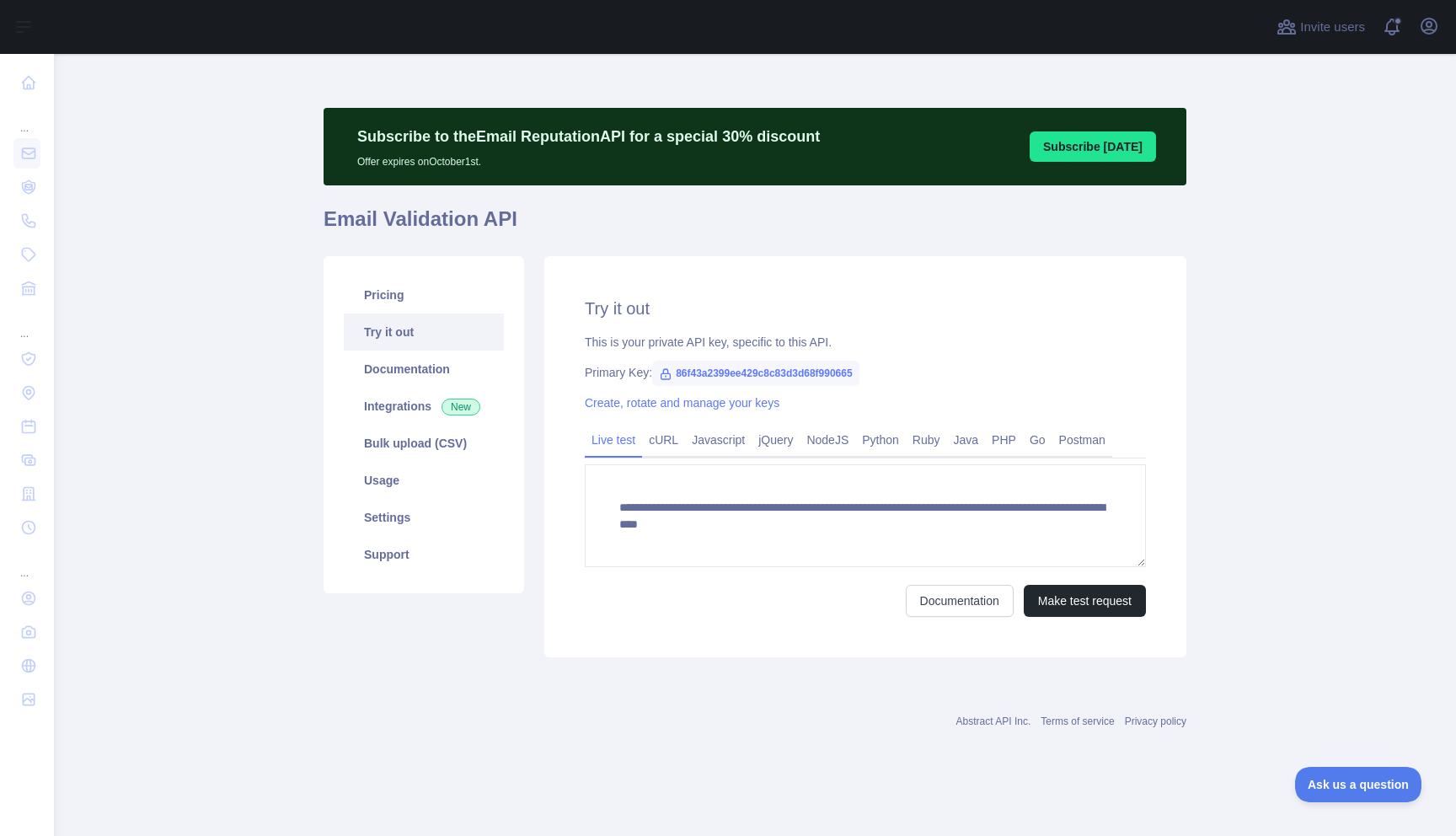
click at [836, 374] on span "86f43a2399ee429c8c83d3d68f990665" at bounding box center [755, 372] width 208 height 25
copy span "86f43a2399ee429c8c83d3d68f990665"
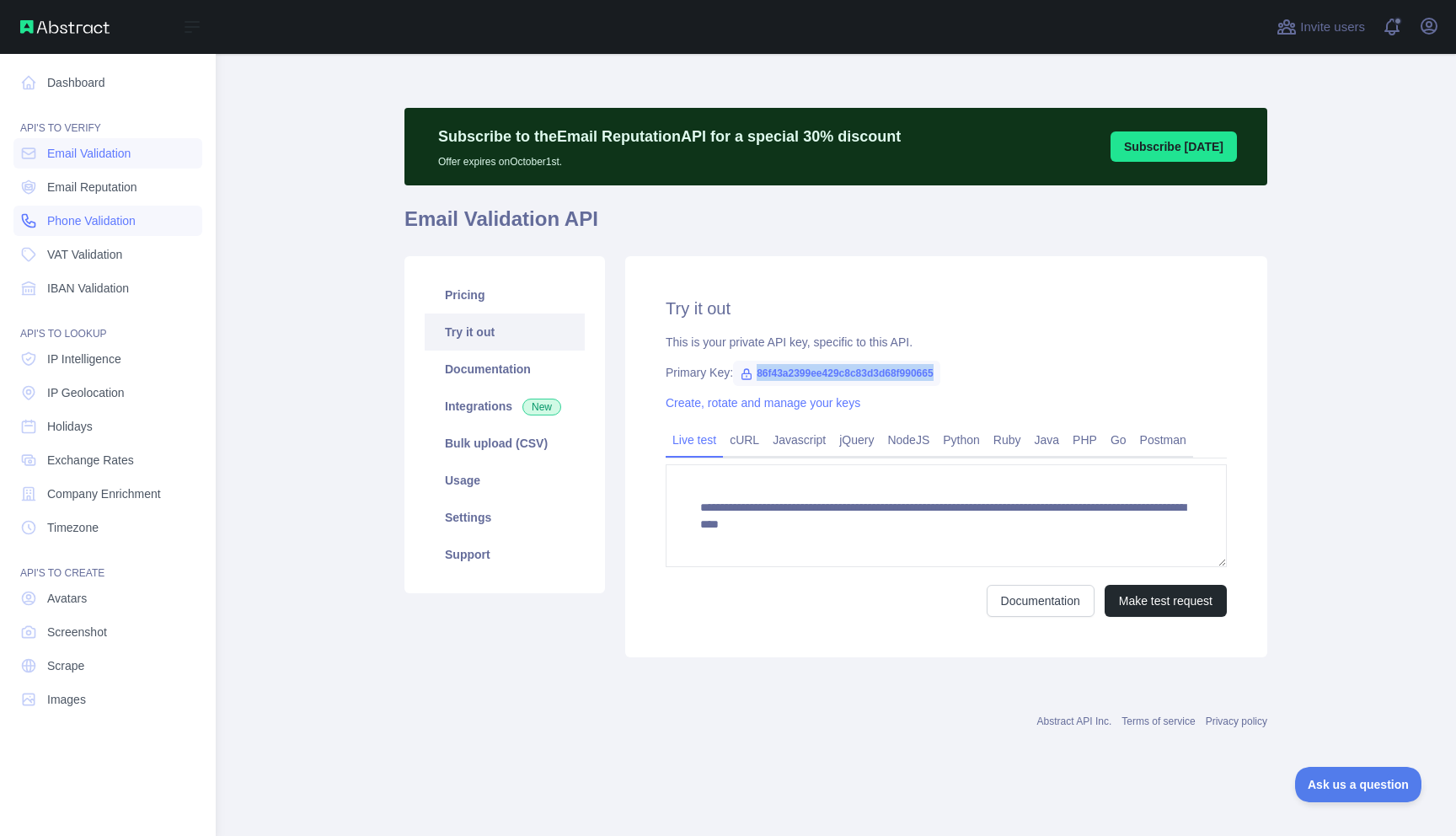
click at [82, 221] on span "Phone Validation" at bounding box center [91, 221] width 89 height 16
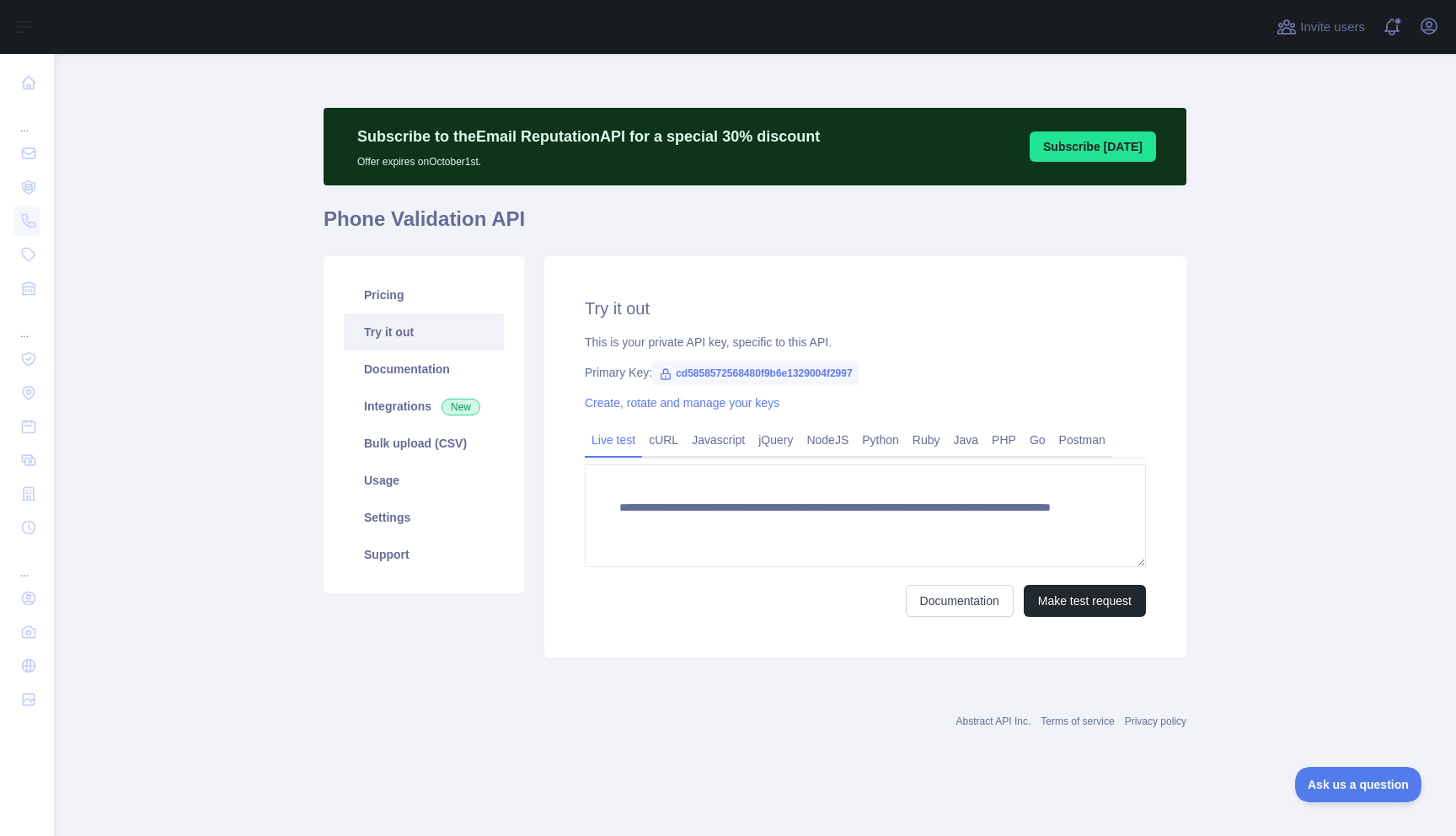
click at [759, 377] on span "cd5858572568480f9b6e1329004f2997" at bounding box center [755, 372] width 208 height 25
copy span "cd5858572568480f9b6e1329004f2997"
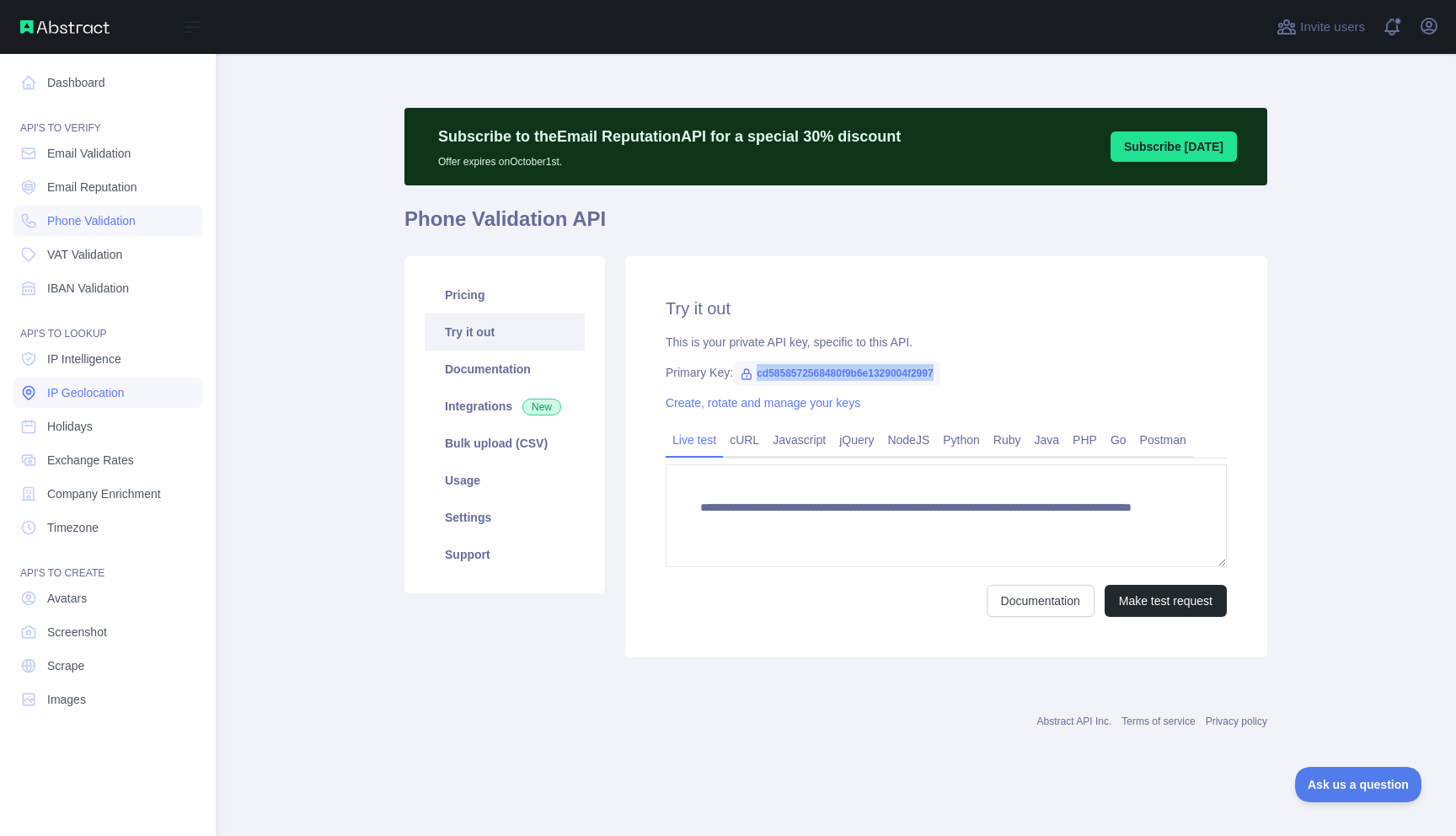
click at [74, 393] on span "IP Geolocation" at bounding box center [85, 392] width 77 height 16
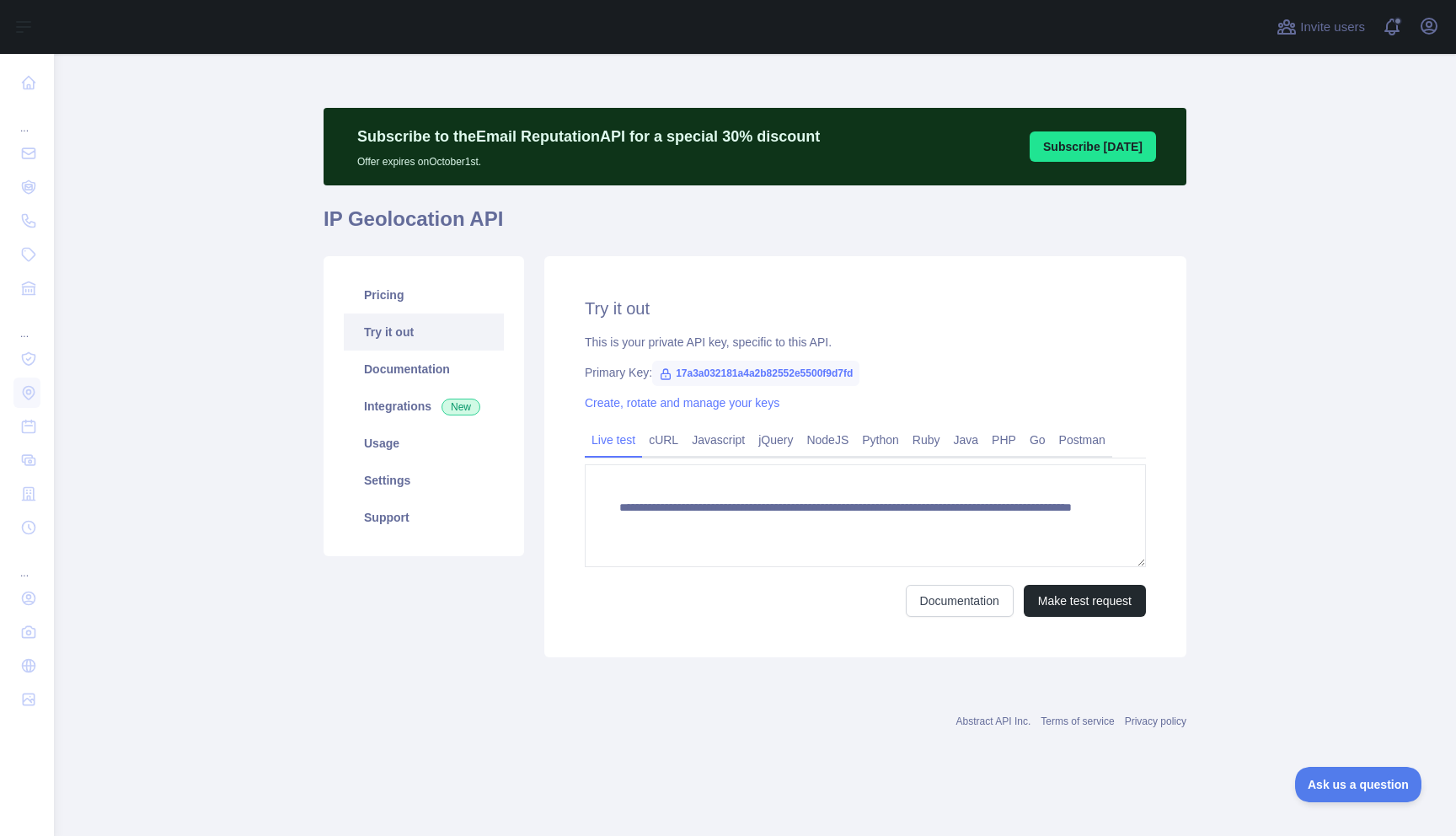
click at [731, 372] on span "17a3a032181a4a2b82552e5500f9d7fd" at bounding box center [755, 372] width 208 height 25
copy span "17a3a032181a4a2b82552e5500f9d7fd"
click at [372, 280] on link "Pricing" at bounding box center [424, 294] width 160 height 37
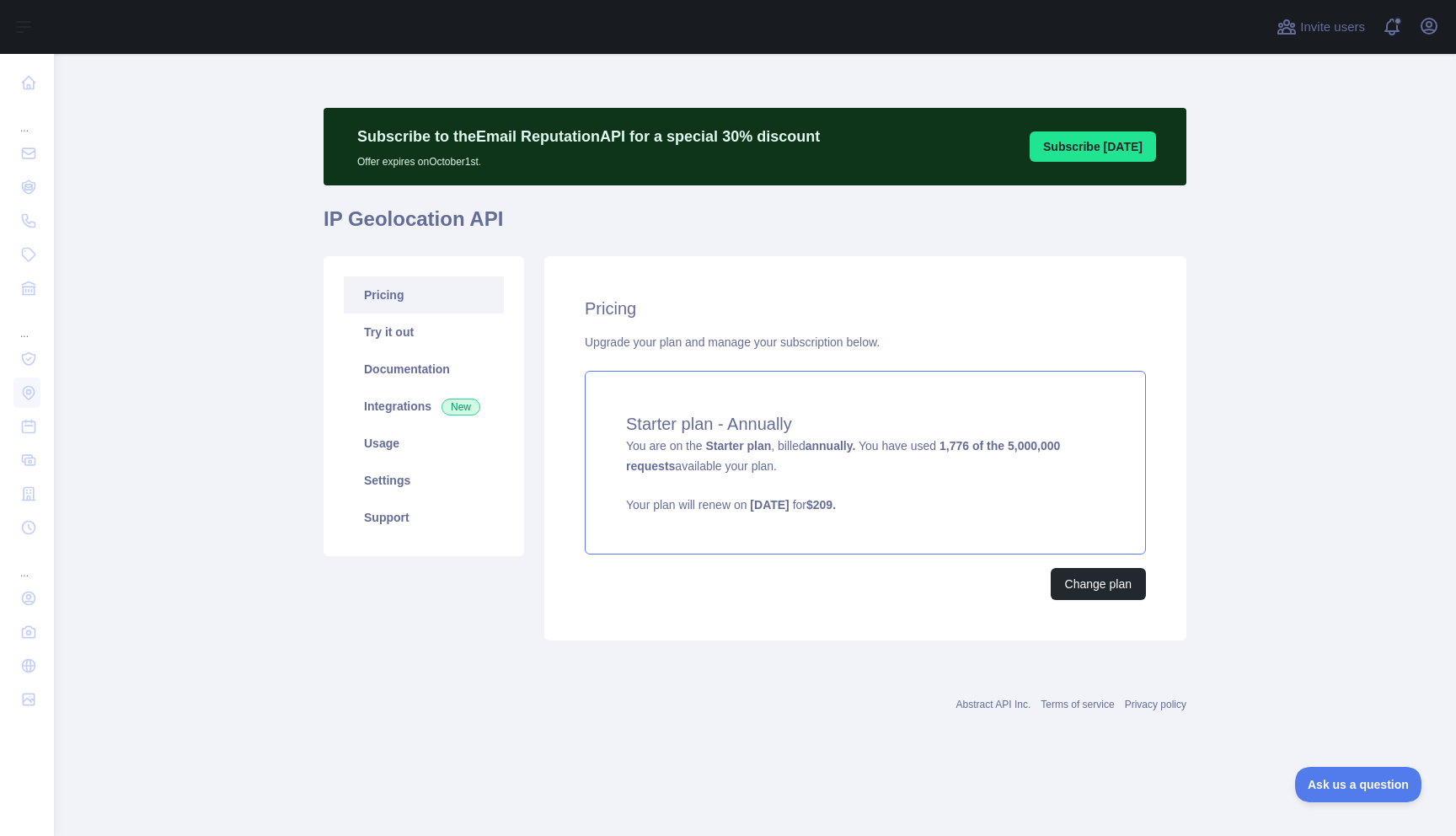
click at [769, 451] on strong "Starter plan" at bounding box center [738, 446] width 66 height 14
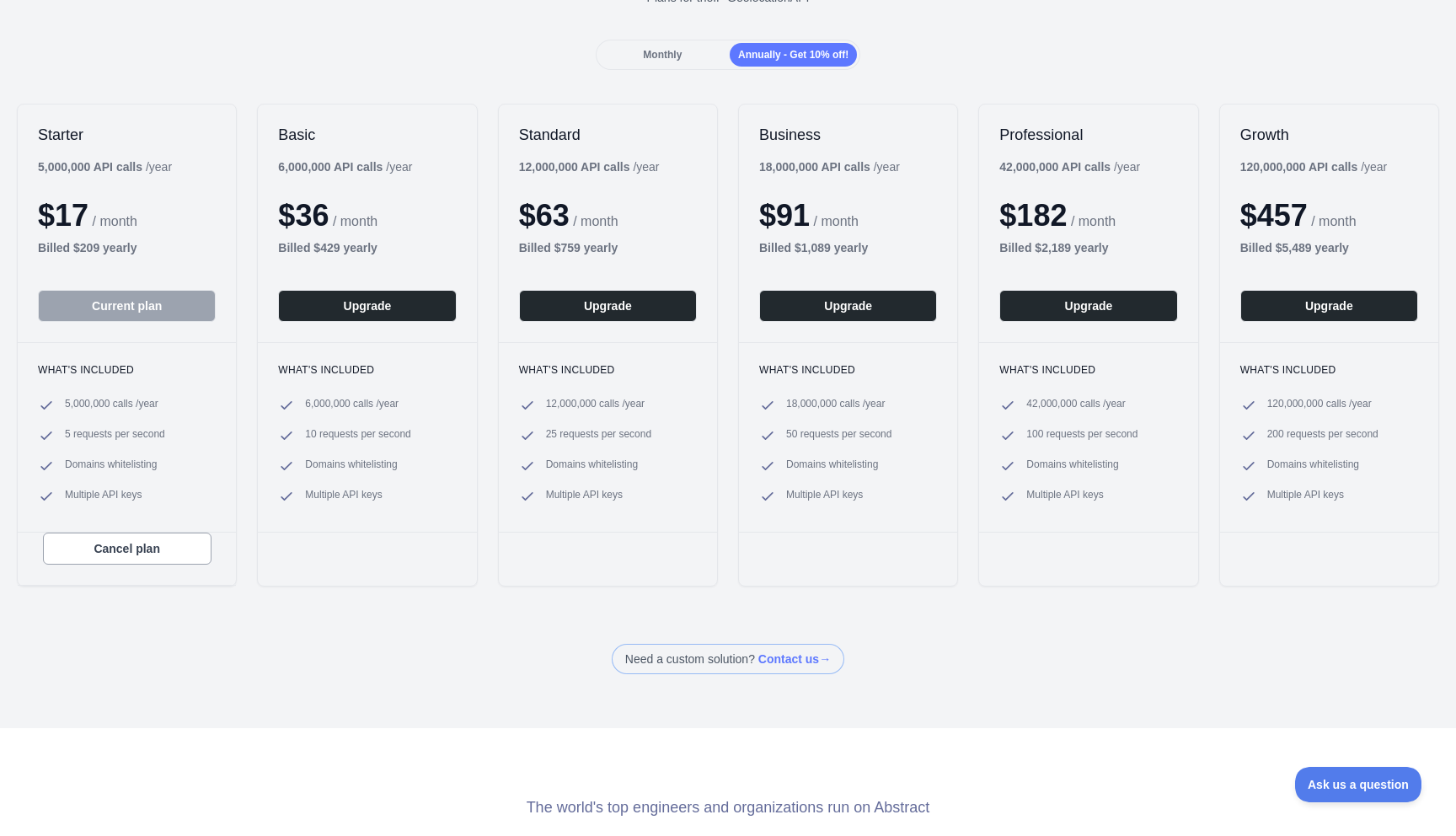
scroll to position [150, 0]
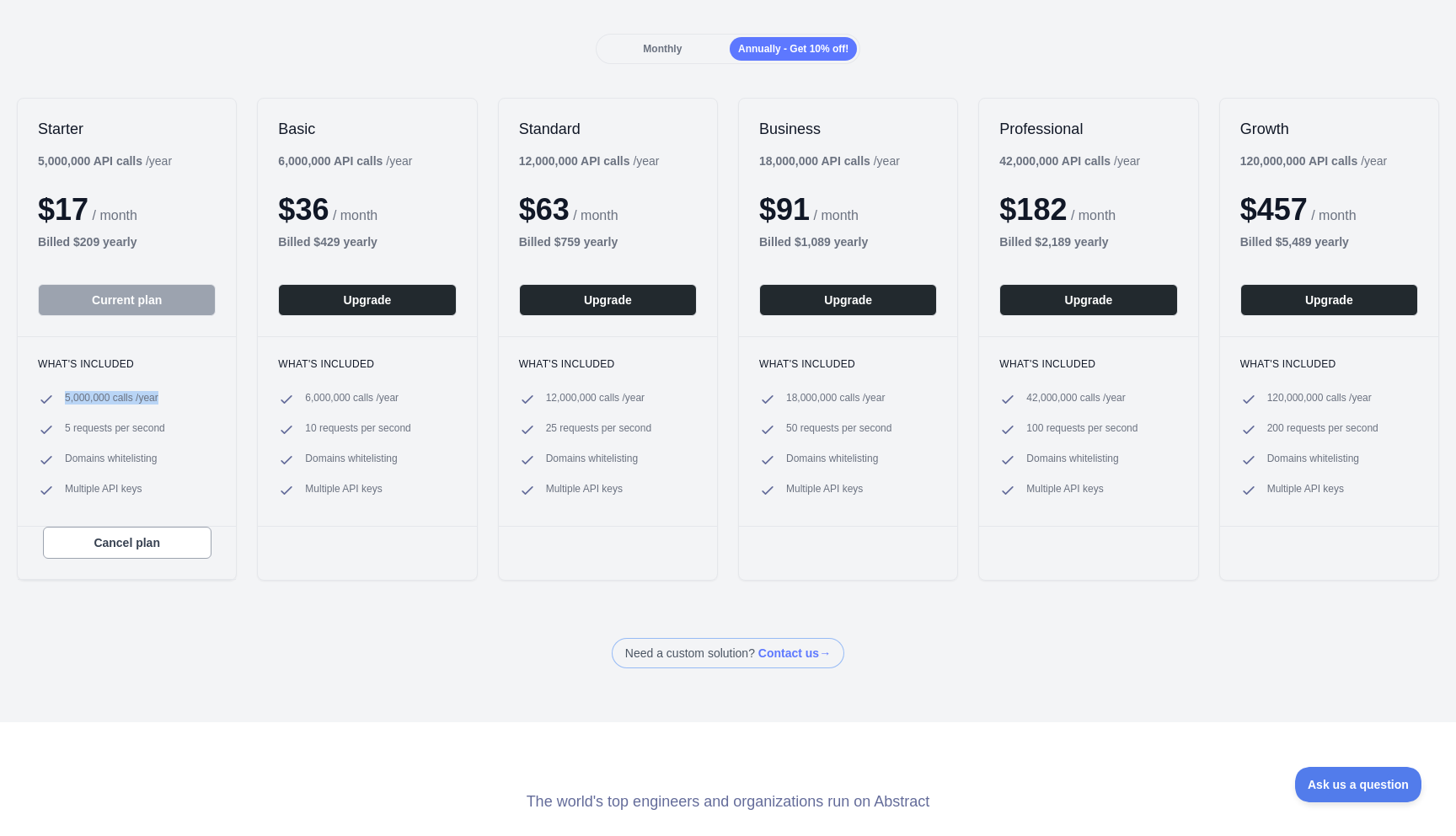
drag, startPoint x: 168, startPoint y: 398, endPoint x: 18, endPoint y: 398, distance: 150.0
click at [18, 398] on div "What's included 5,000,000 calls / year 5 requests per second Domains whitelisti…" at bounding box center [126, 431] width 218 height 189
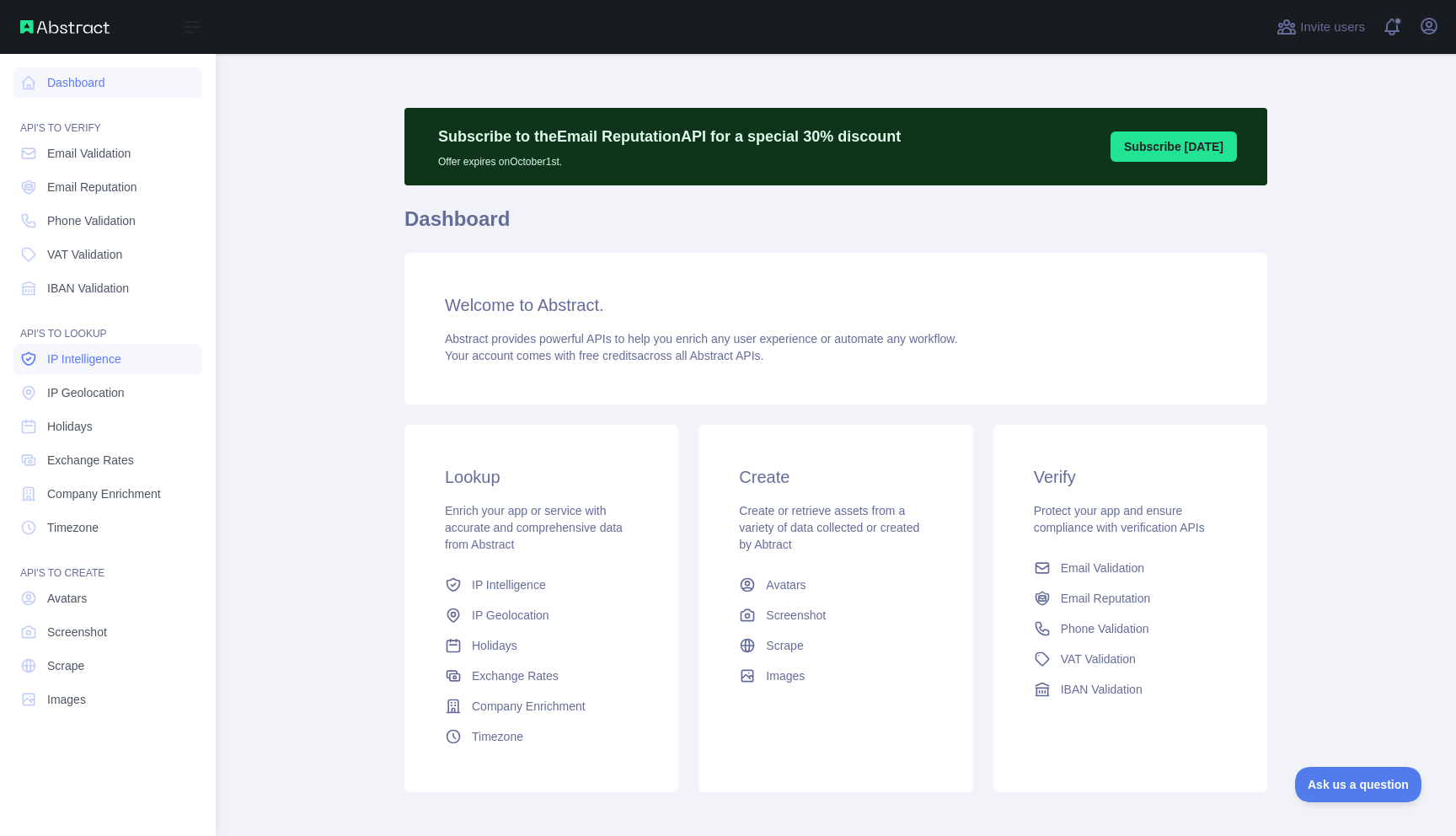
click at [70, 355] on span "IP Intelligence" at bounding box center [83, 359] width 74 height 16
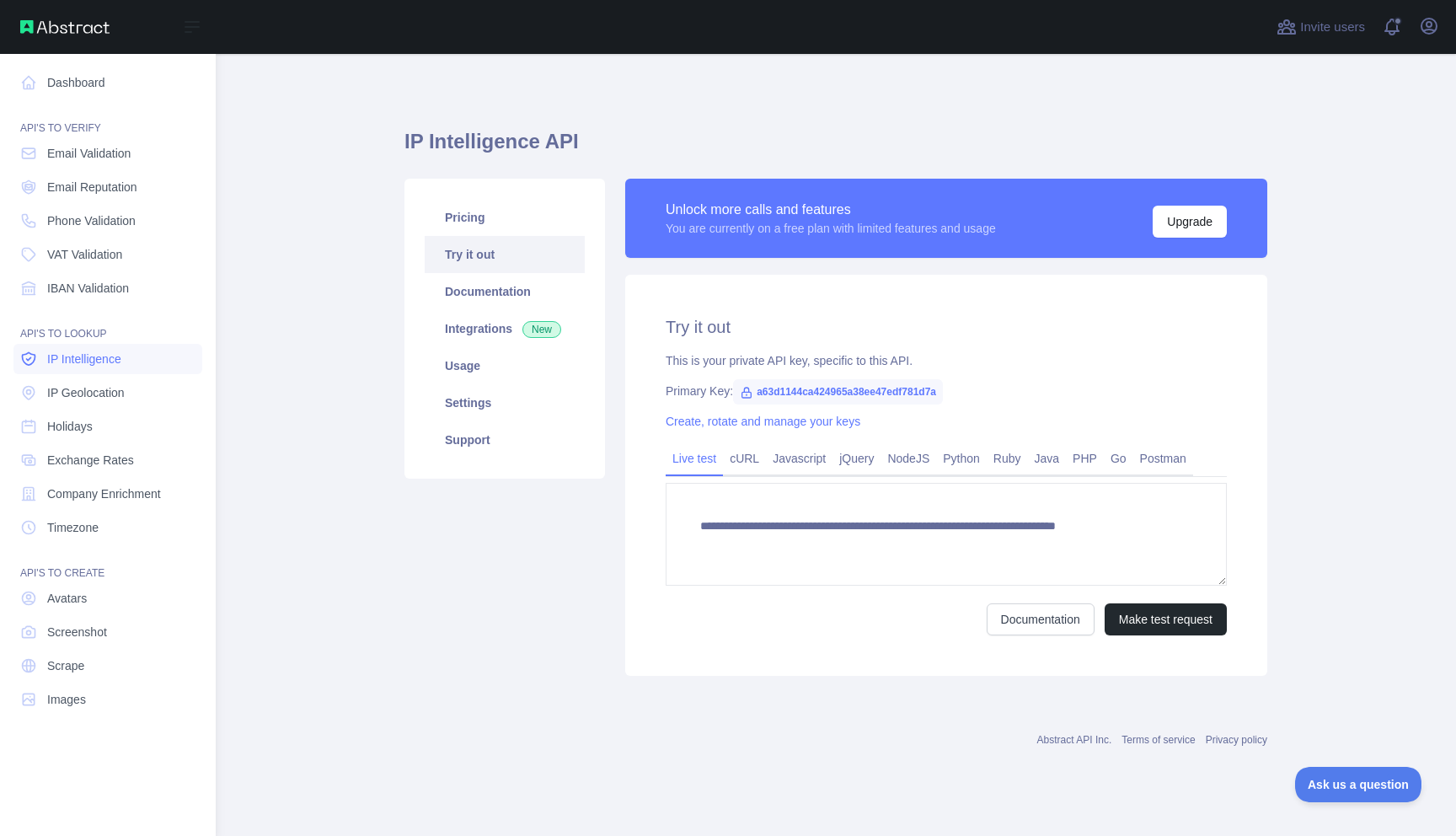
type textarea "**********"
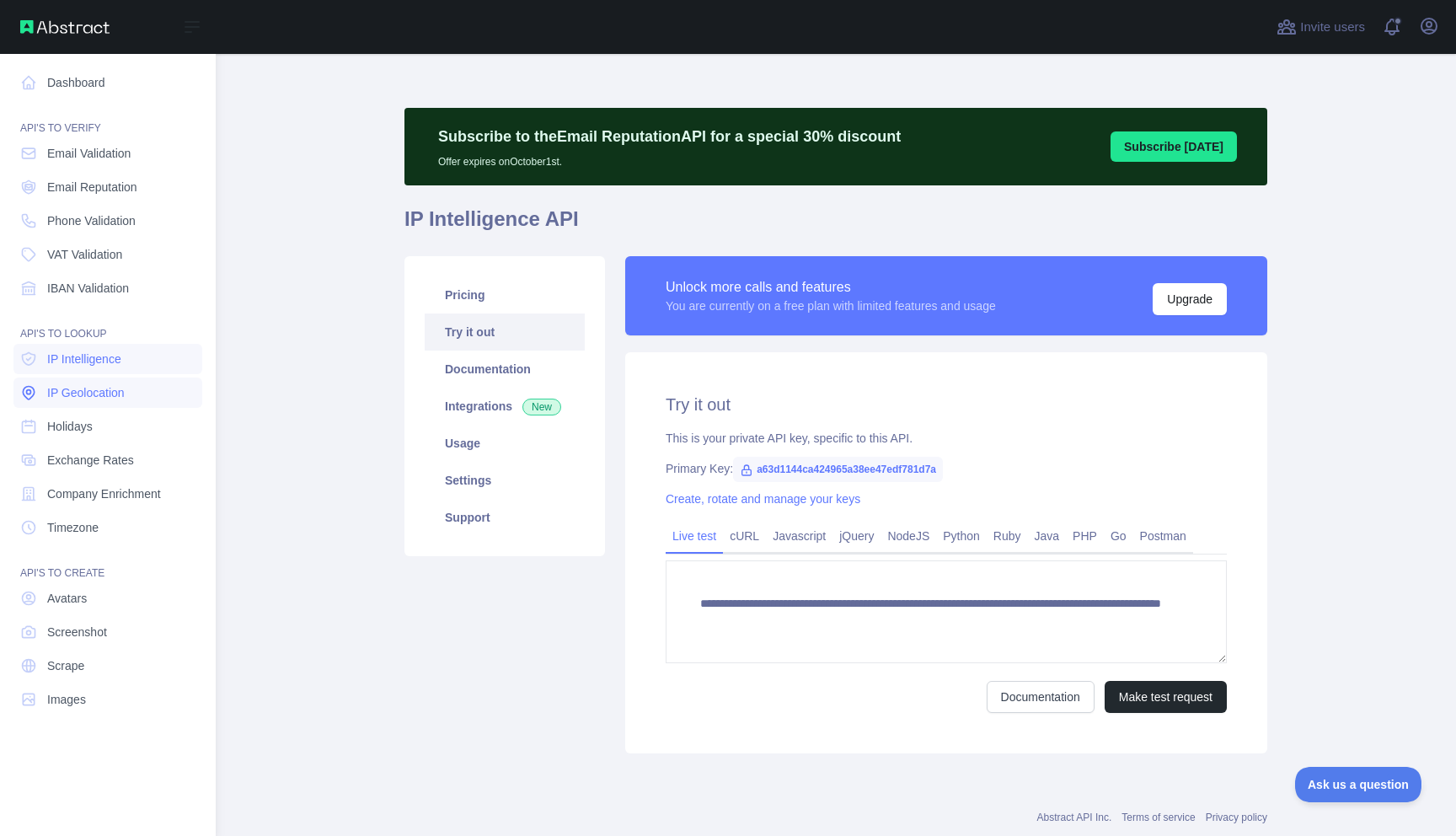
click at [77, 403] on link "IP Geolocation" at bounding box center [108, 392] width 188 height 30
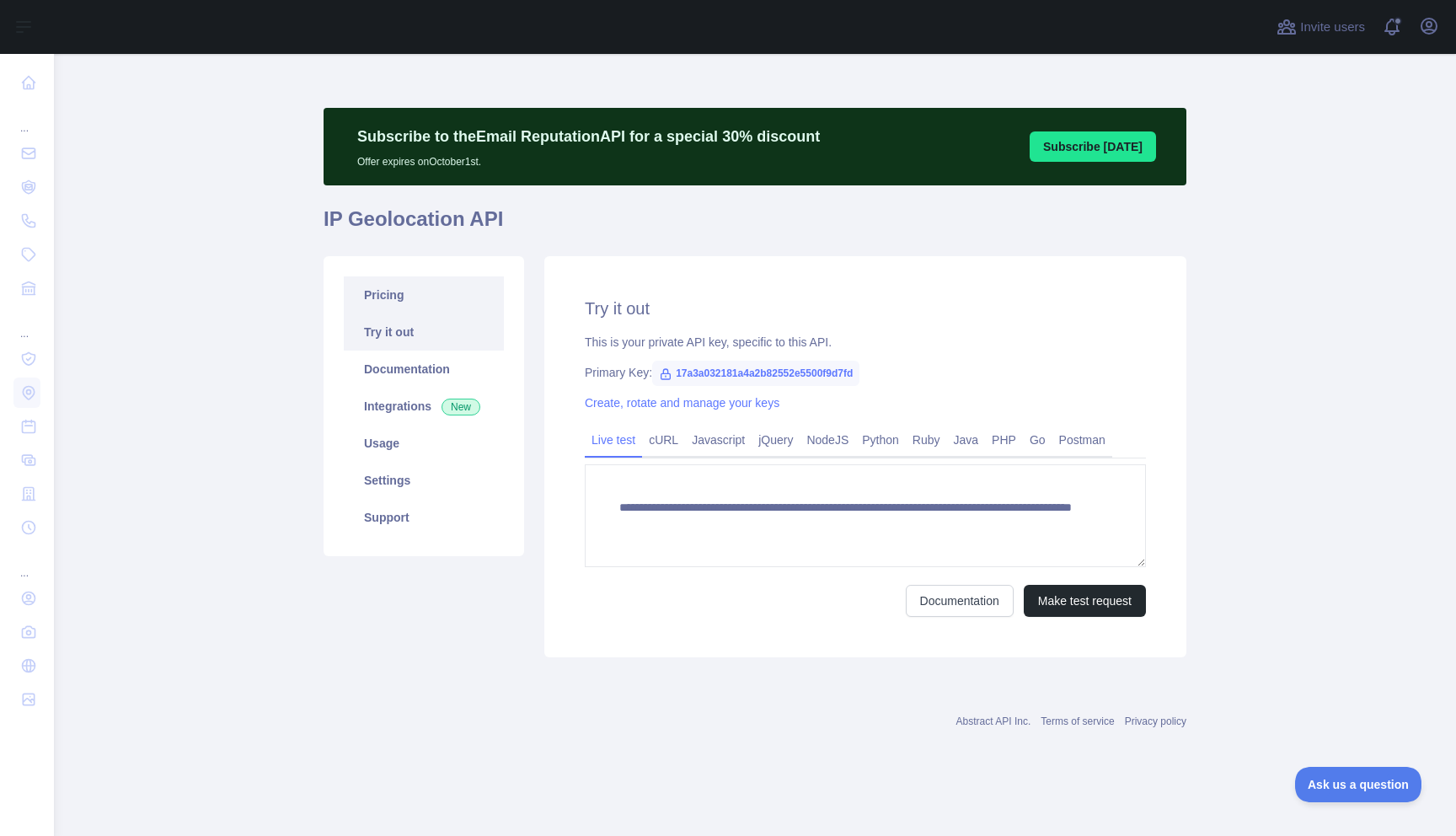
click at [391, 290] on link "Pricing" at bounding box center [424, 294] width 160 height 37
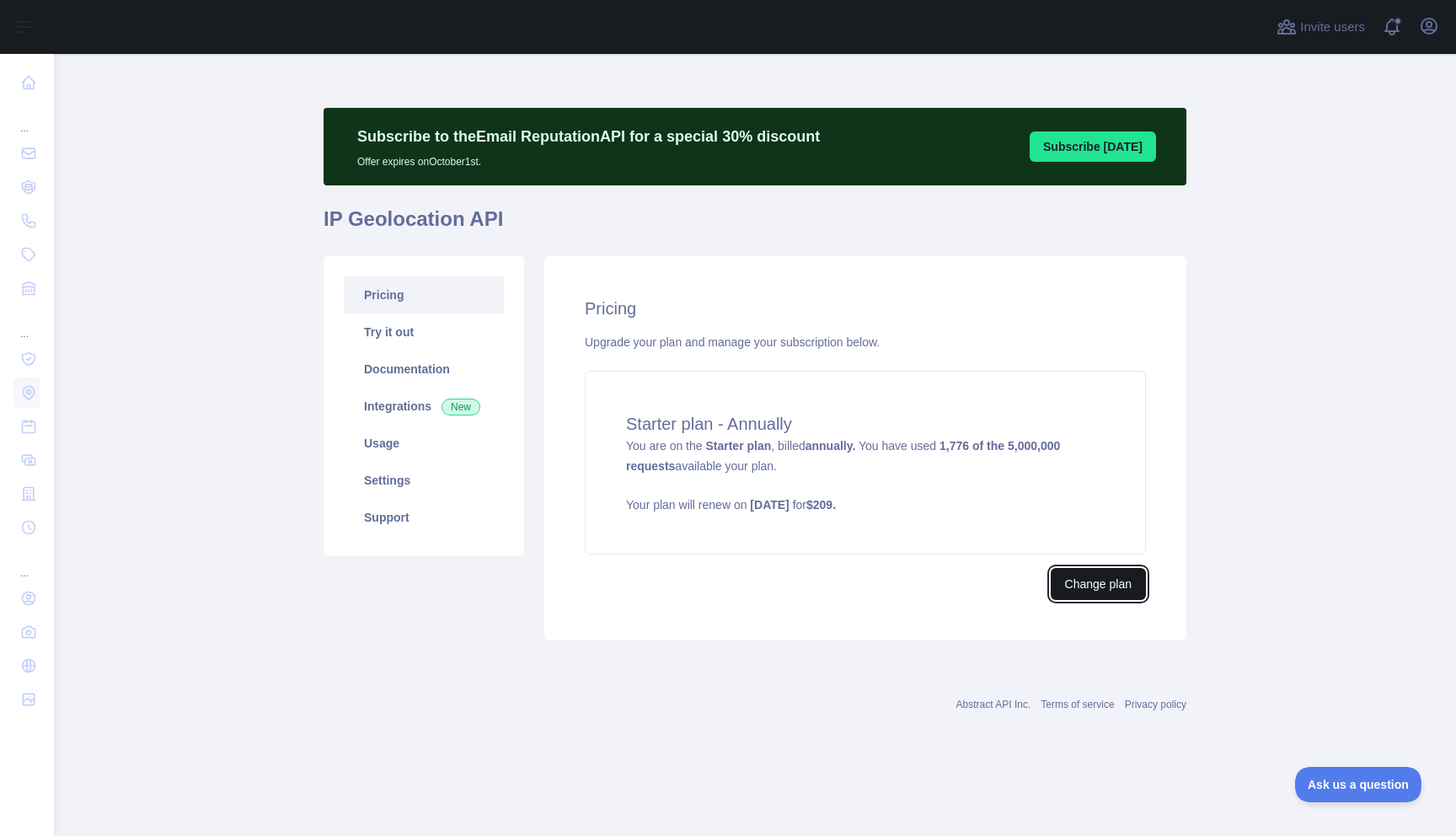
click at [1104, 579] on button "Change plan" at bounding box center [1098, 583] width 96 height 32
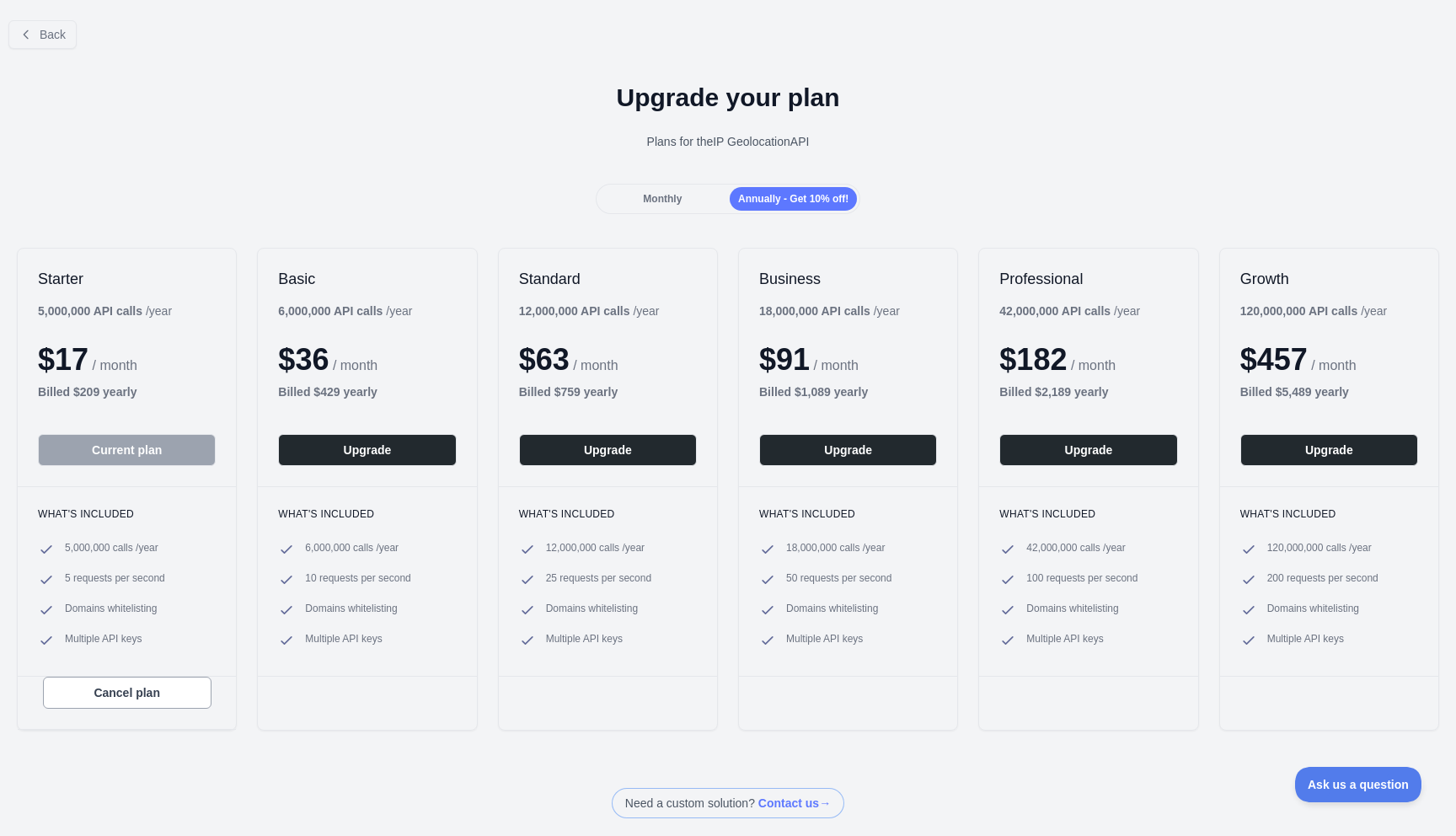
drag, startPoint x: 714, startPoint y: 138, endPoint x: 893, endPoint y: 138, distance: 179.0
click at [893, 138] on div "Plans for the IP Geolocation API" at bounding box center [728, 141] width 1429 height 16
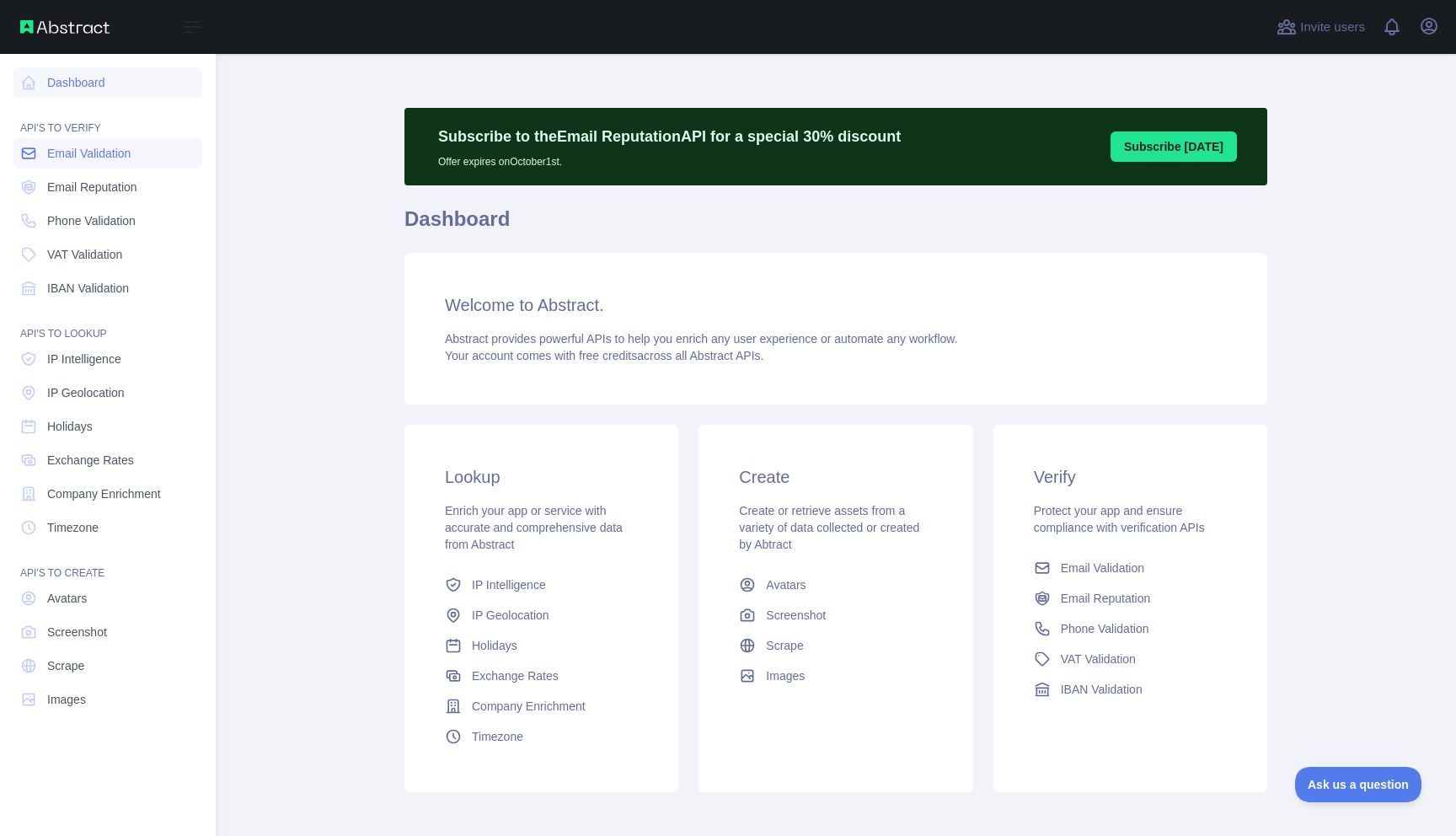
click at [82, 156] on span "Email Validation" at bounding box center [89, 153] width 83 height 16
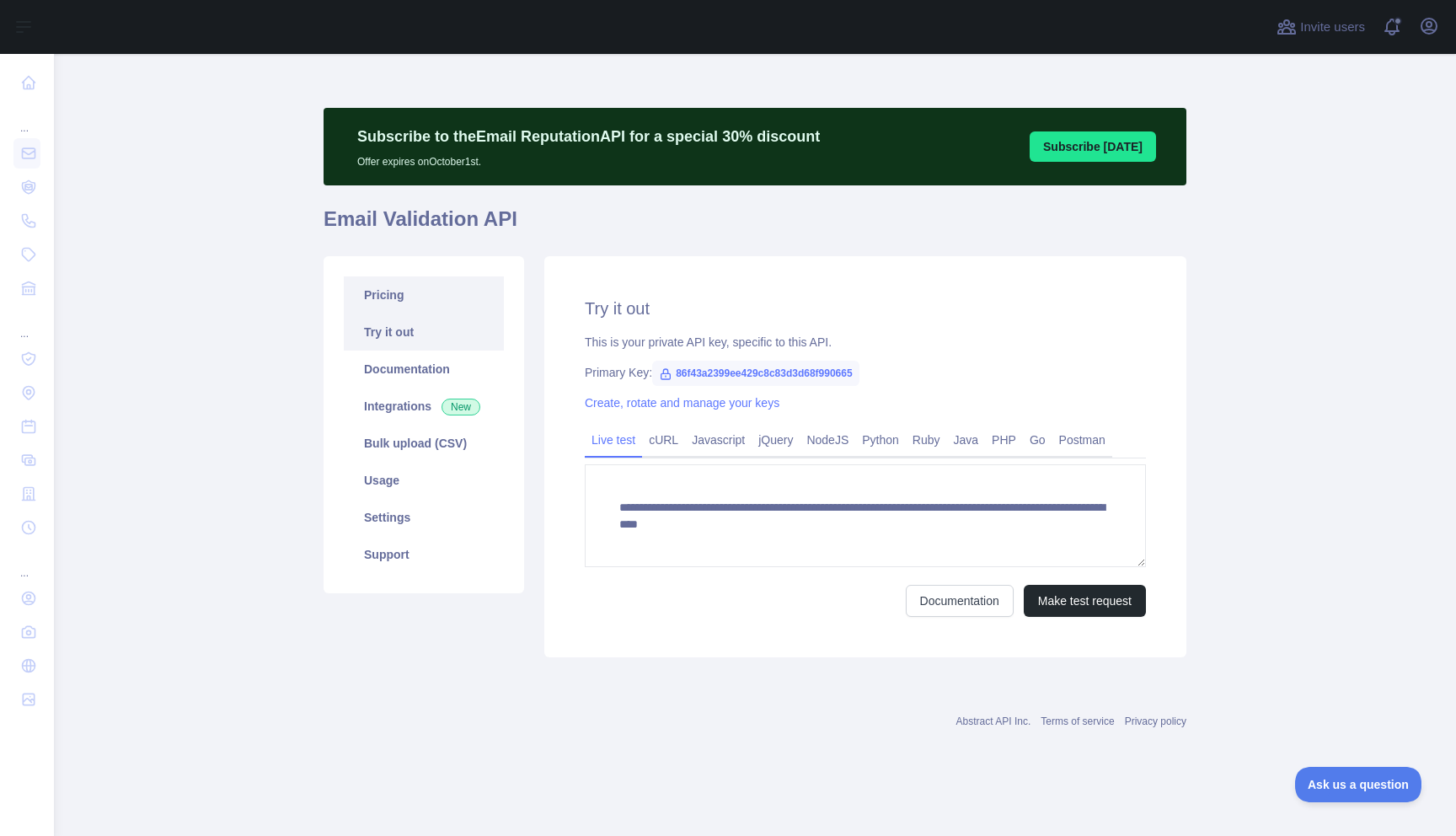
click at [466, 297] on link "Pricing" at bounding box center [424, 294] width 160 height 37
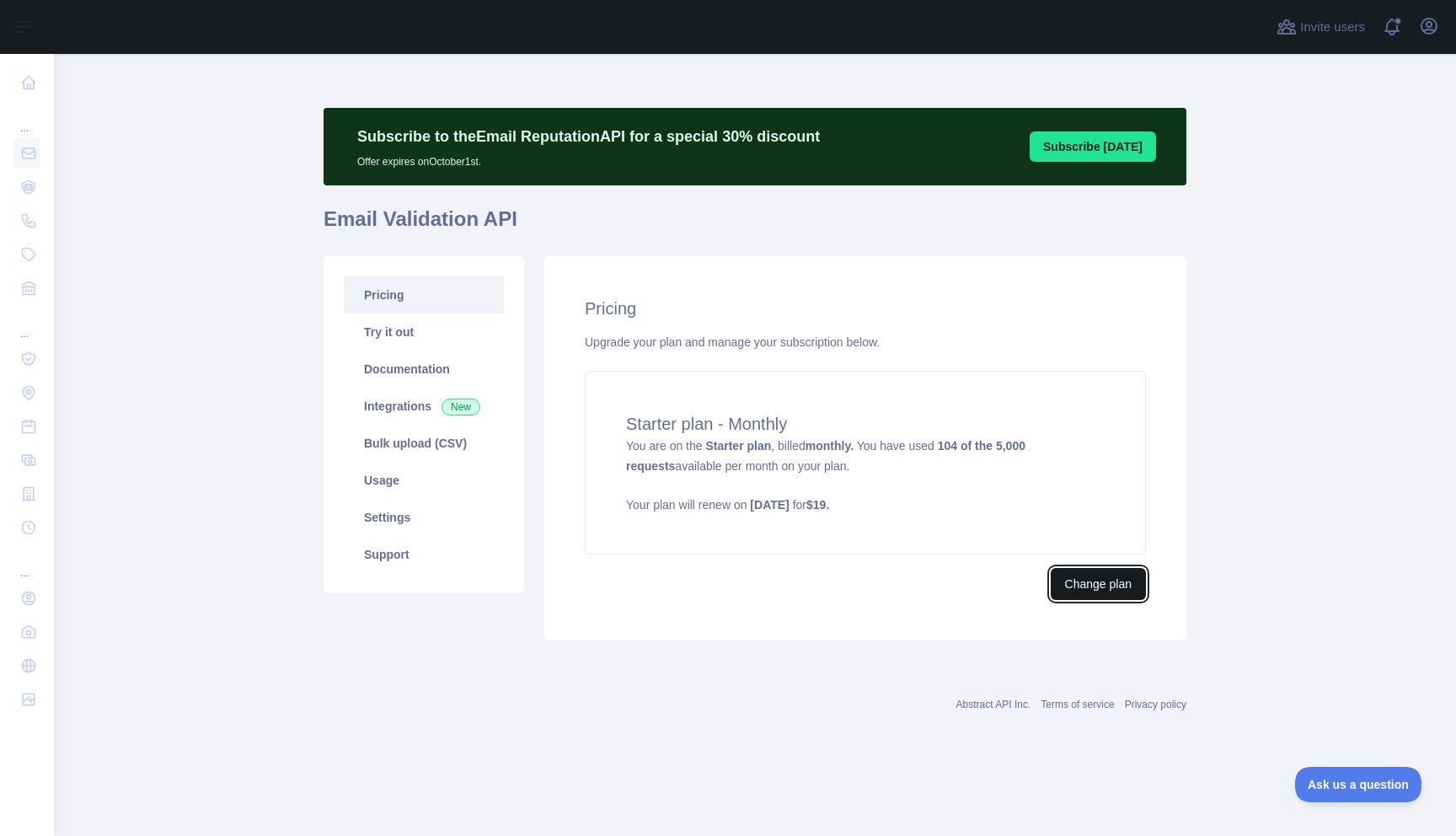
click at [1106, 592] on button "Change plan" at bounding box center [1098, 583] width 96 height 32
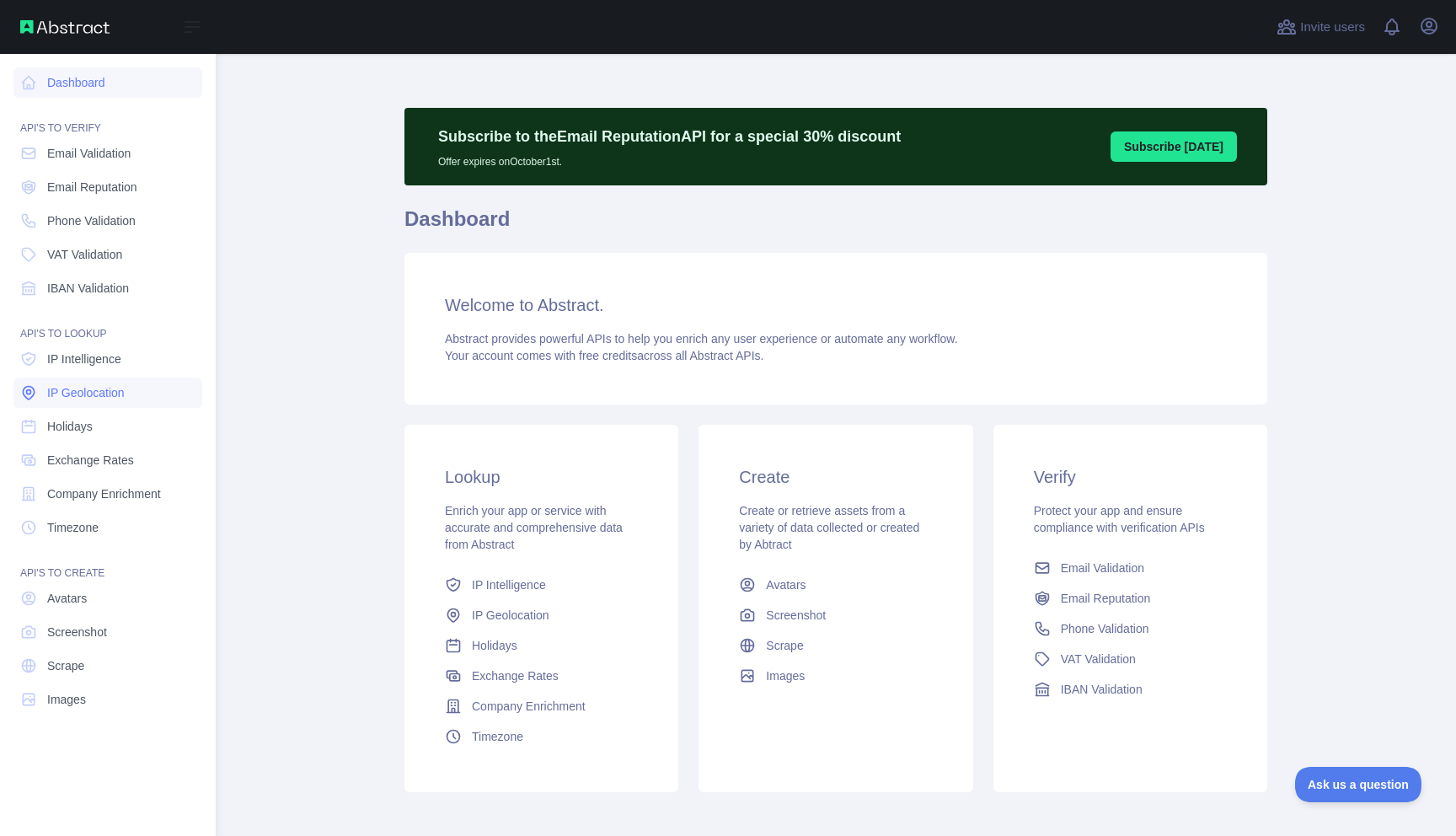
click at [83, 391] on span "IP Geolocation" at bounding box center [85, 392] width 77 height 16
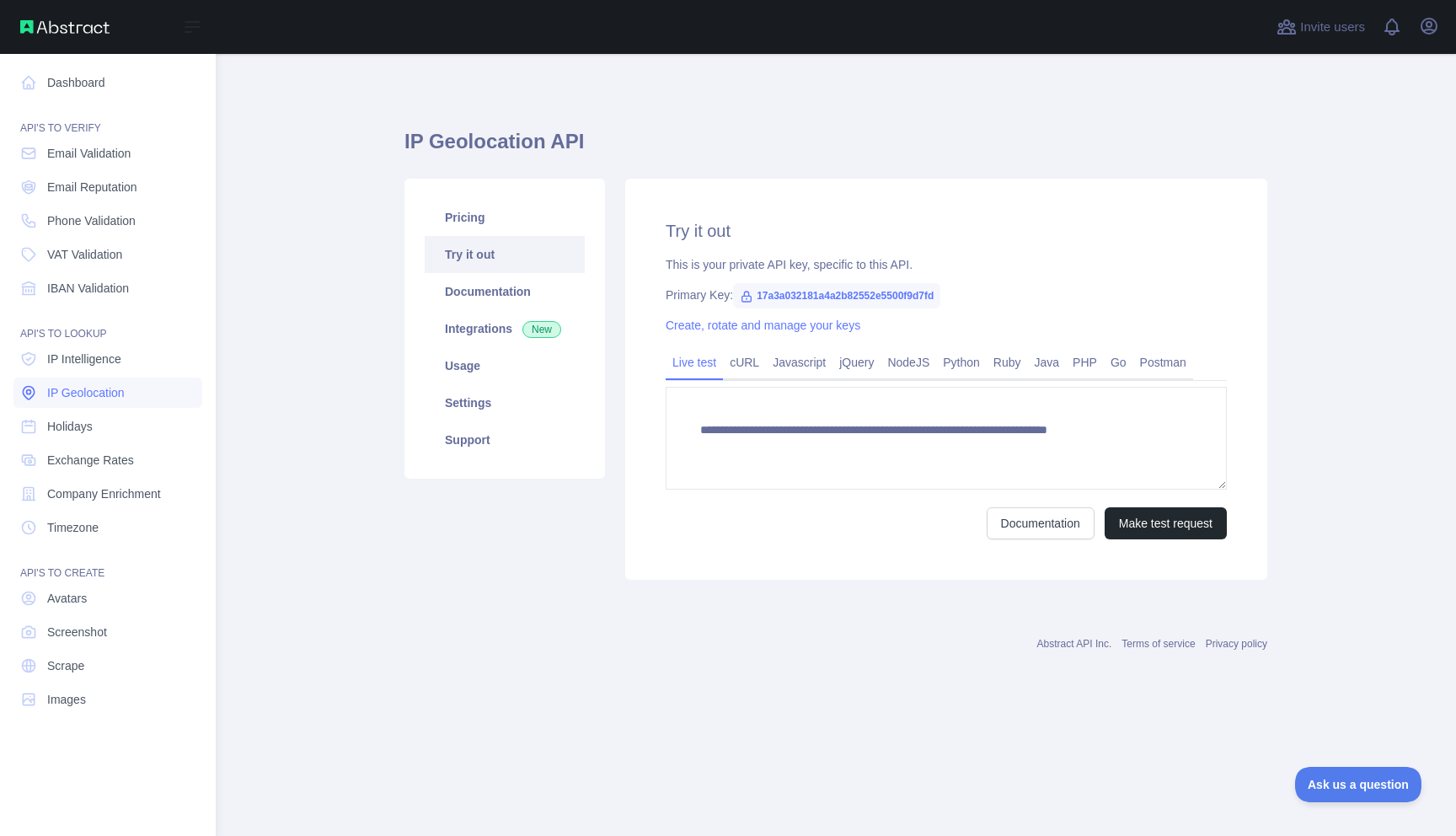
type textarea "**********"
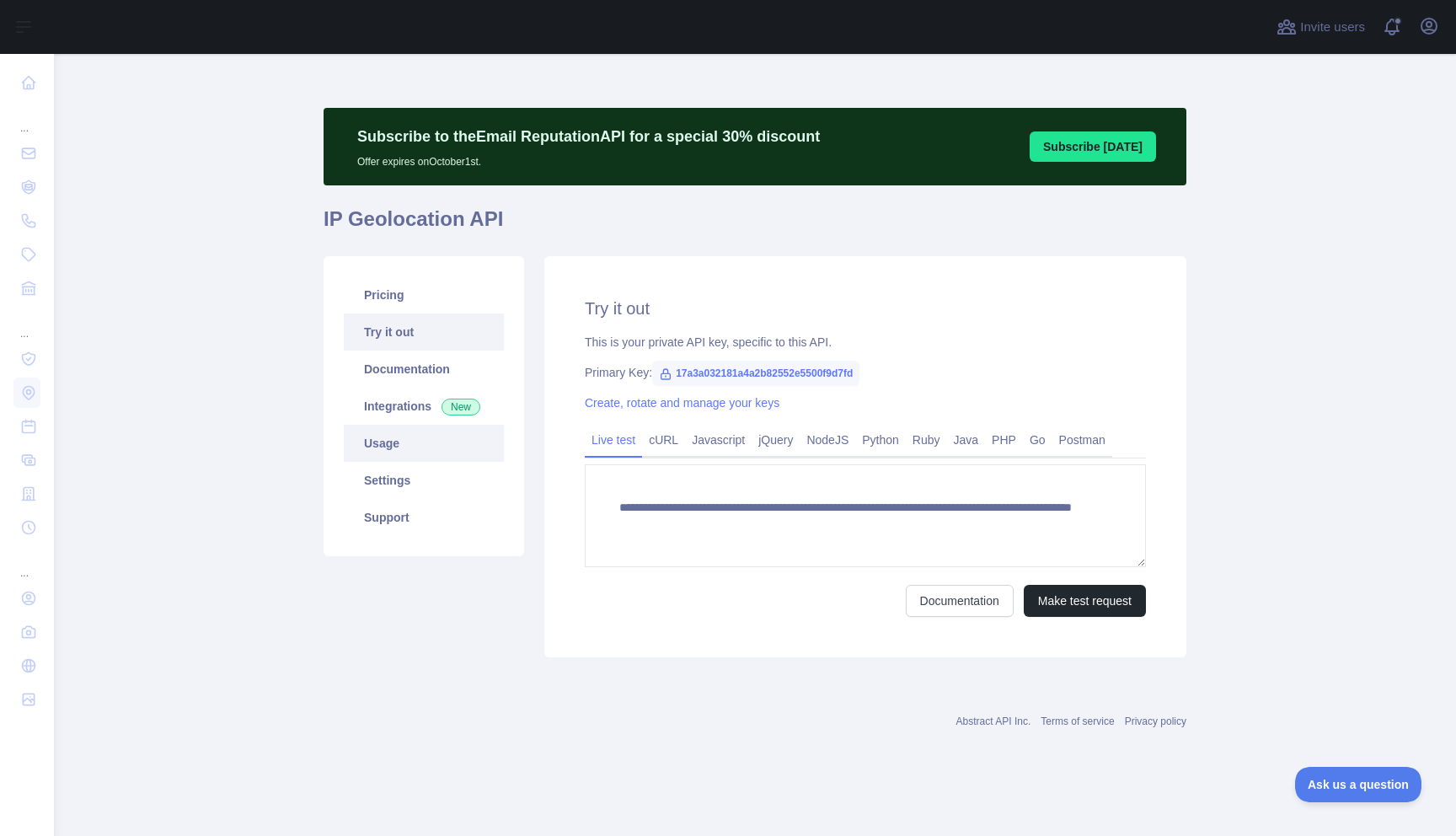
click at [384, 453] on link "Usage" at bounding box center [424, 443] width 160 height 37
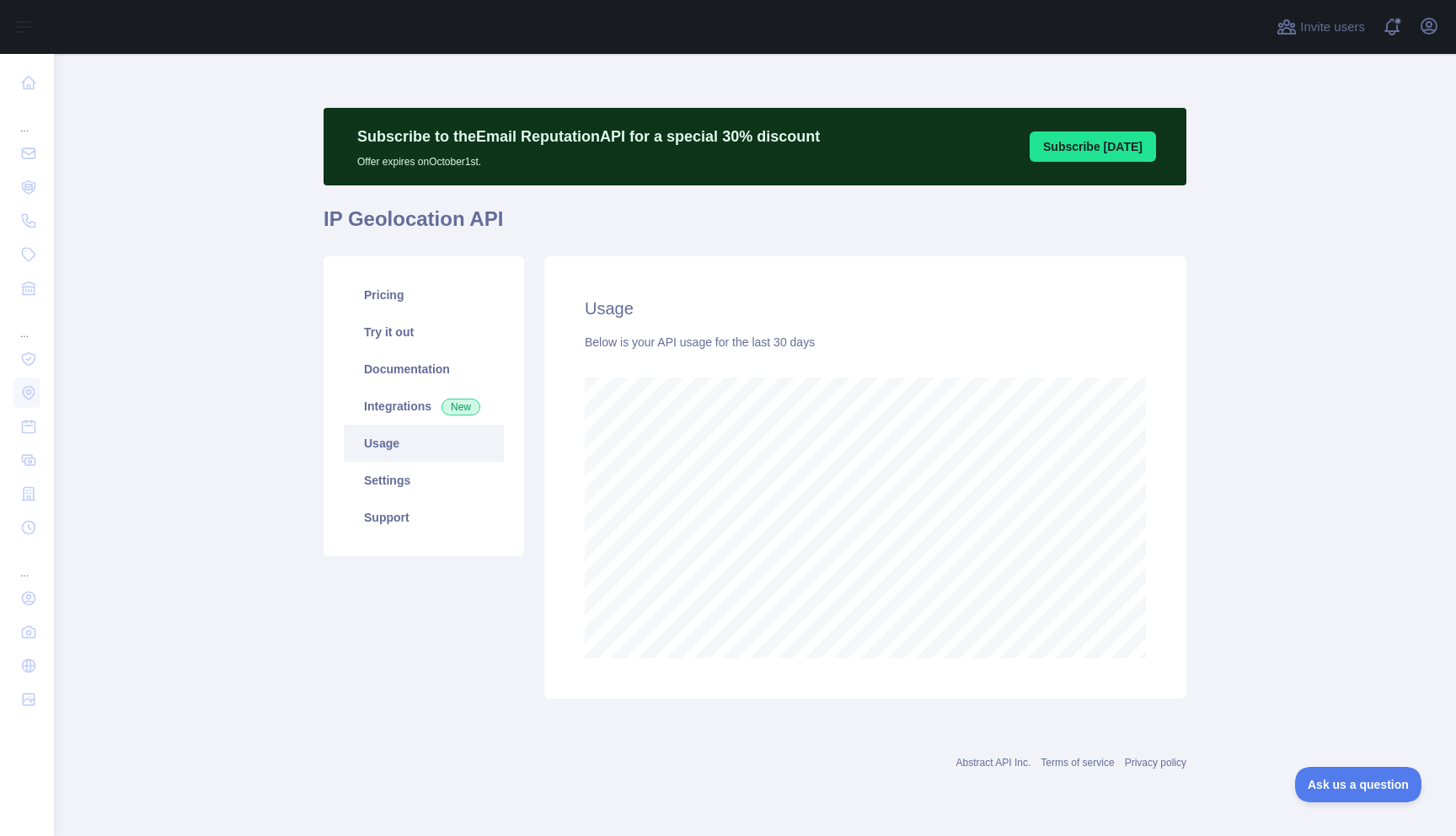
scroll to position [841627, 841262]
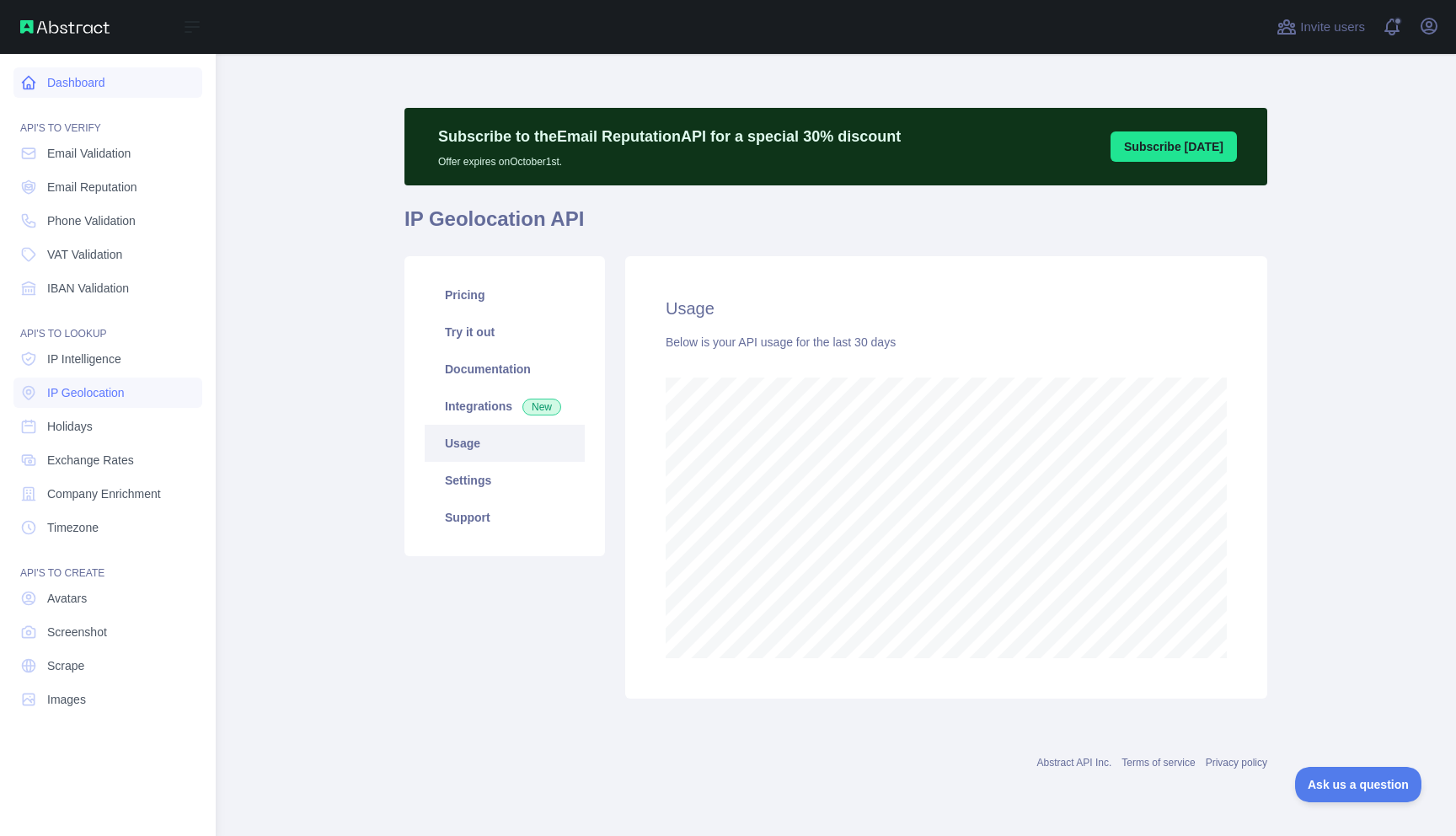
click at [76, 76] on link "Dashboard" at bounding box center [108, 82] width 188 height 30
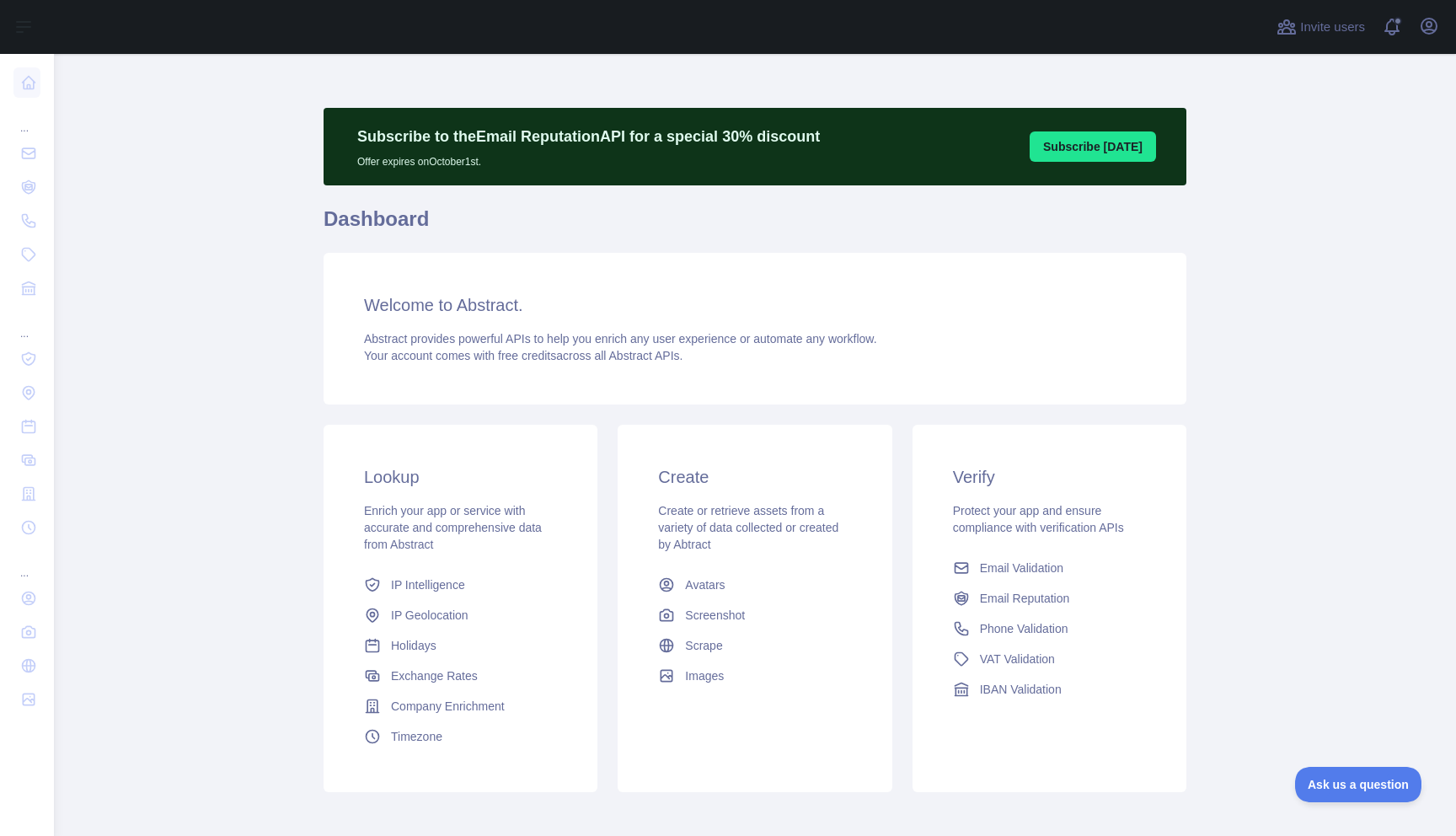
scroll to position [81, 0]
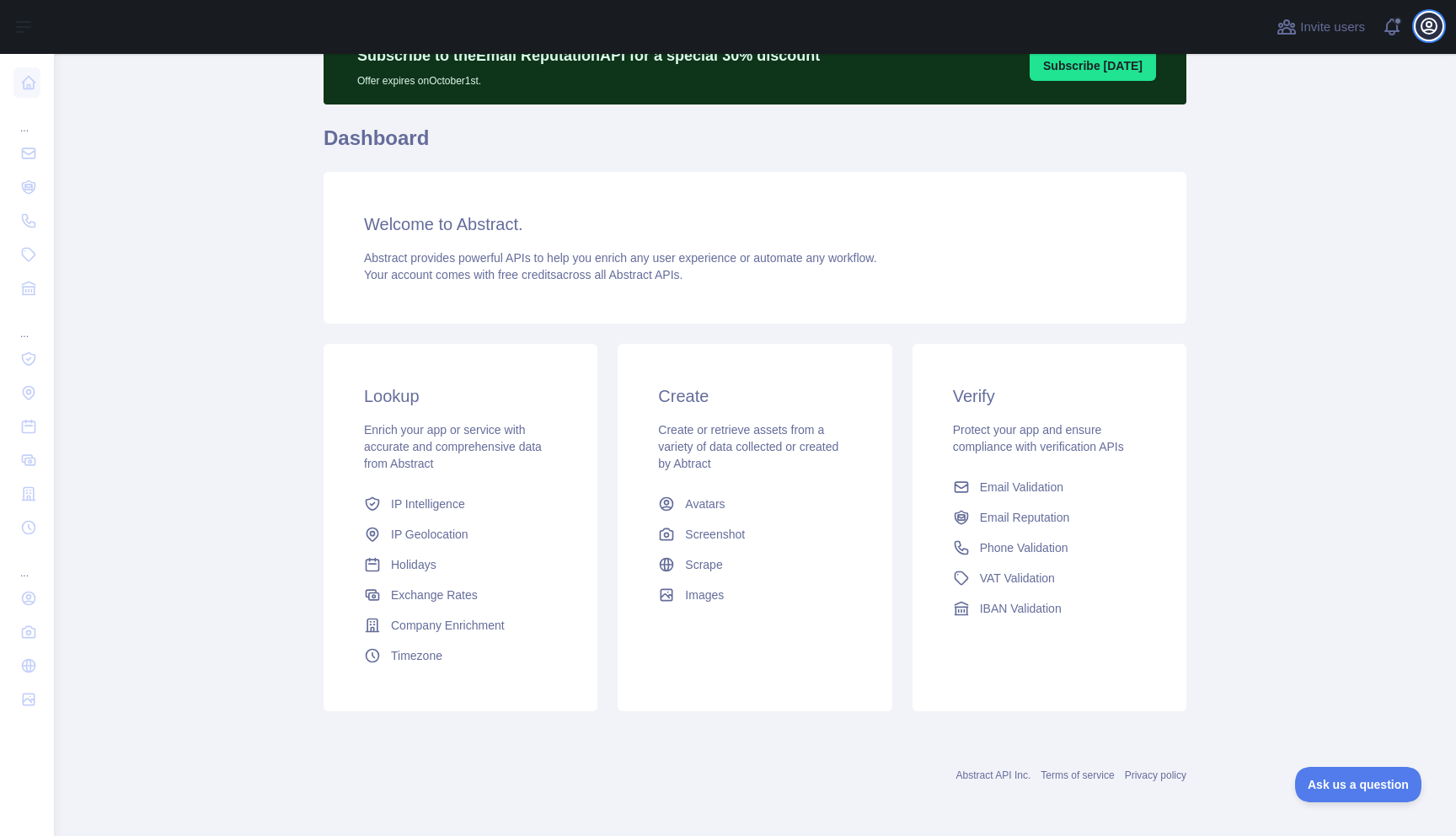
click at [1429, 28] on icon "button" at bounding box center [1428, 25] width 20 height 20
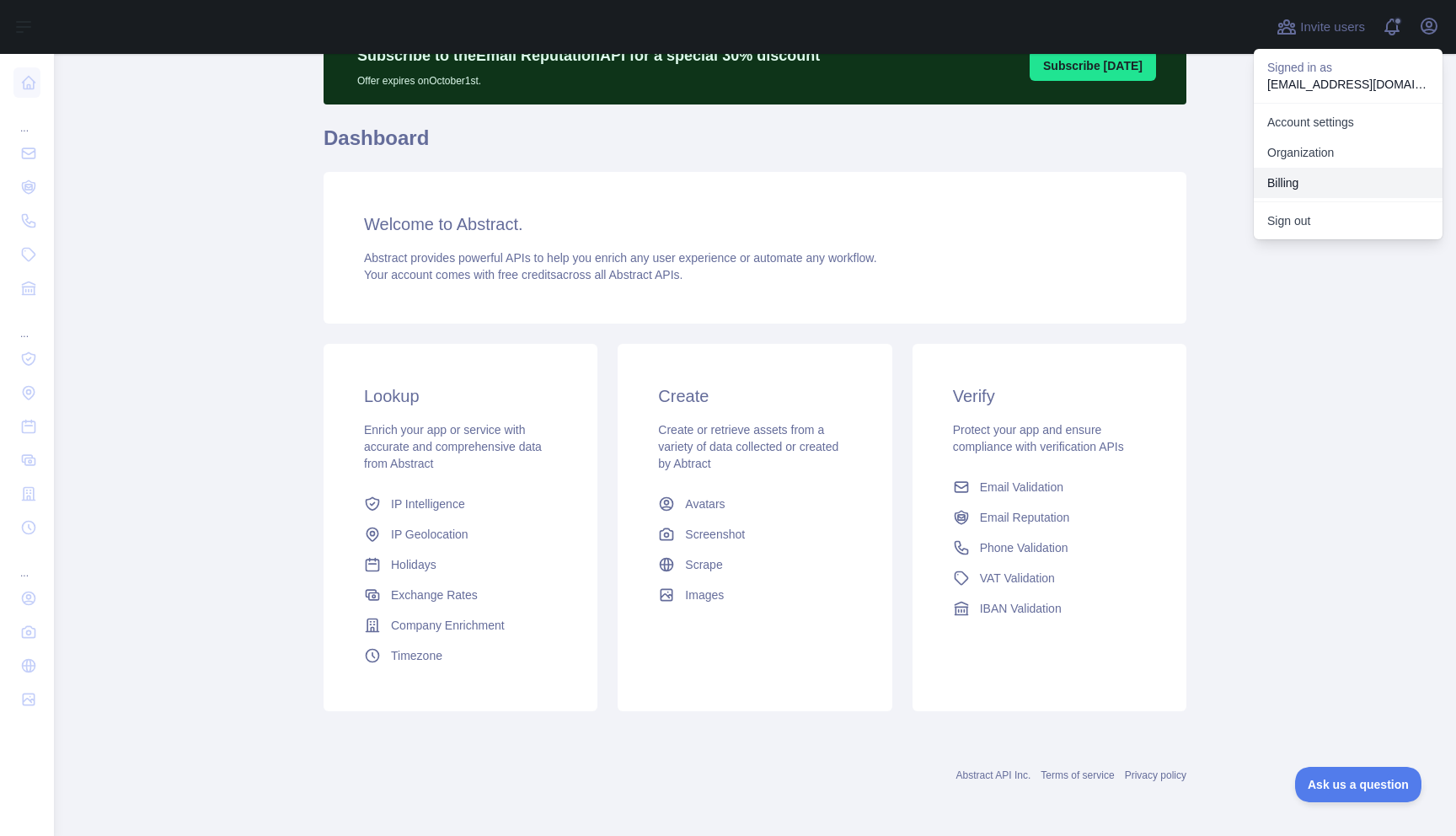
click at [1289, 185] on button "Billing" at bounding box center [1347, 182] width 188 height 30
